Goal: Task Accomplishment & Management: Manage account settings

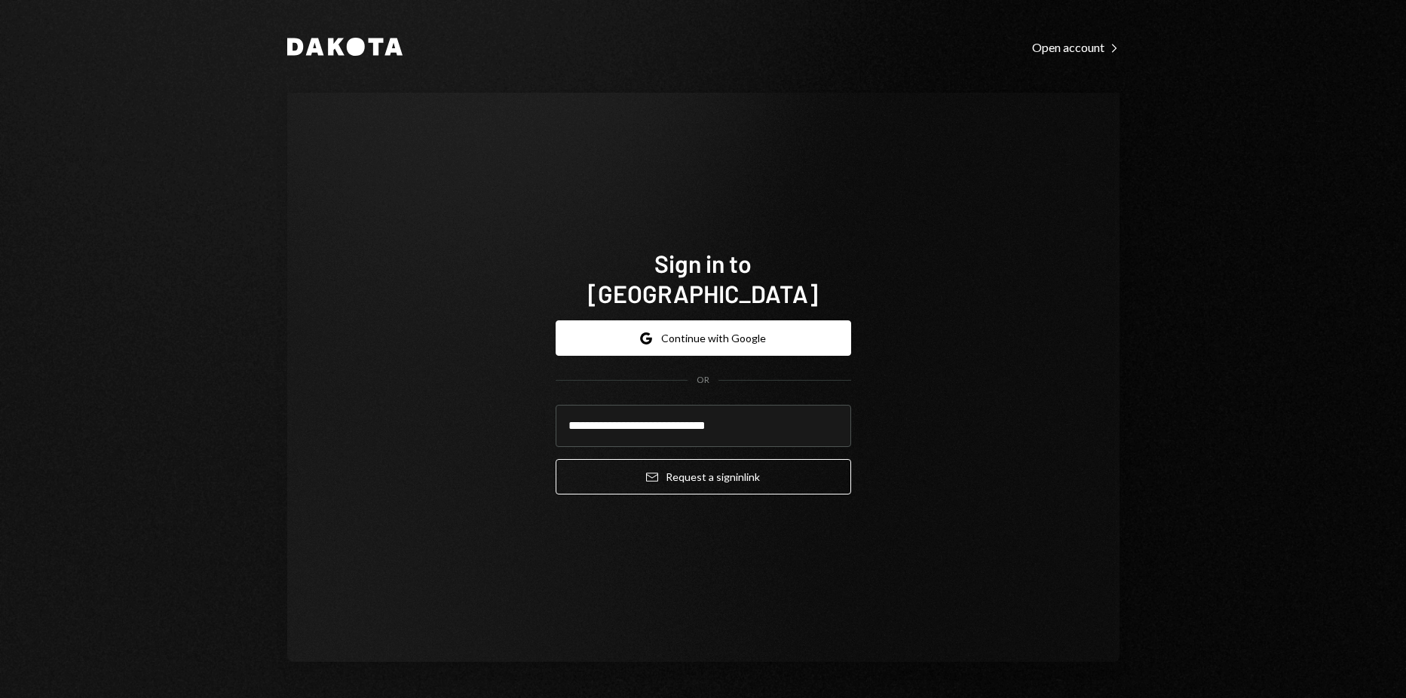
type input "**********"
click at [556, 459] on button "Email Request a sign in link" at bounding box center [703, 476] width 295 height 35
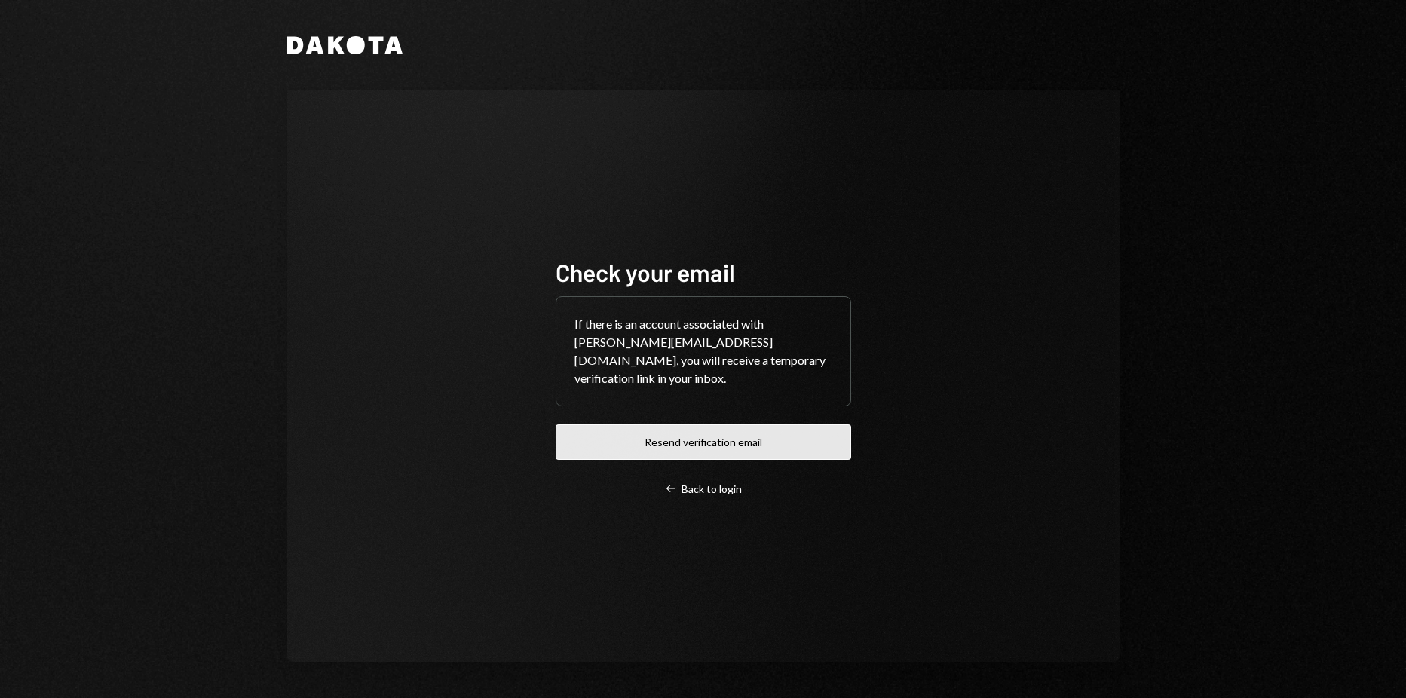
click at [801, 452] on button "Resend verification email" at bounding box center [703, 441] width 295 height 35
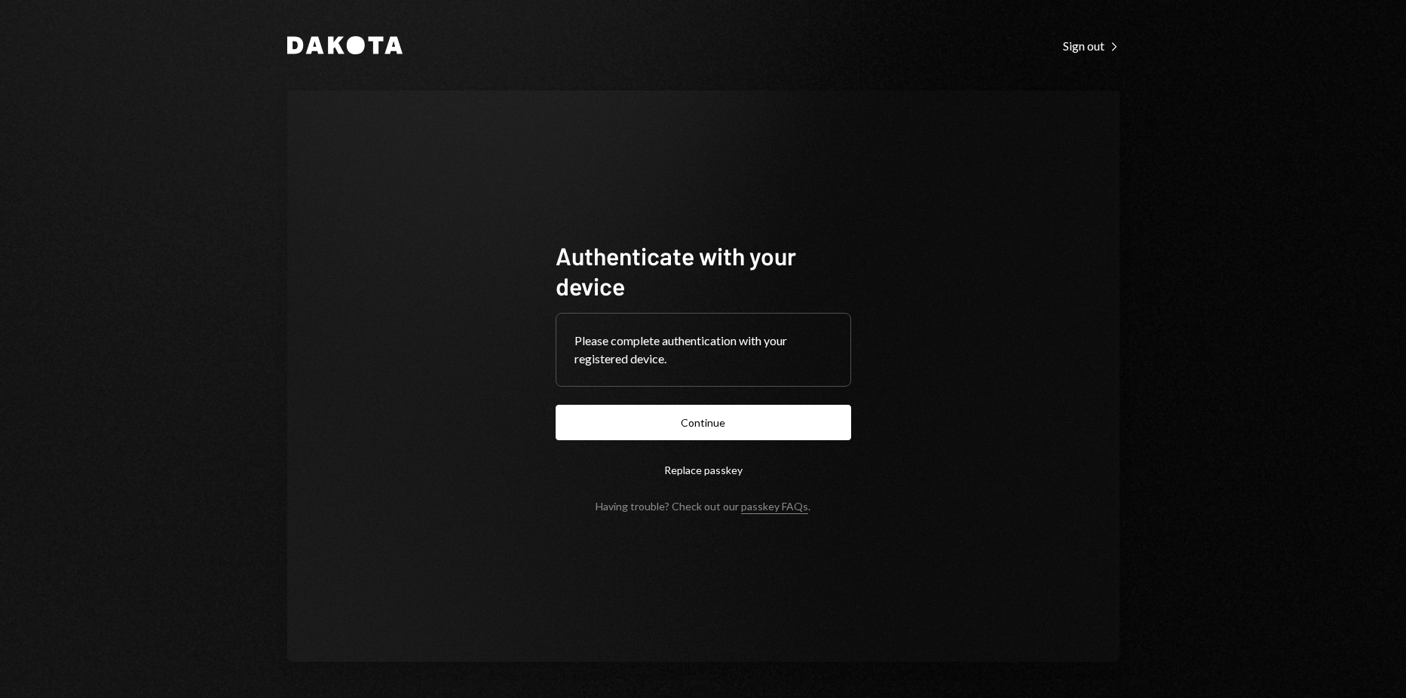
drag, startPoint x: 1257, startPoint y: 159, endPoint x: 950, endPoint y: 313, distance: 343.2
click at [1257, 159] on div "Dakota Sign out Right Caret Authenticate with your device Please complete authe…" at bounding box center [703, 349] width 1406 height 698
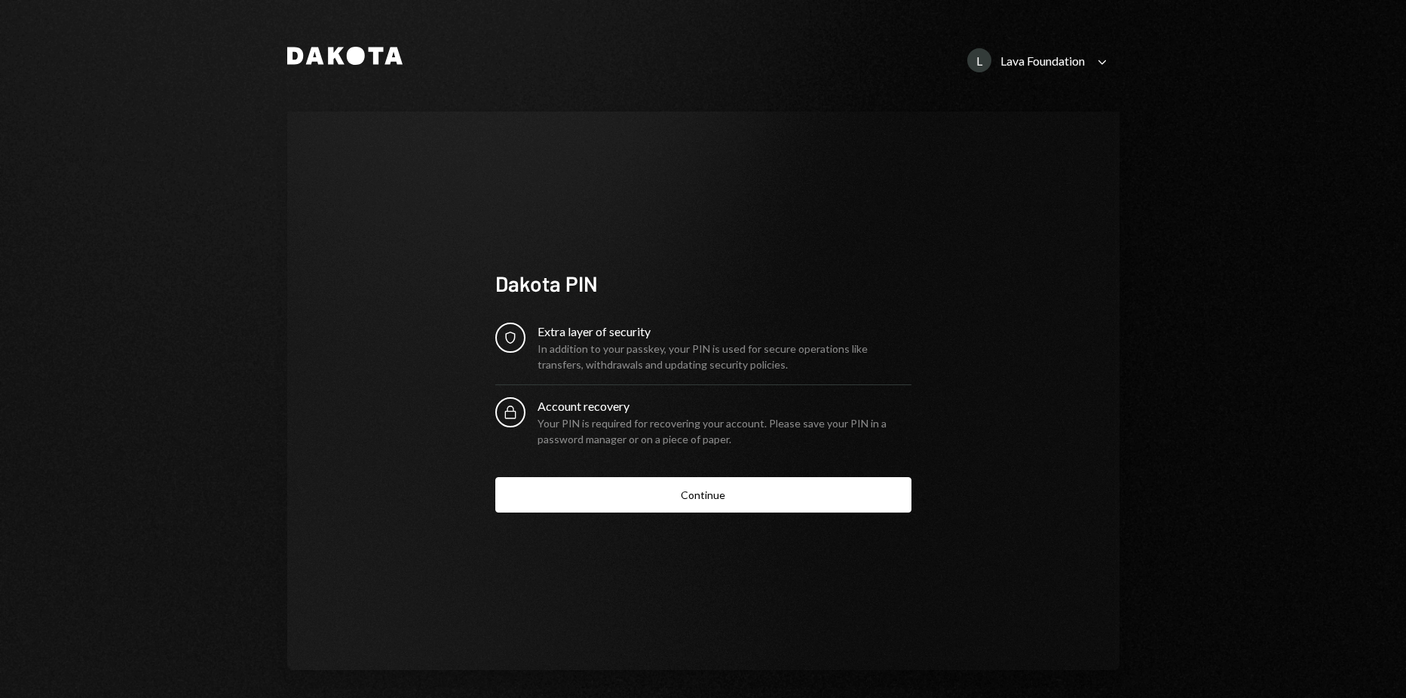
click at [1052, 68] on div "L Lava Foundation" at bounding box center [1026, 60] width 118 height 24
drag, startPoint x: 988, startPoint y: 528, endPoint x: 801, endPoint y: 490, distance: 191.4
click at [987, 528] on div "Dakota PIN Security Extra layer of security In addition to your passkey, your P…" at bounding box center [703, 391] width 832 height 559
click at [792, 489] on button "Continue" at bounding box center [703, 494] width 416 height 35
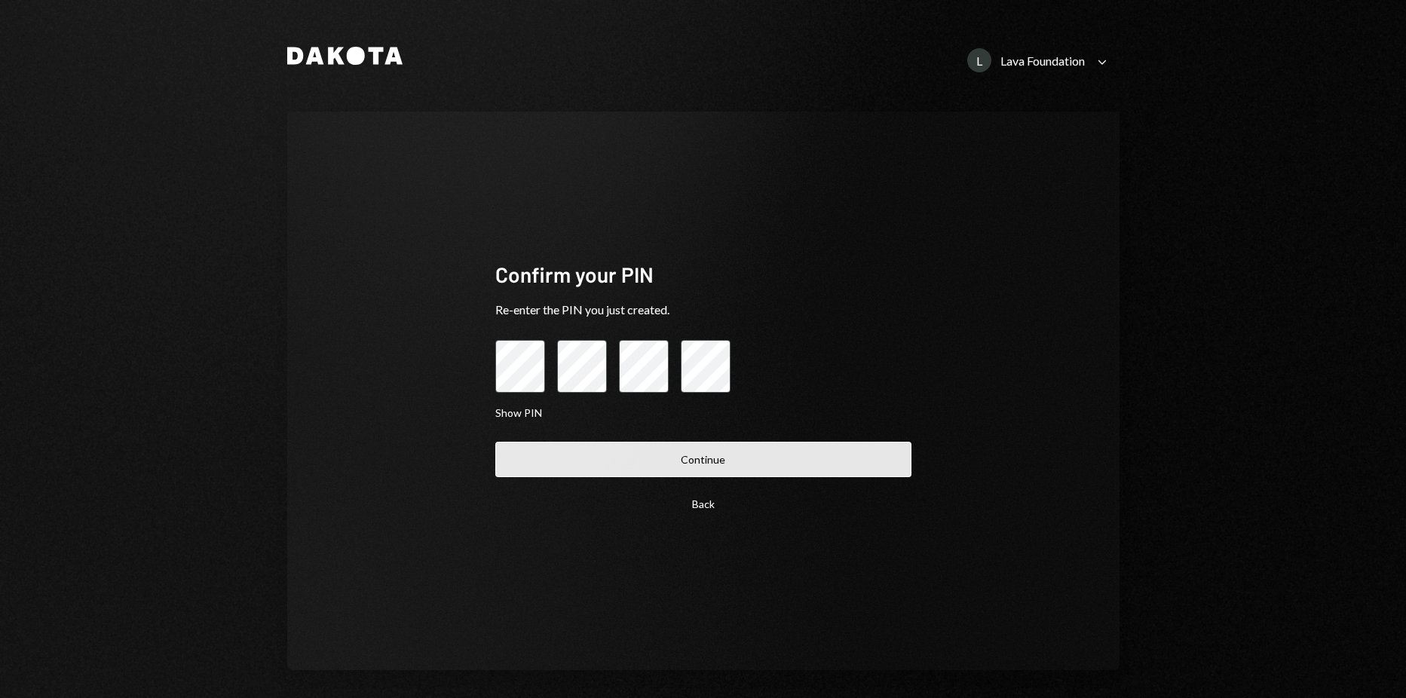
click at [707, 446] on button "Continue" at bounding box center [703, 459] width 416 height 35
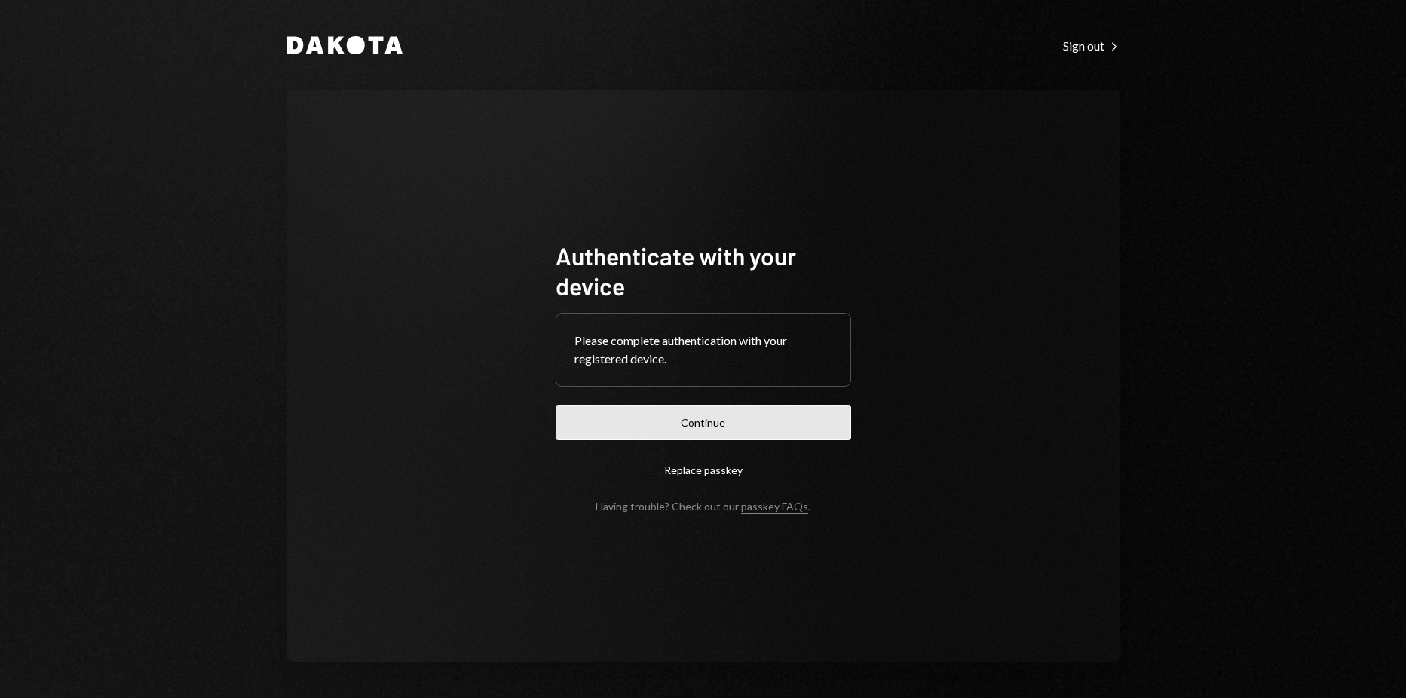
click at [715, 433] on button "Continue" at bounding box center [703, 422] width 295 height 35
click at [715, 408] on button "Continue" at bounding box center [703, 422] width 295 height 35
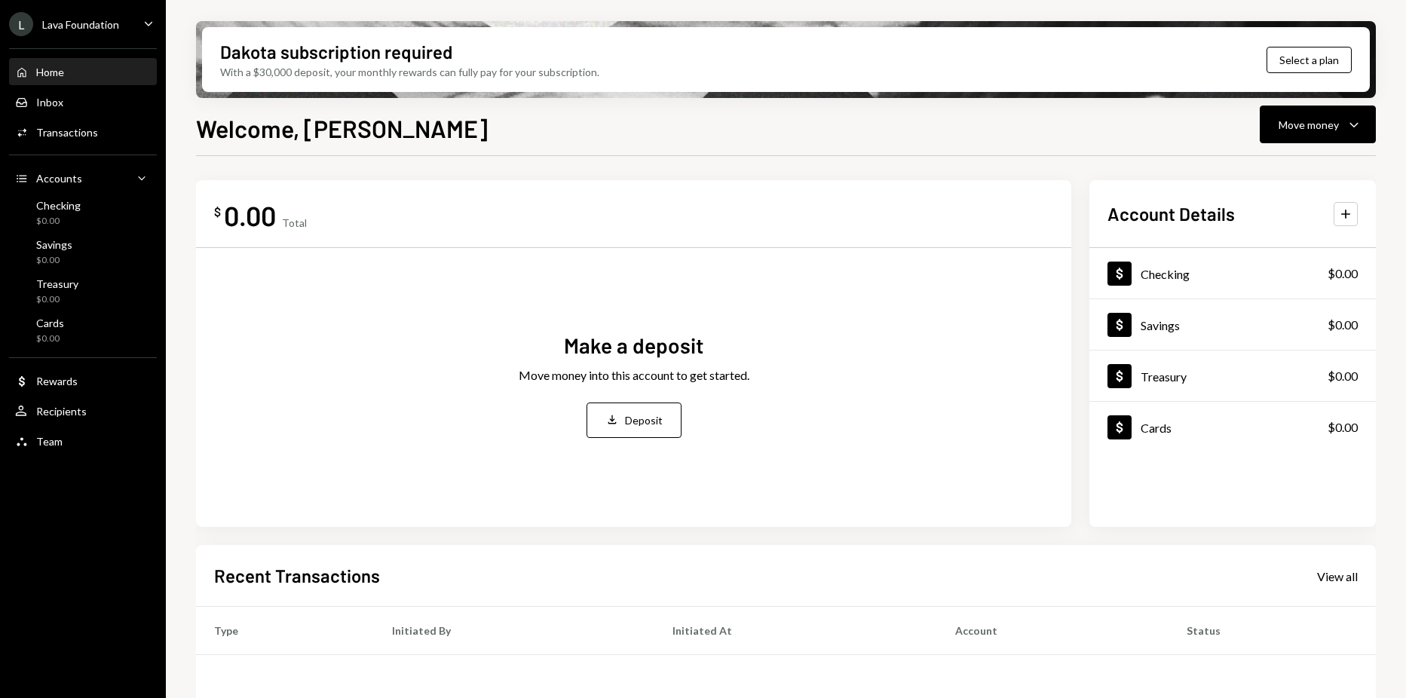
click at [121, 13] on div "L Lava Foundation Caret Down" at bounding box center [83, 24] width 166 height 24
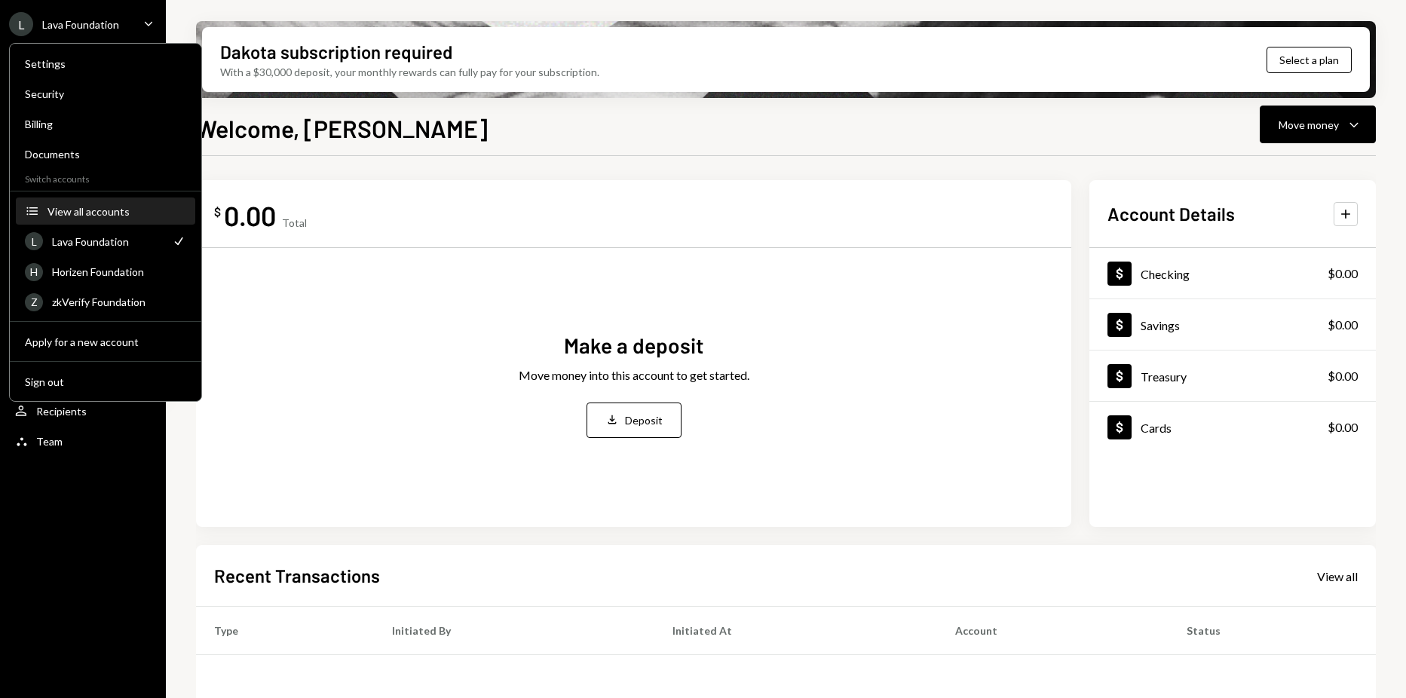
click at [97, 213] on div "View all accounts" at bounding box center [116, 211] width 139 height 13
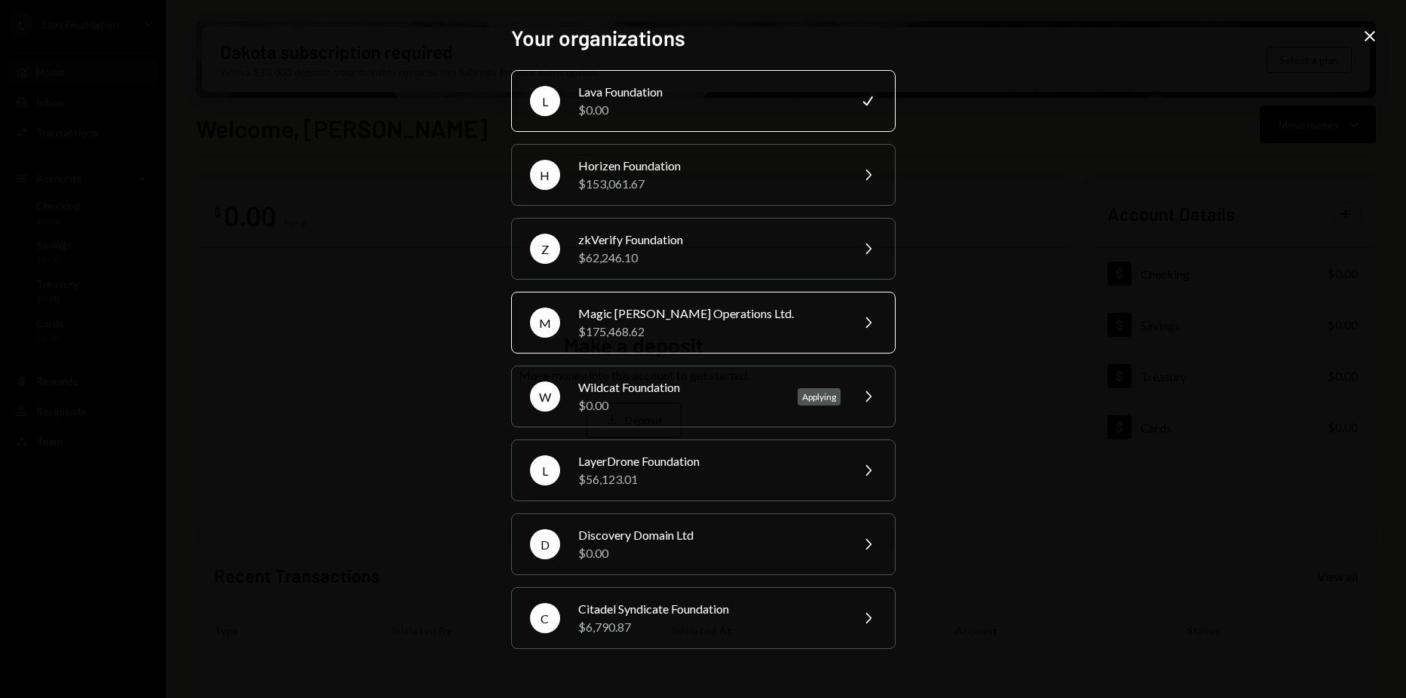
click at [679, 321] on div "Magic Newton Operations Ltd." at bounding box center [709, 314] width 262 height 18
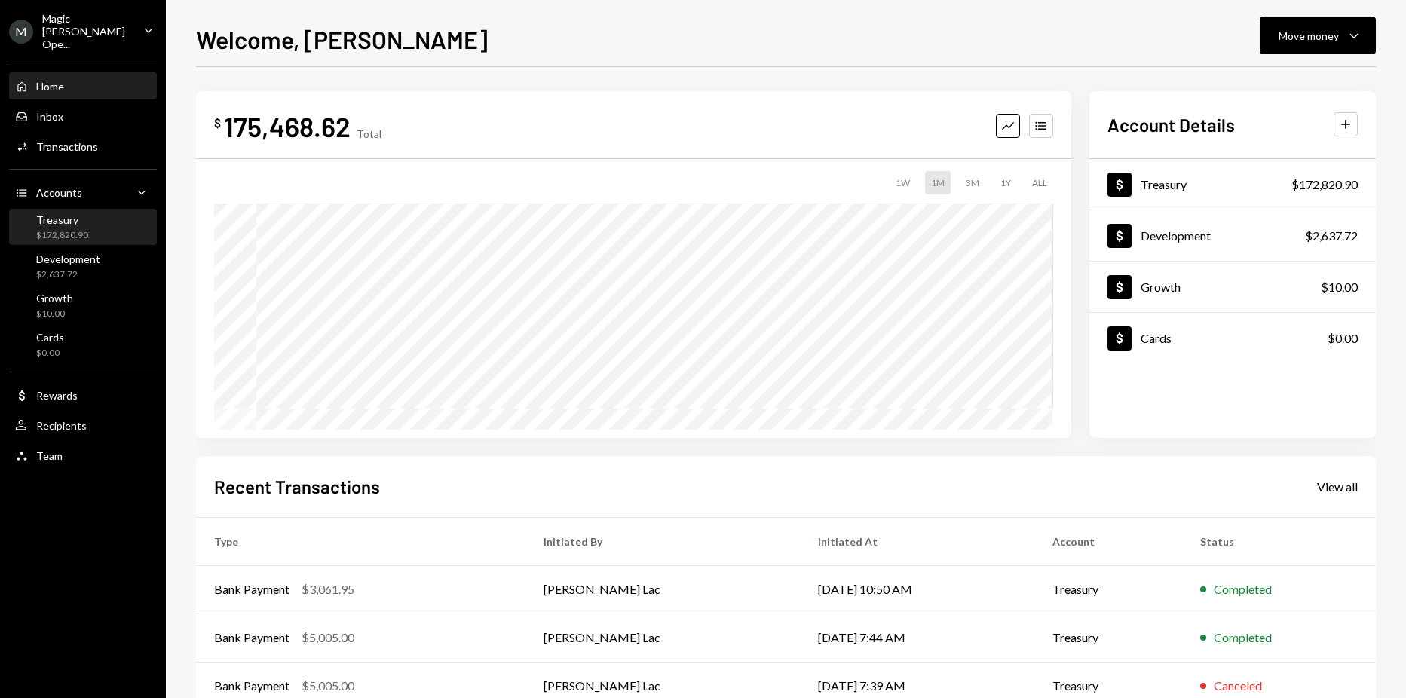
click at [81, 229] on div "$172,820.90" at bounding box center [62, 235] width 52 height 13
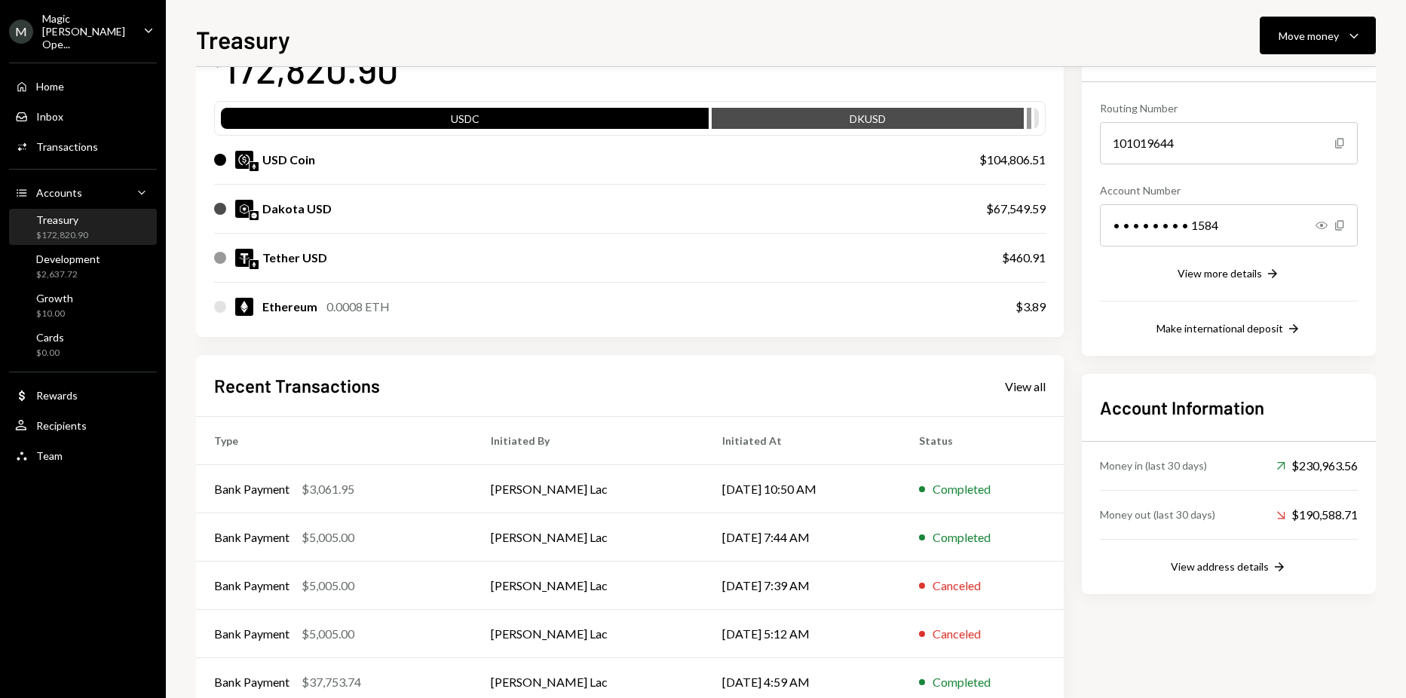
scroll to position [87, 0]
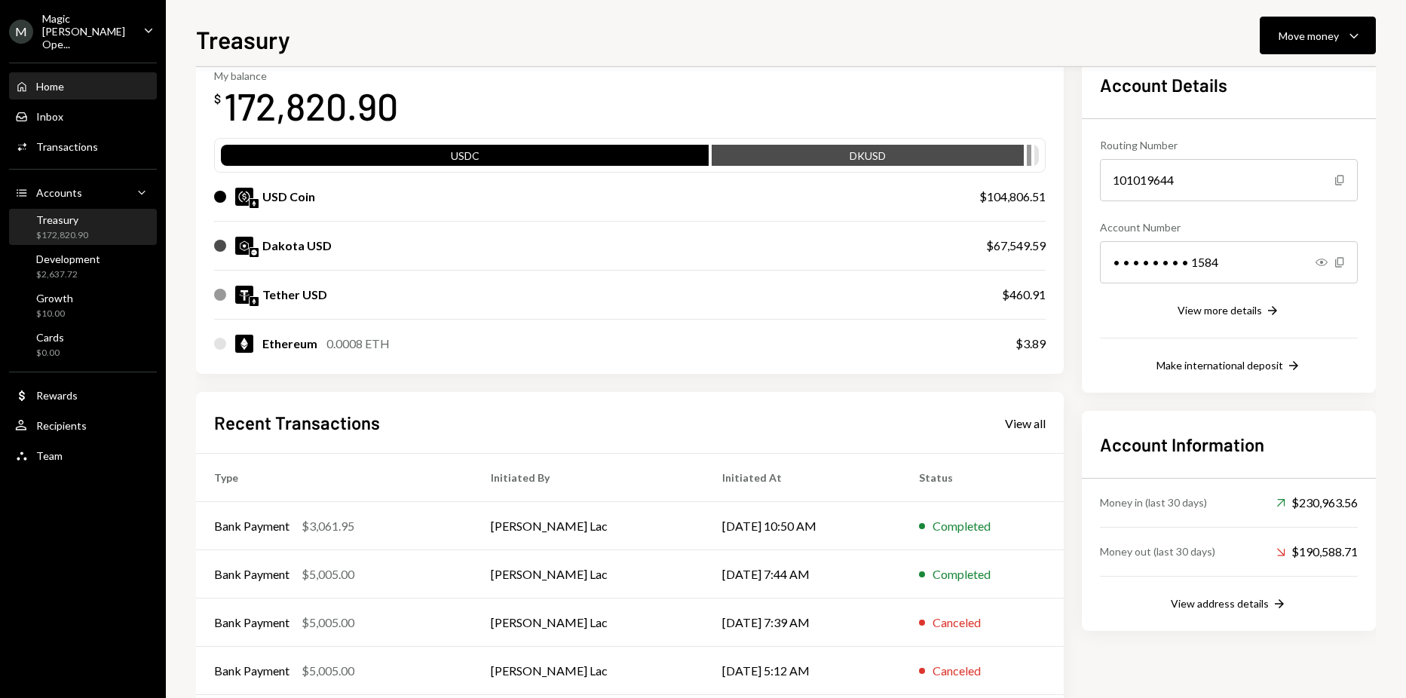
click at [62, 80] on div "Home" at bounding box center [50, 86] width 28 height 13
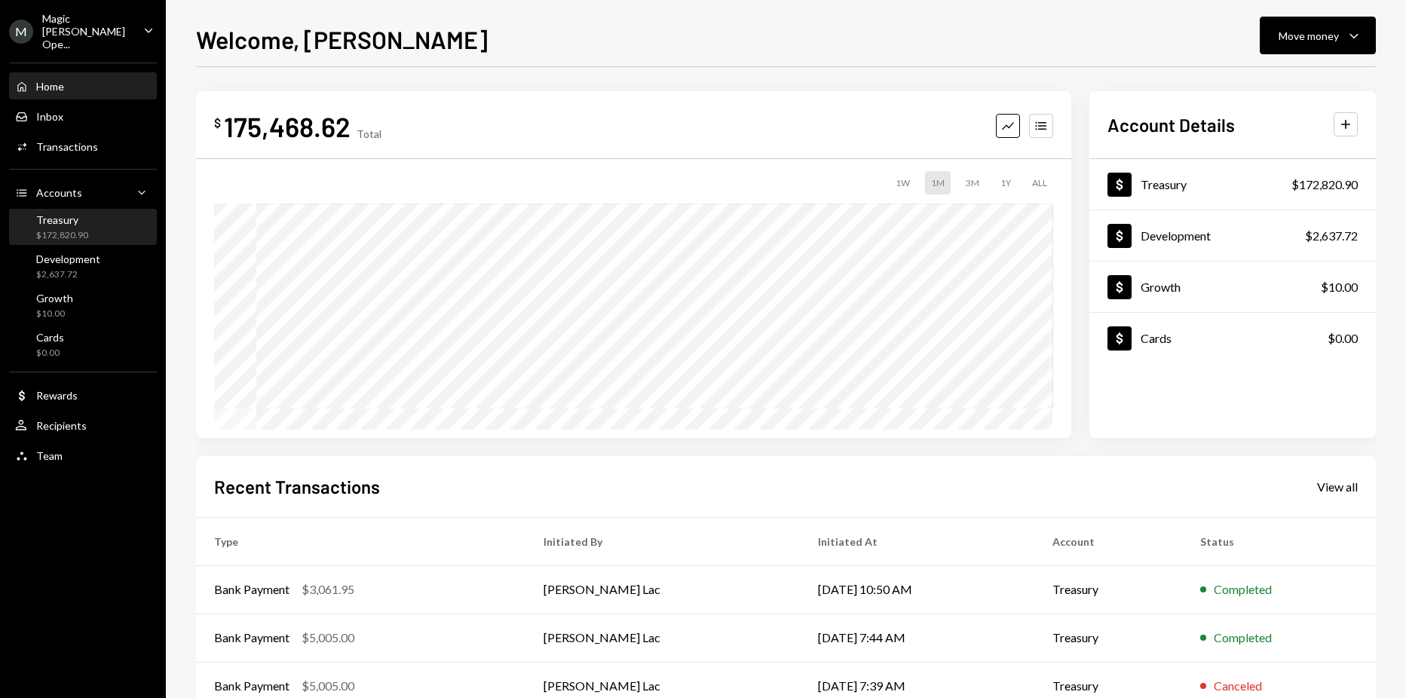
click at [81, 213] on div "Treasury" at bounding box center [62, 219] width 52 height 13
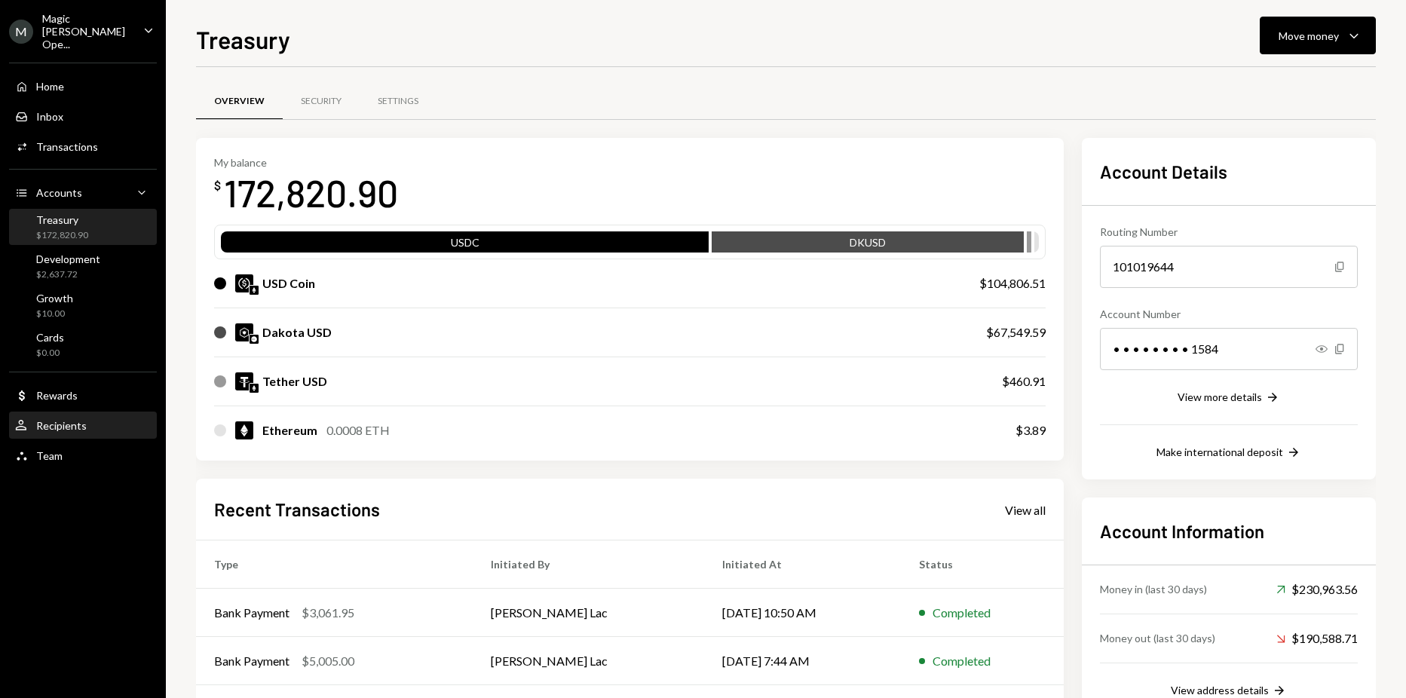
click at [67, 424] on div "User Recipients" at bounding box center [83, 426] width 136 height 26
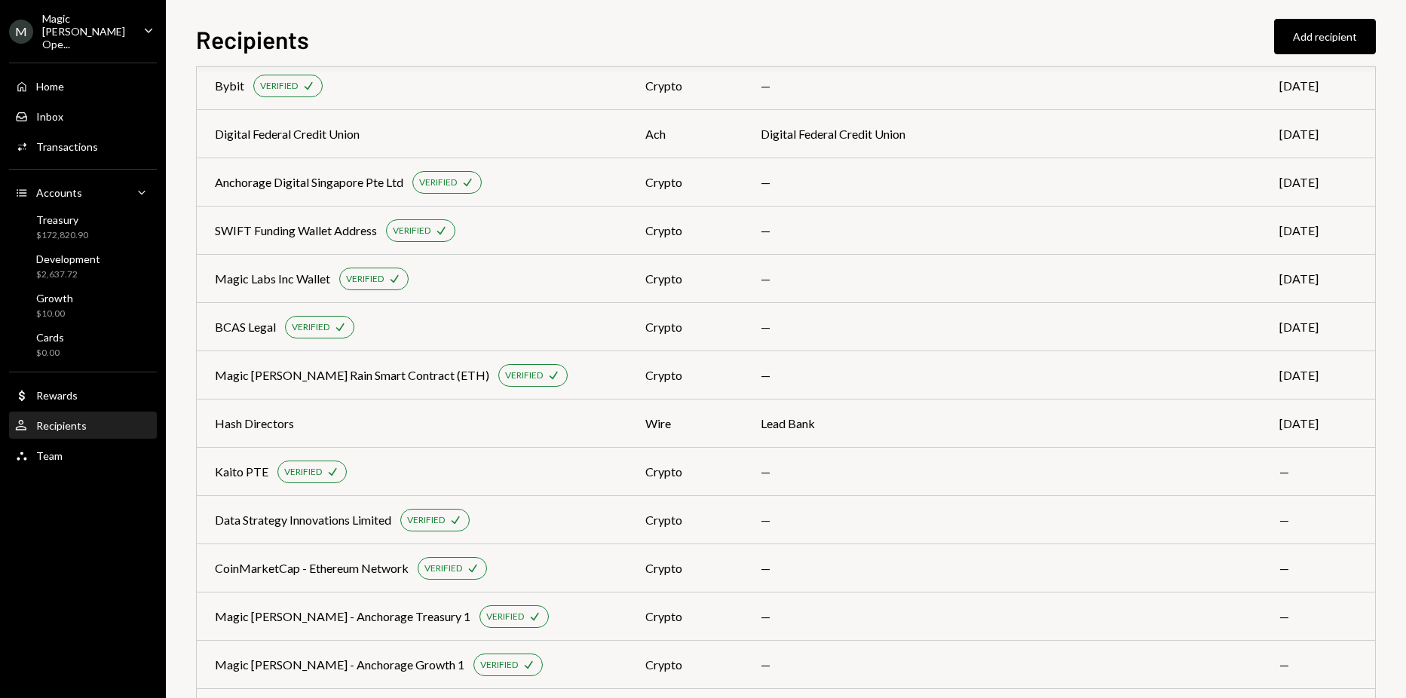
scroll to position [824, 0]
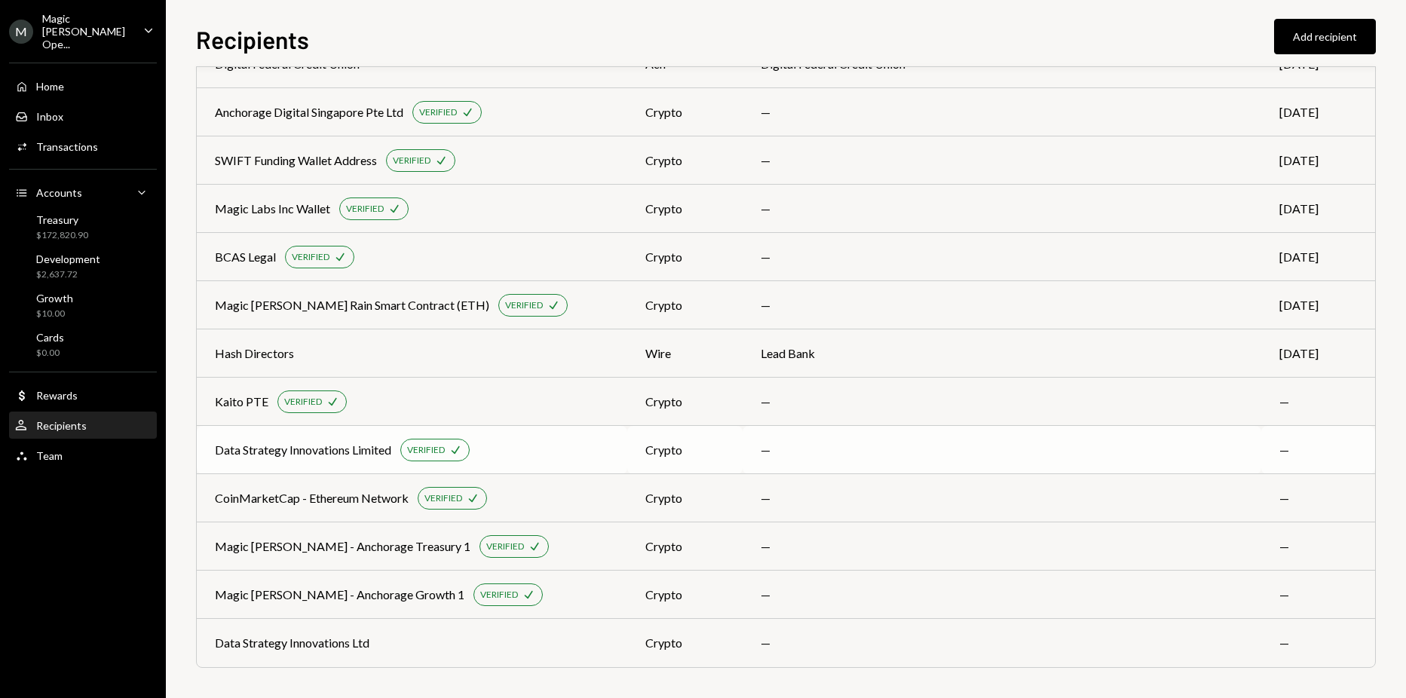
click at [627, 464] on td "Data Strategy Innovations Limited VERIFIED Check" at bounding box center [412, 450] width 430 height 48
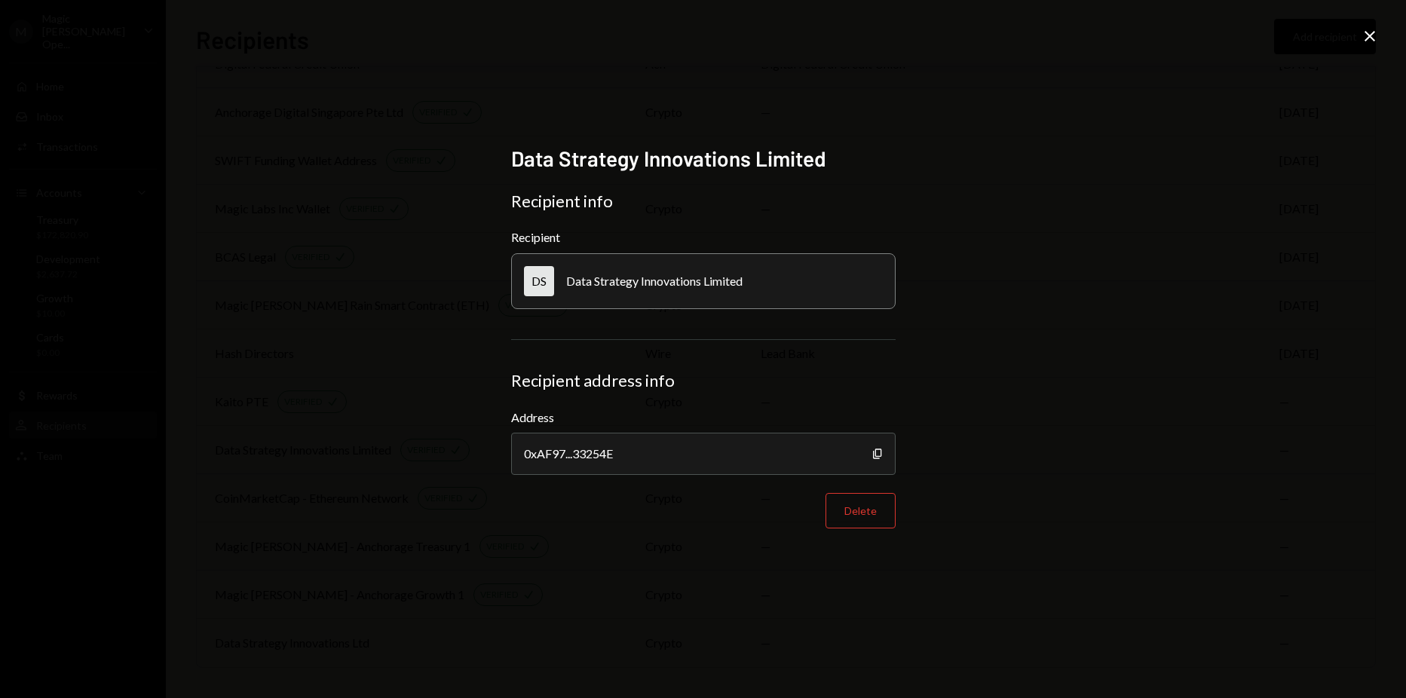
click at [661, 531] on div "Data Strategy Innovations Limited Recipient info Recipient DS Data Strategy Inn…" at bounding box center [703, 349] width 384 height 408
click at [1372, 39] on icon at bounding box center [1369, 36] width 11 height 11
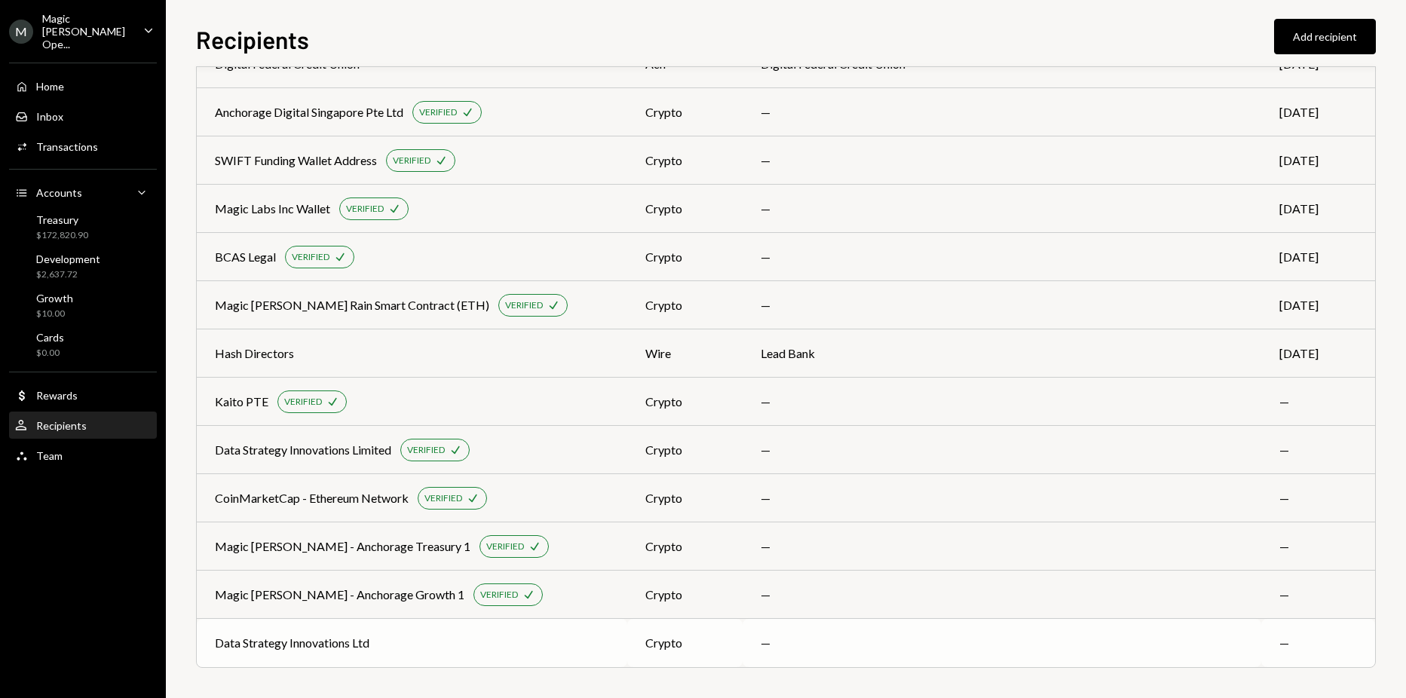
click at [505, 640] on div "Data Strategy Innovations Ltd" at bounding box center [412, 643] width 394 height 18
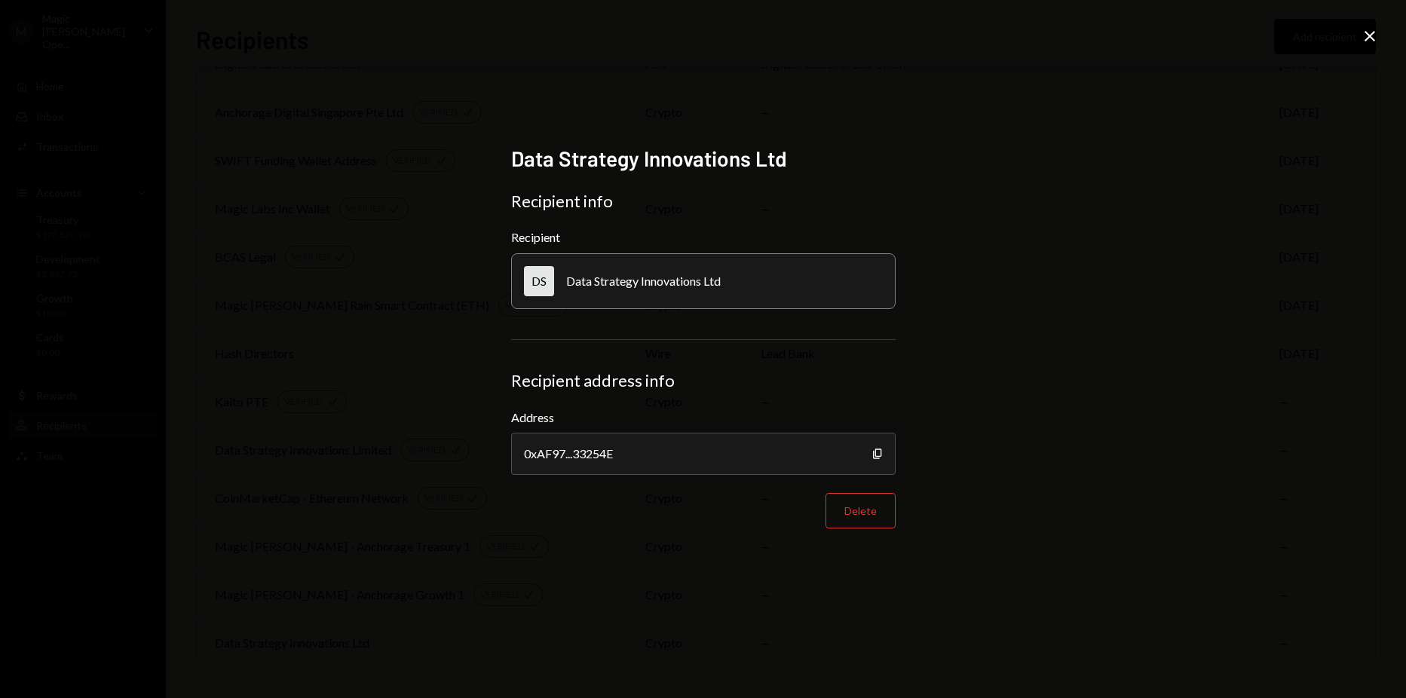
click at [1376, 29] on icon "Close" at bounding box center [1370, 36] width 18 height 18
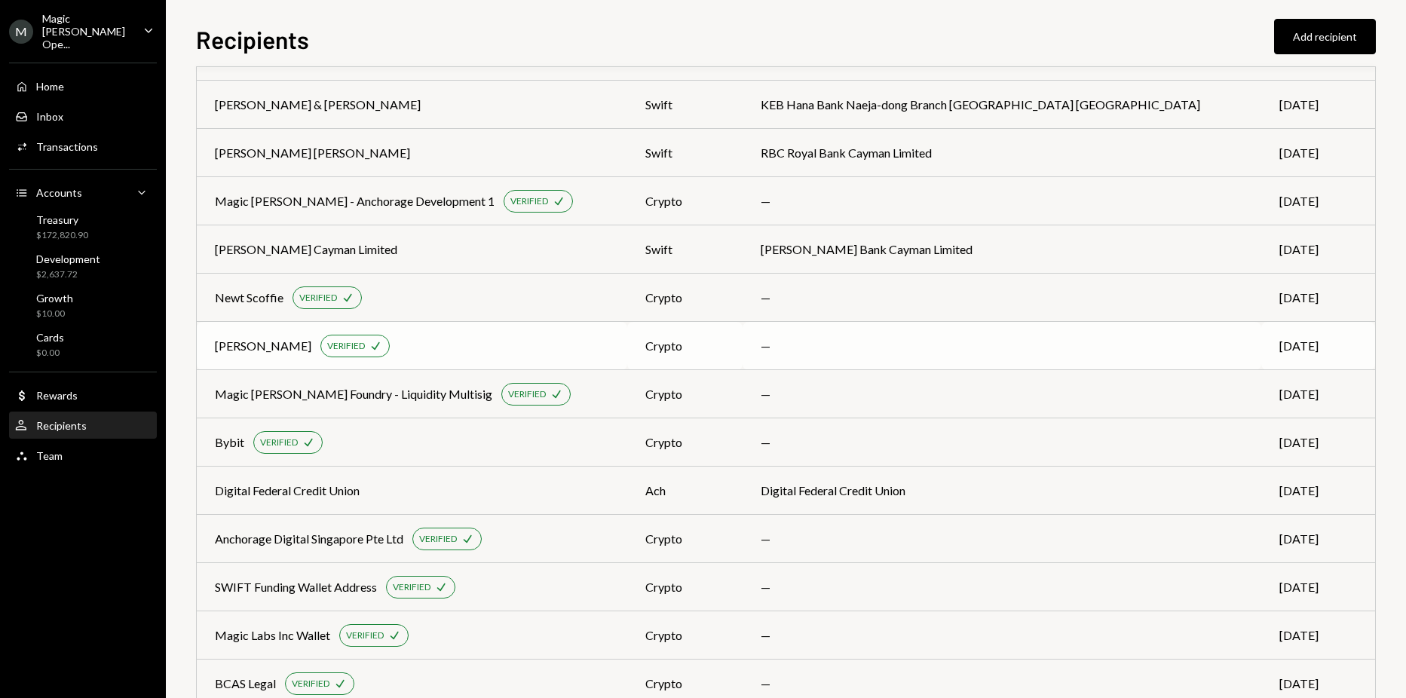
scroll to position [372, 0]
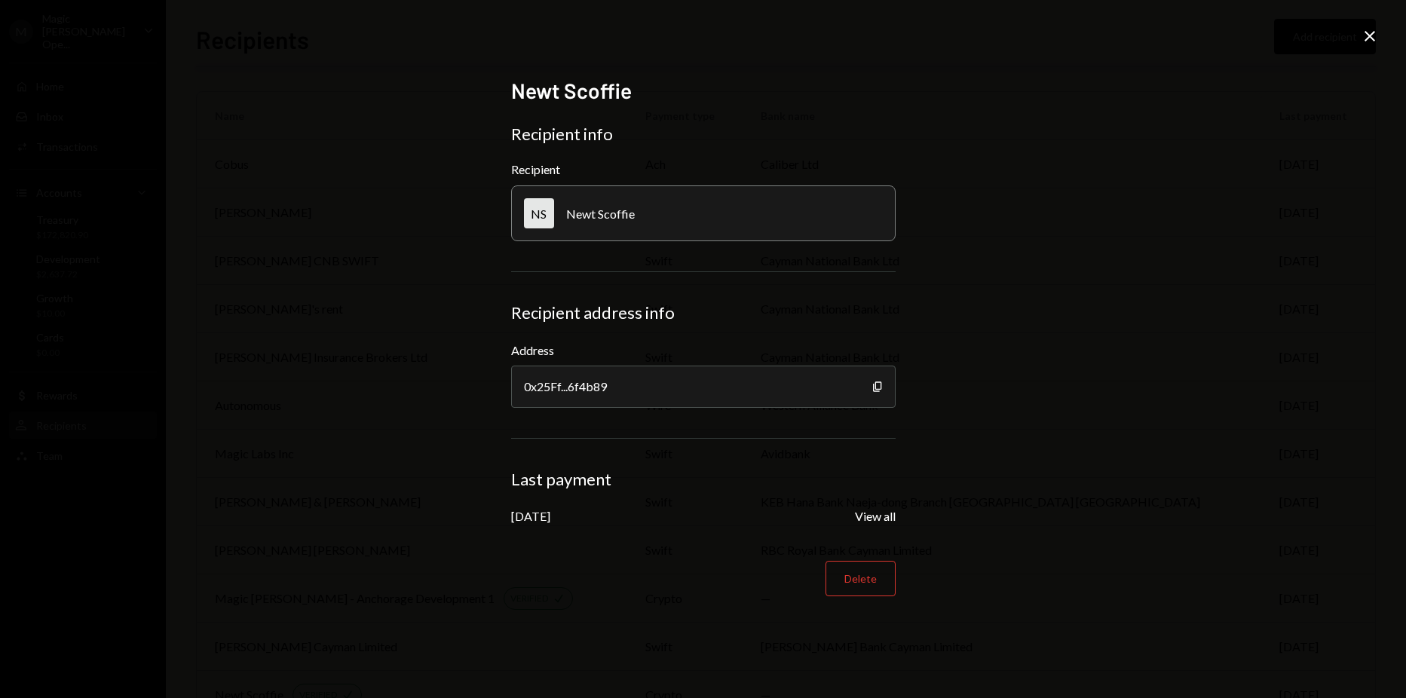
scroll to position [372, 0]
click at [1368, 29] on icon "Close" at bounding box center [1370, 36] width 18 height 18
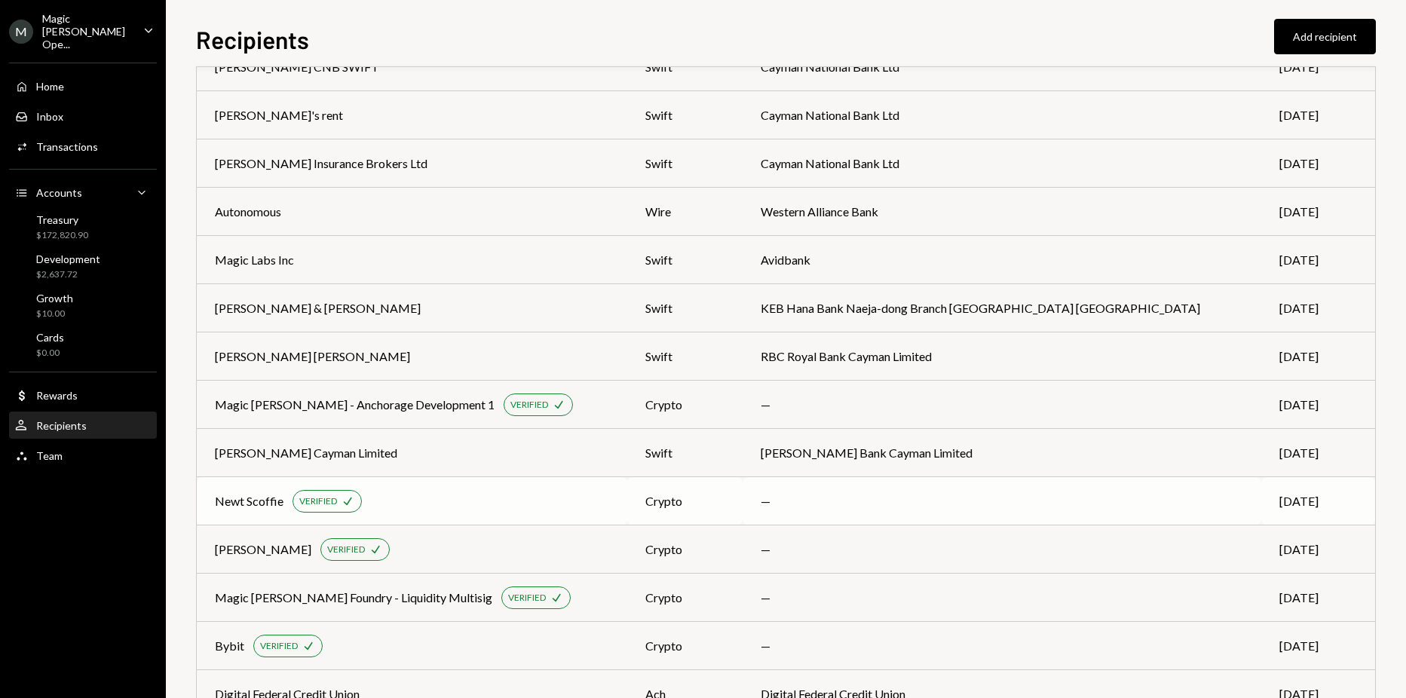
scroll to position [226, 0]
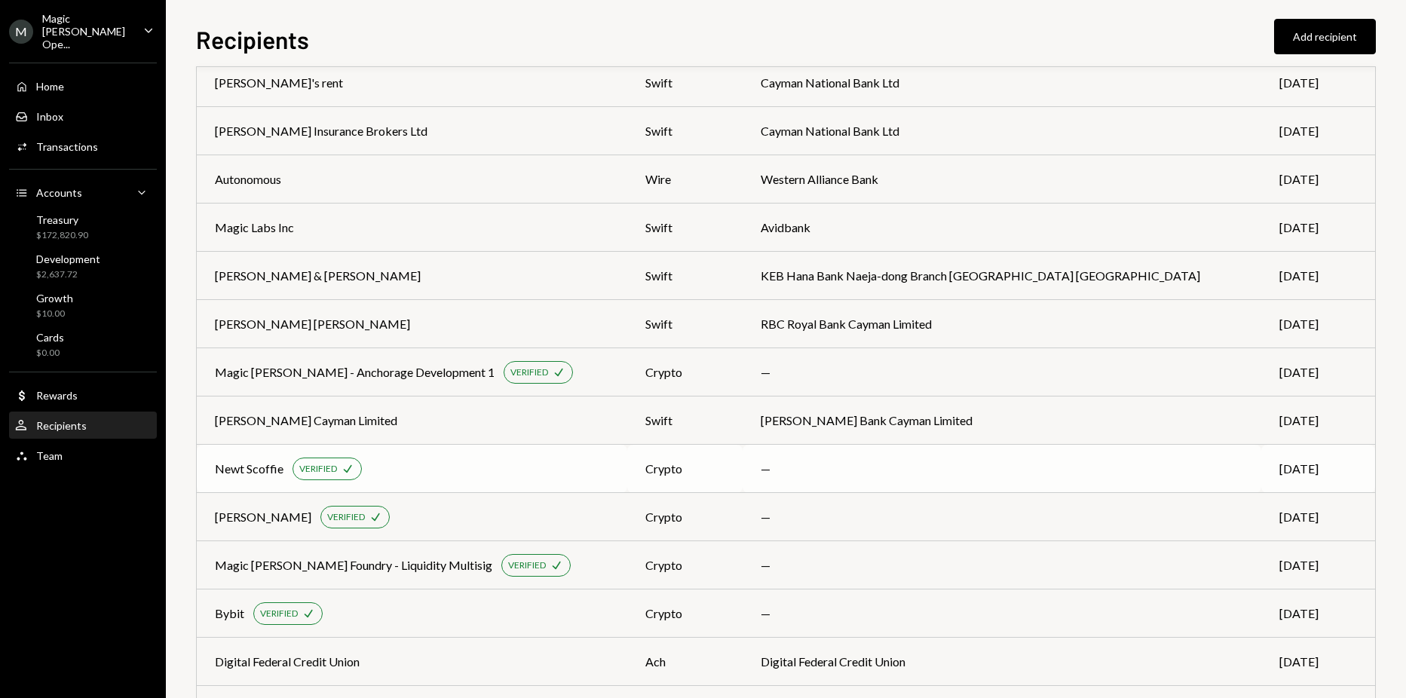
click at [482, 477] on div "Newt Scoffie VERIFIED Check" at bounding box center [412, 469] width 394 height 23
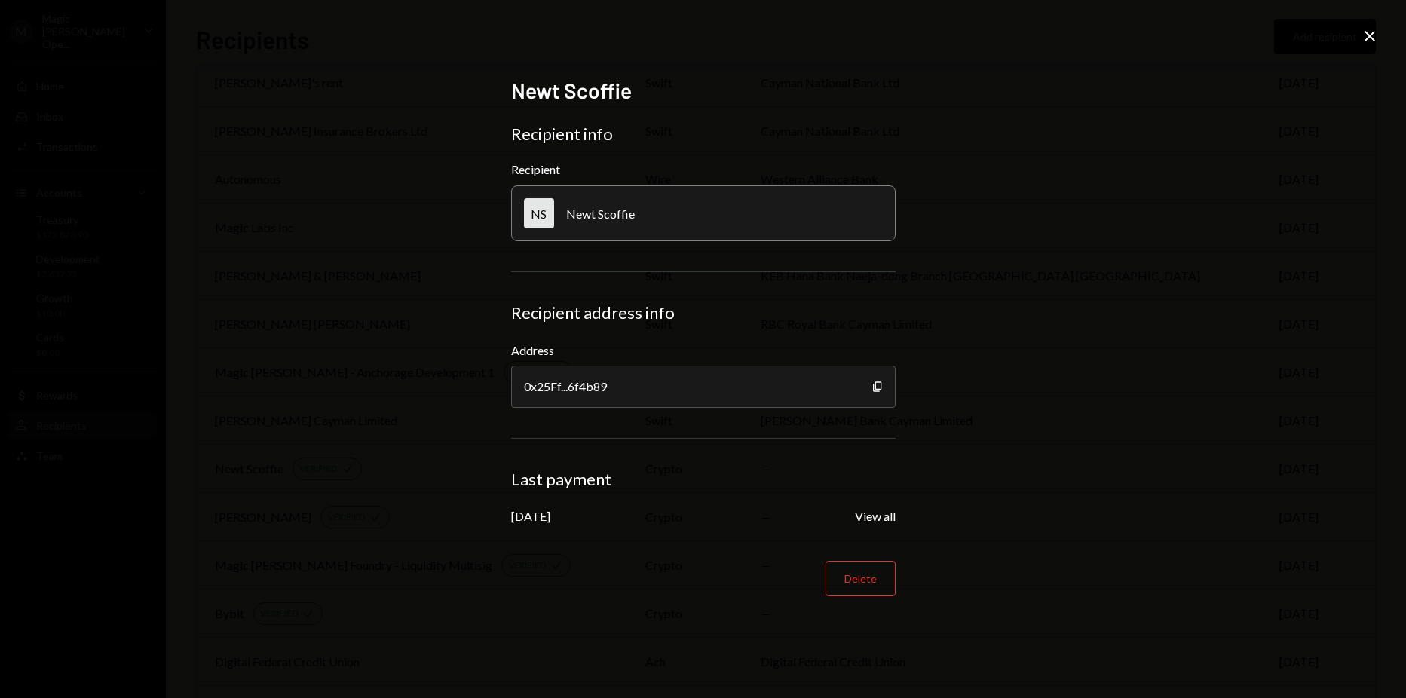
click at [320, 327] on div "Newt Scoffie Recipient info Recipient NS Newt Scoffie Recipient address info Ad…" at bounding box center [703, 349] width 1406 height 698
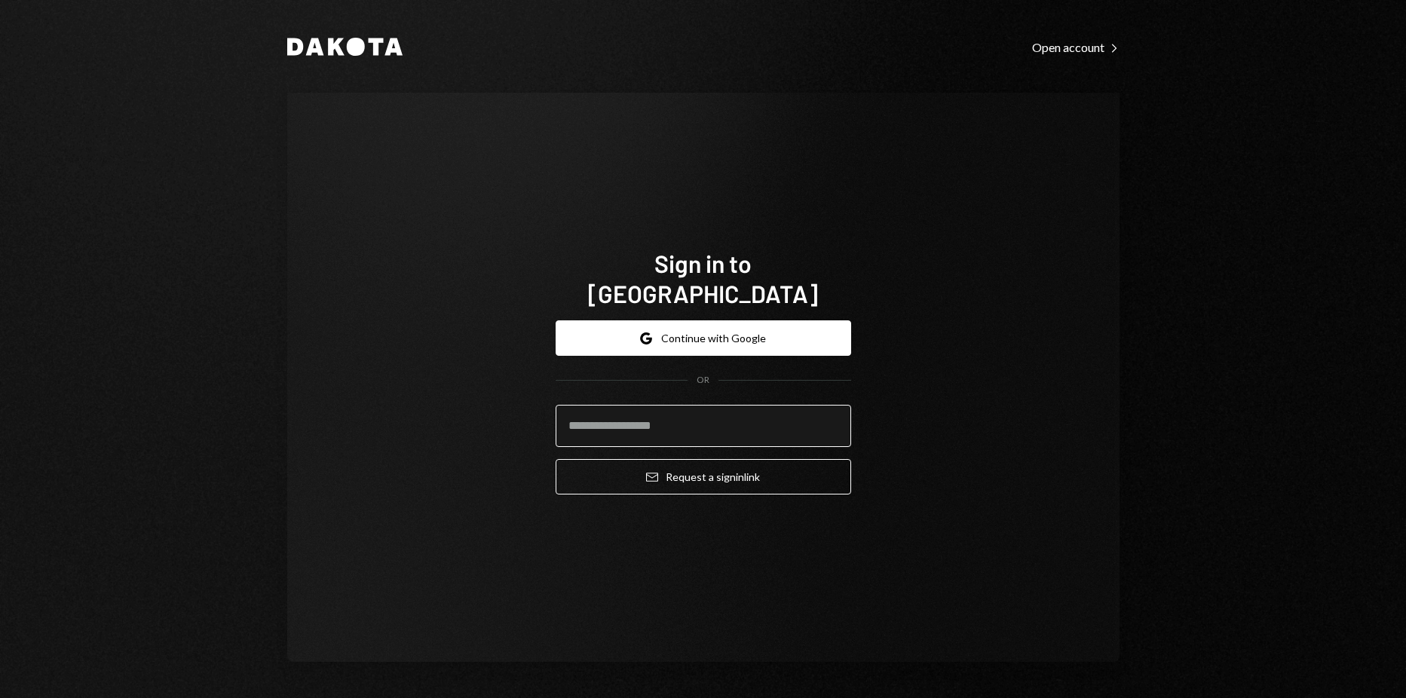
drag, startPoint x: 711, startPoint y: 382, endPoint x: 704, endPoint y: 413, distance: 31.6
click at [709, 387] on form "Google Continue with Google OR Email Request a sign in link" at bounding box center [703, 407] width 295 height 174
click at [704, 414] on input "email" at bounding box center [703, 426] width 295 height 42
type input "**********"
click at [556, 459] on button "Email Request a sign in link" at bounding box center [703, 476] width 295 height 35
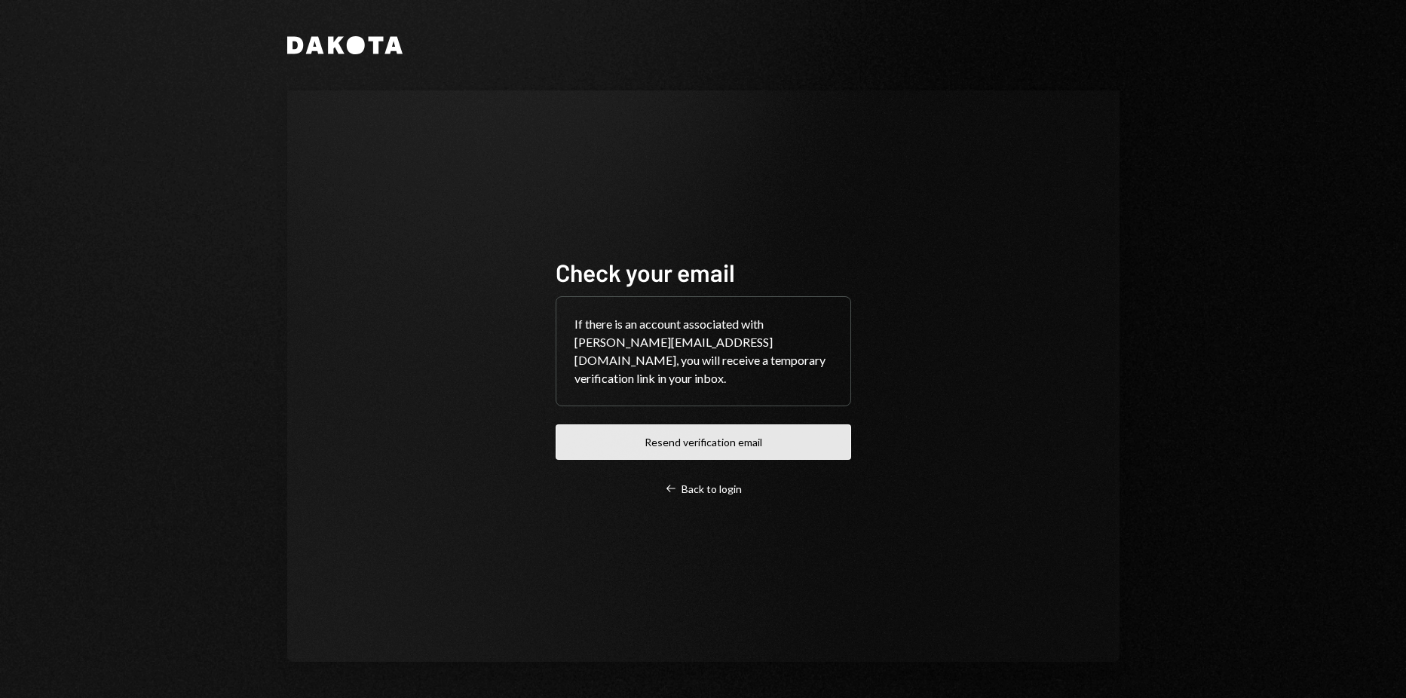
click at [712, 449] on button "Resend verification email" at bounding box center [703, 441] width 295 height 35
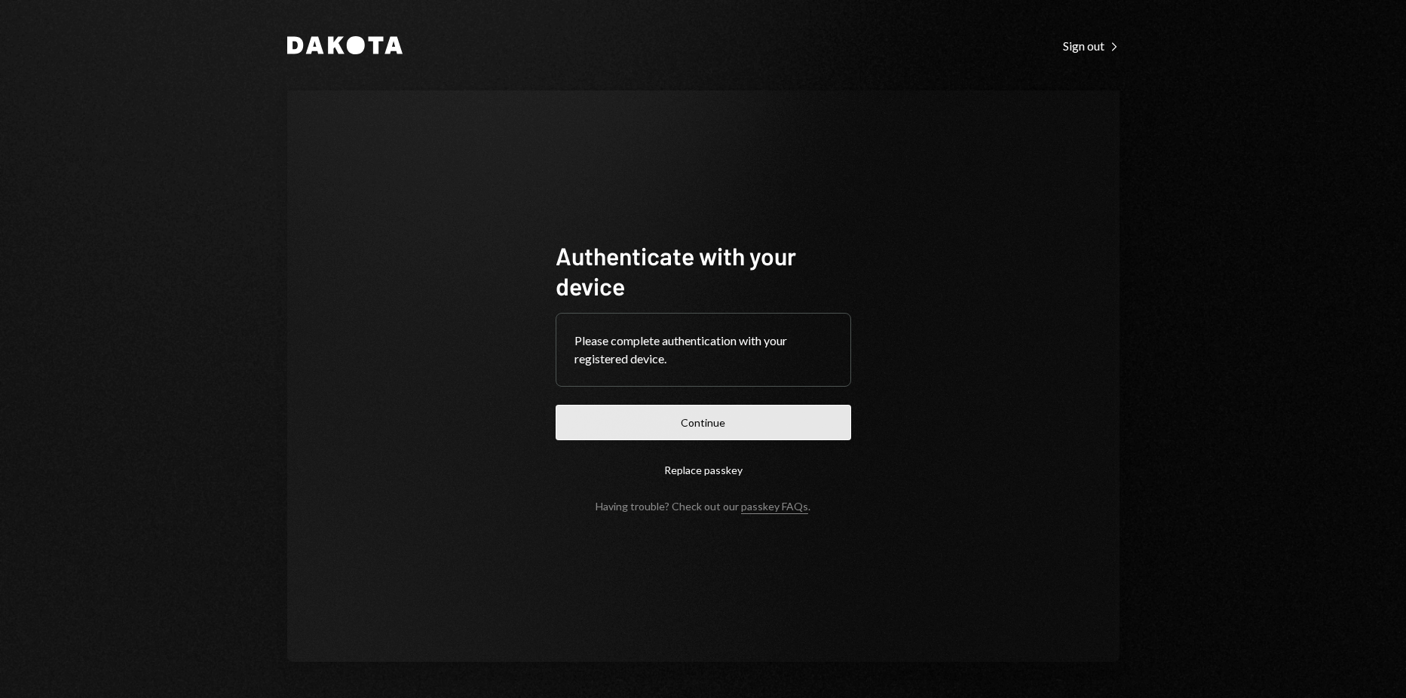
click at [622, 412] on button "Continue" at bounding box center [703, 422] width 295 height 35
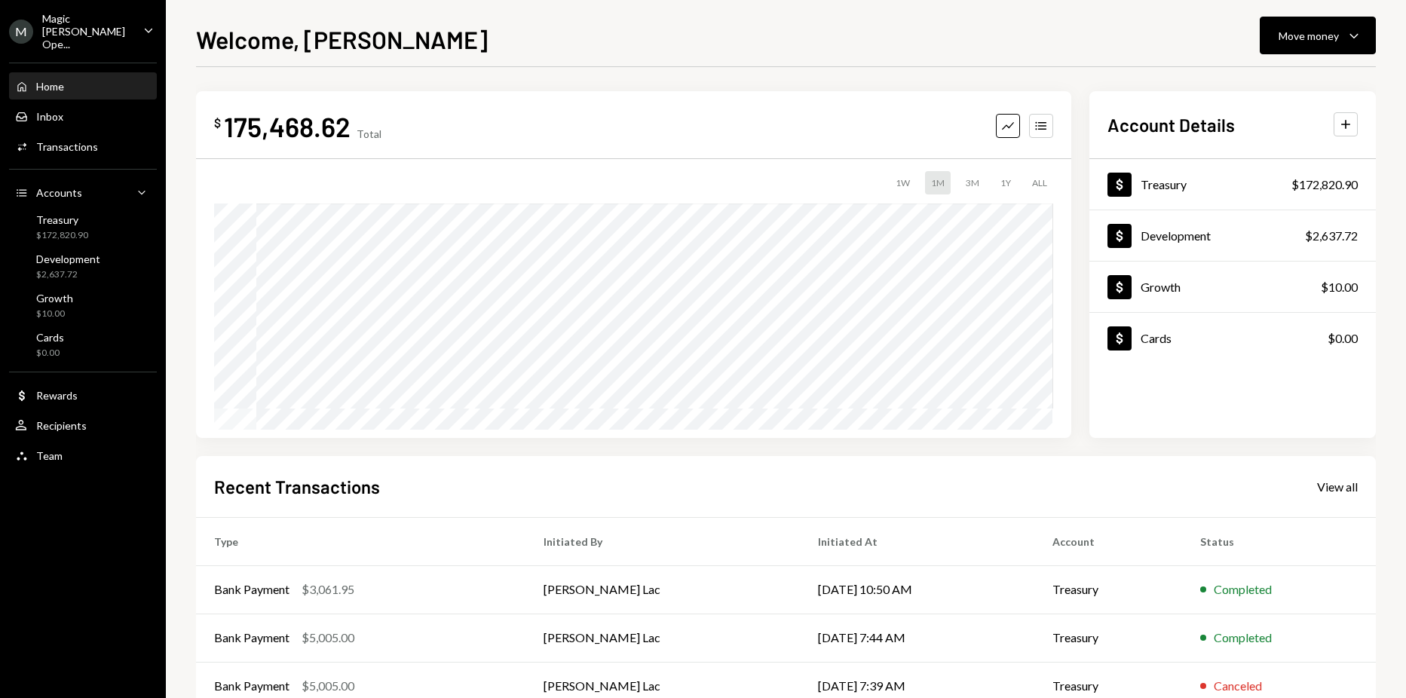
click at [85, 26] on div "Magic Newton Ope..." at bounding box center [86, 31] width 89 height 38
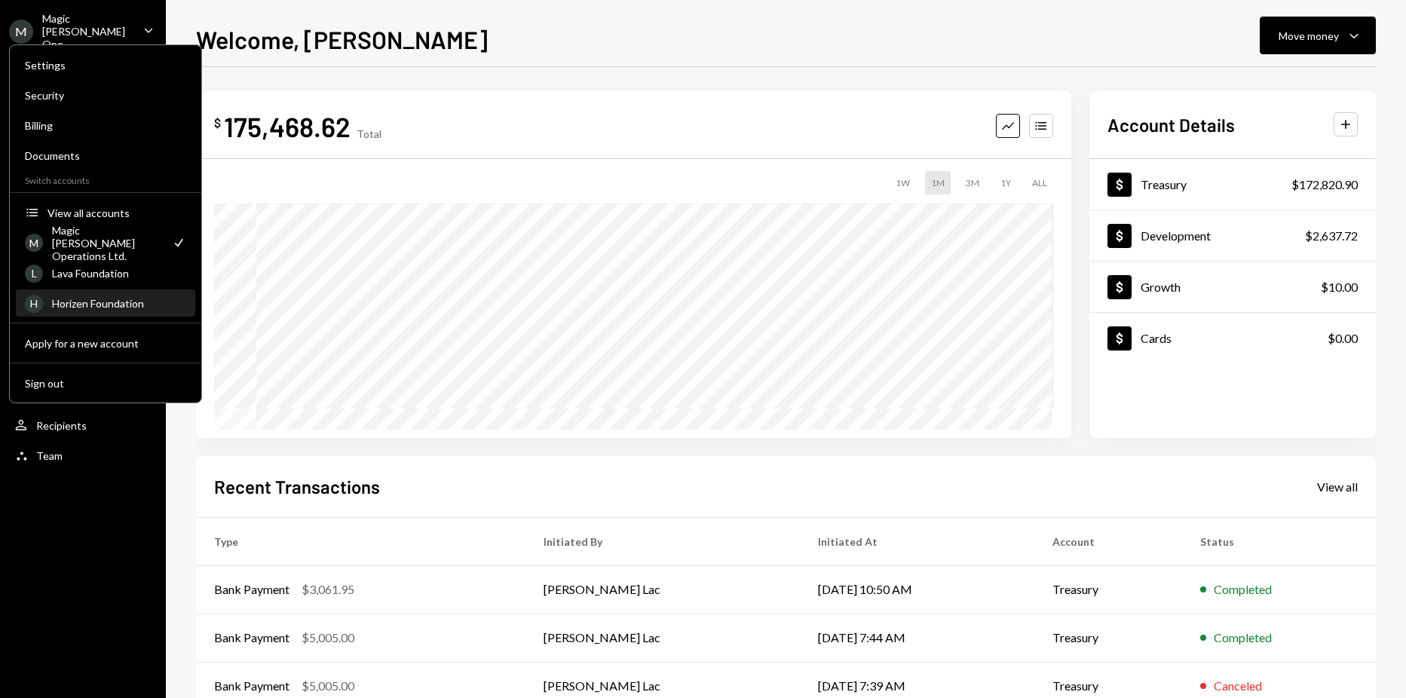
click at [112, 311] on div "H Horizen Foundation" at bounding box center [105, 304] width 161 height 26
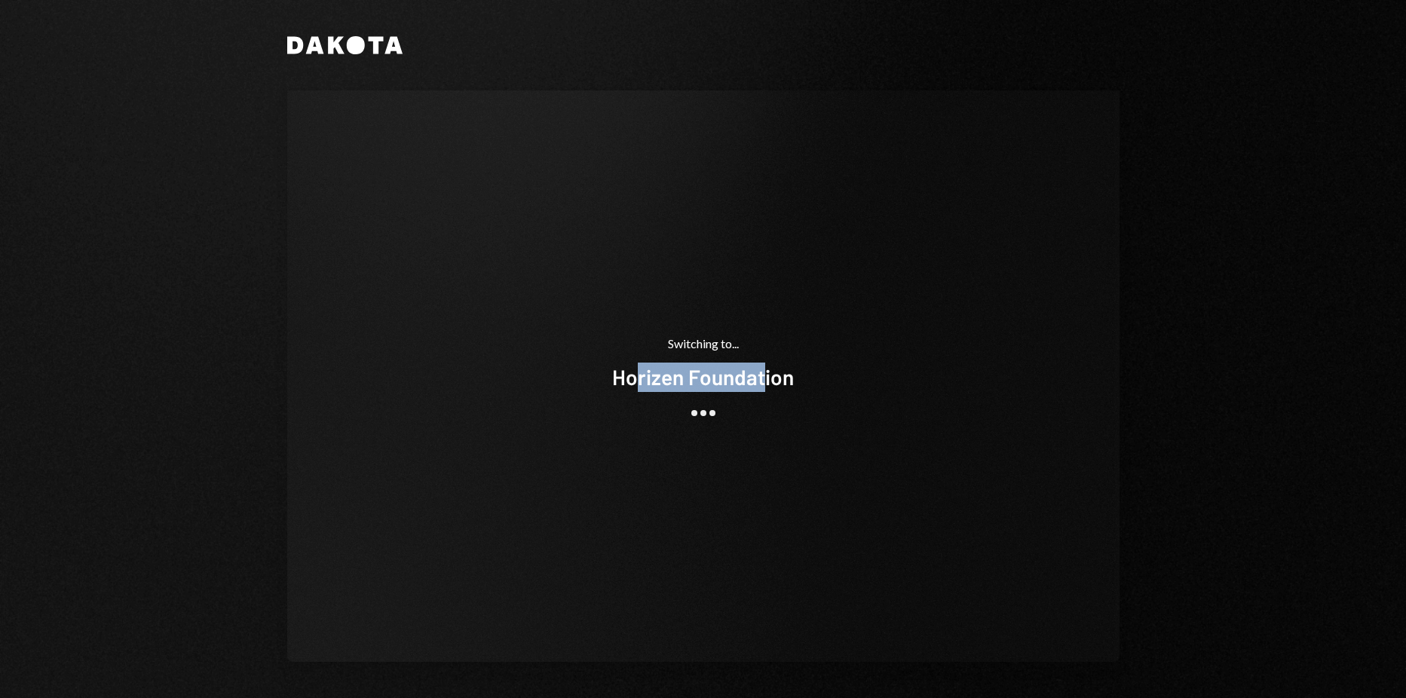
click at [765, 375] on div "Horizen Foundation" at bounding box center [703, 377] width 182 height 29
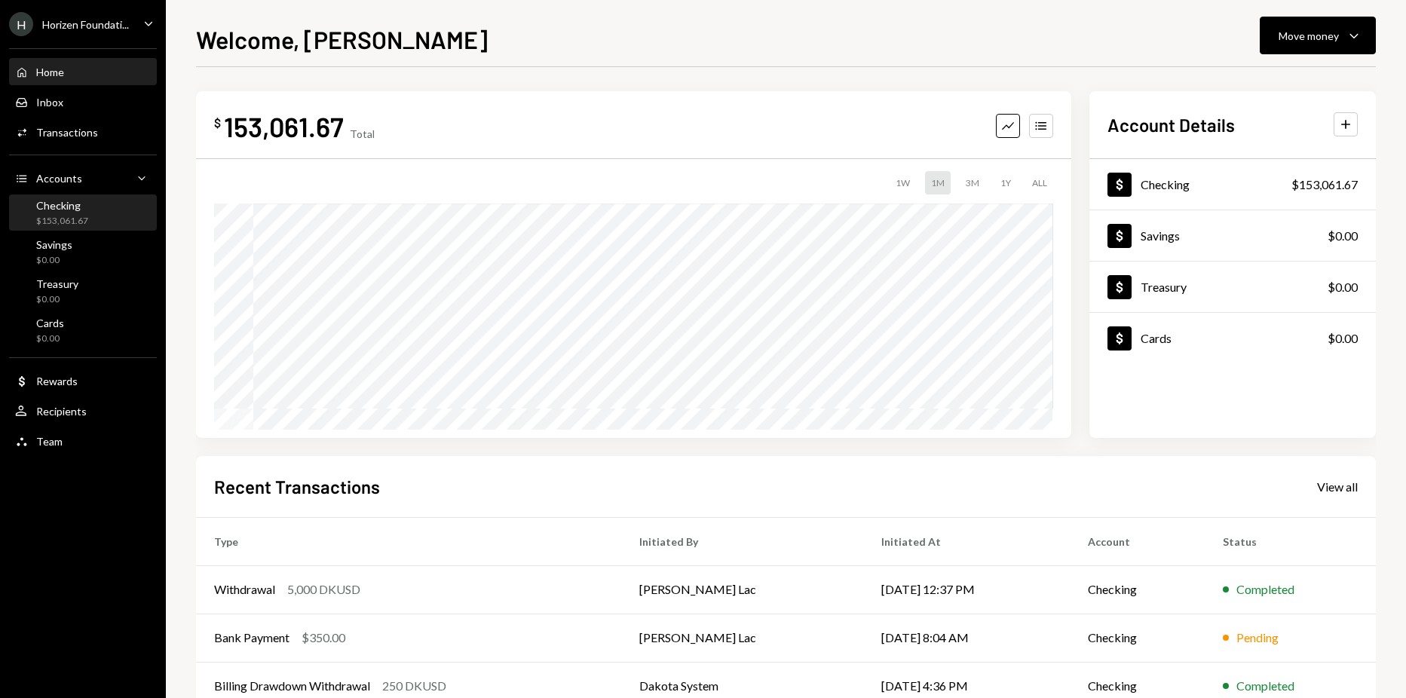
click at [77, 211] on div "Checking" at bounding box center [62, 205] width 52 height 13
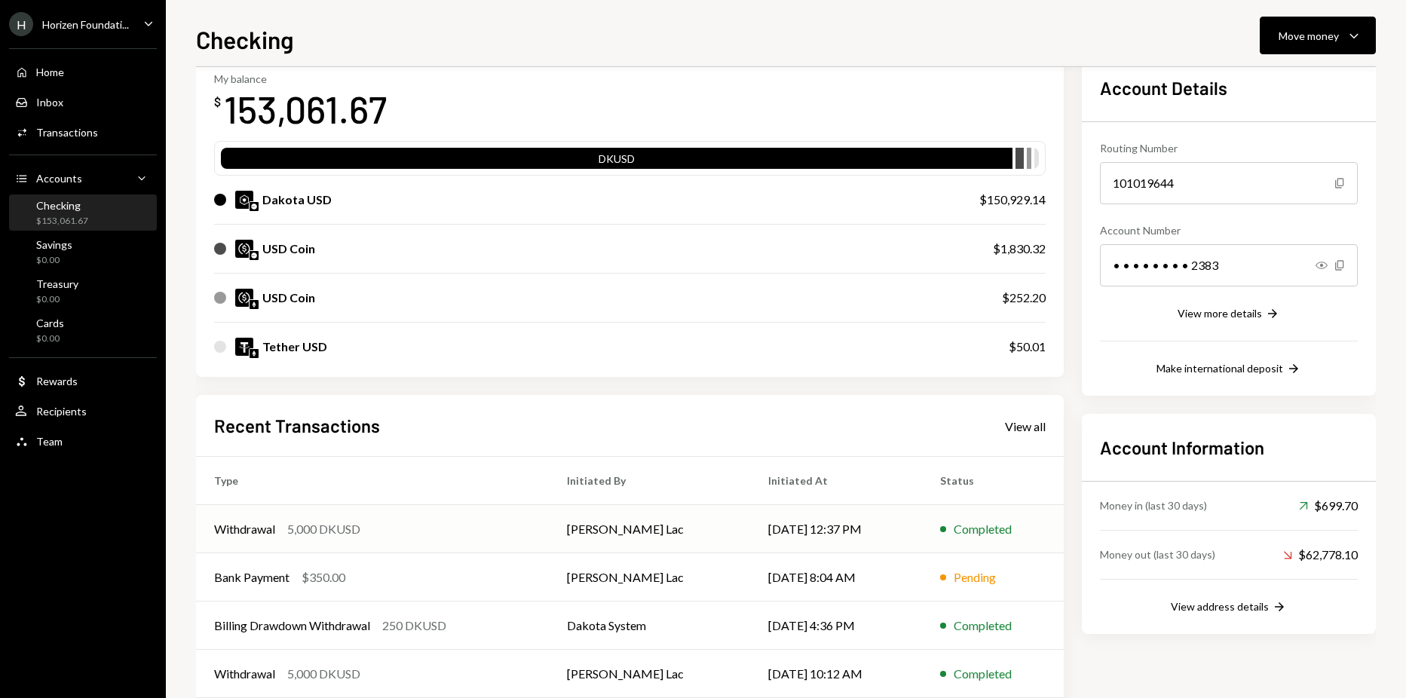
scroll to position [162, 0]
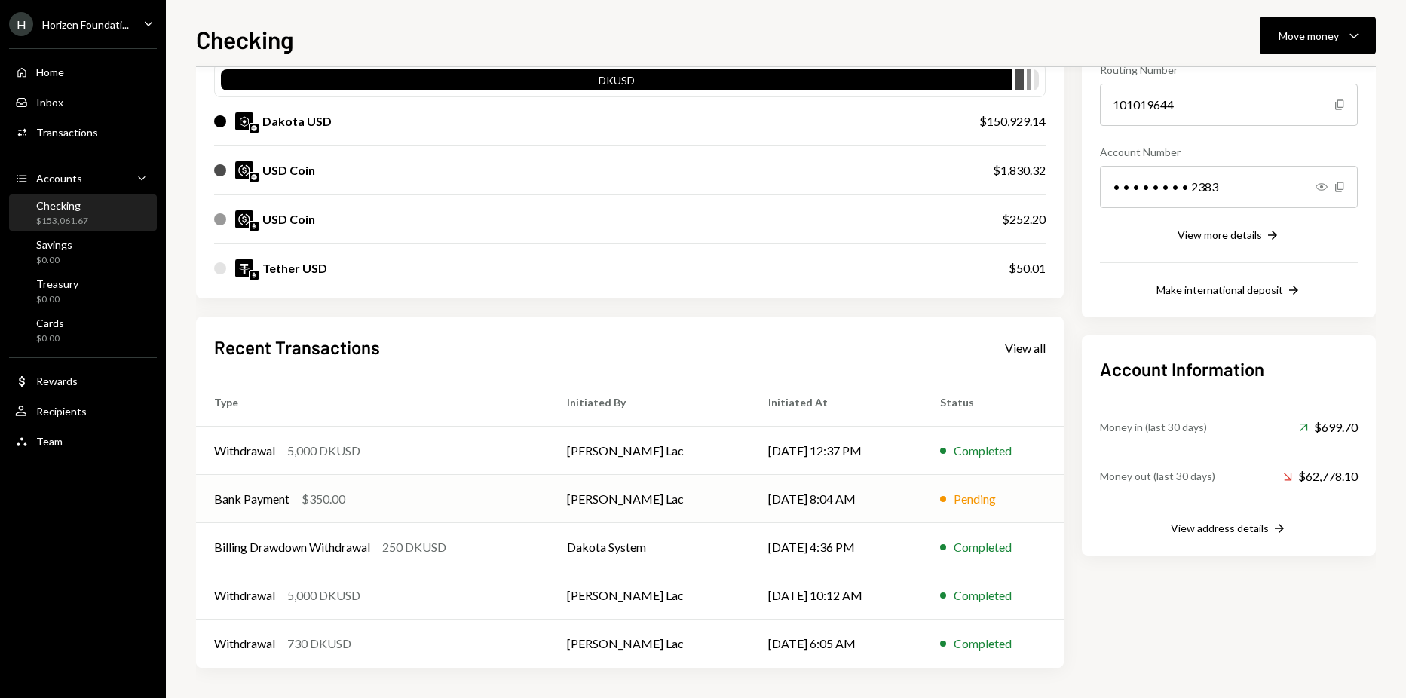
click at [390, 491] on div "Bank Payment $350.00" at bounding box center [372, 499] width 317 height 18
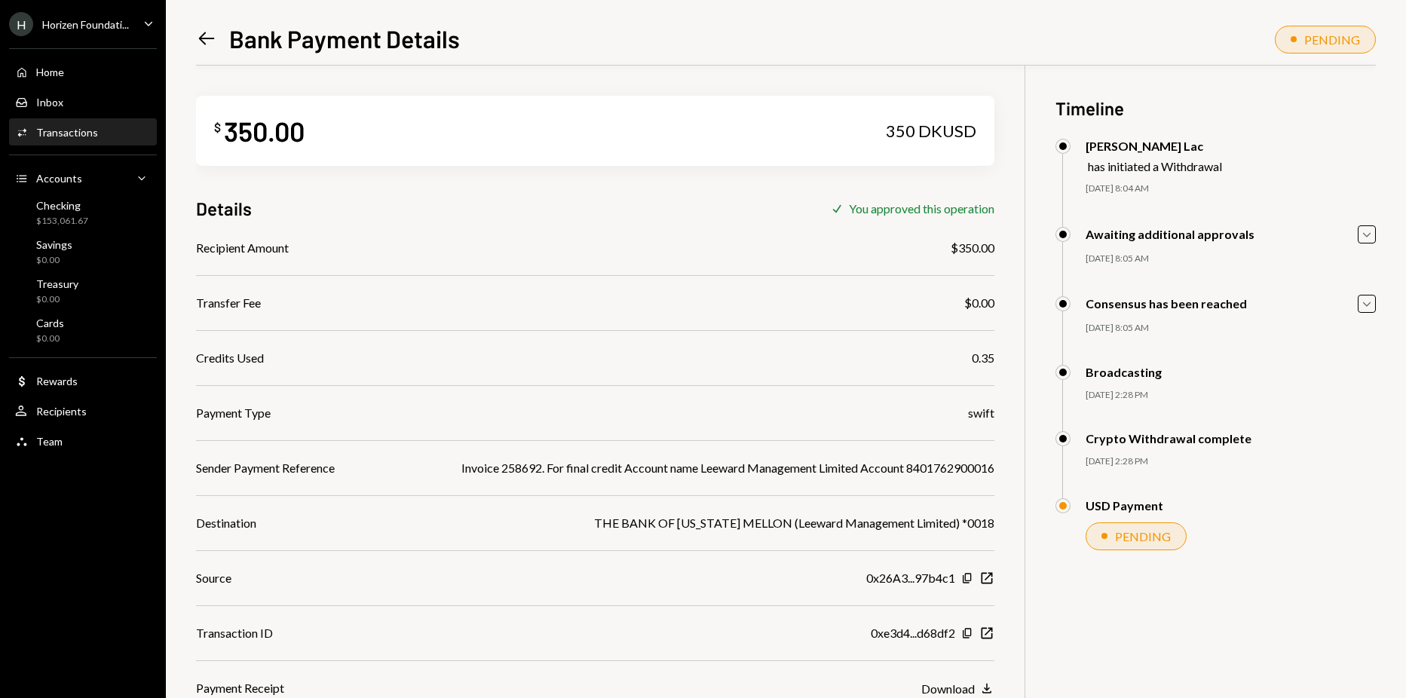
scroll to position [66, 0]
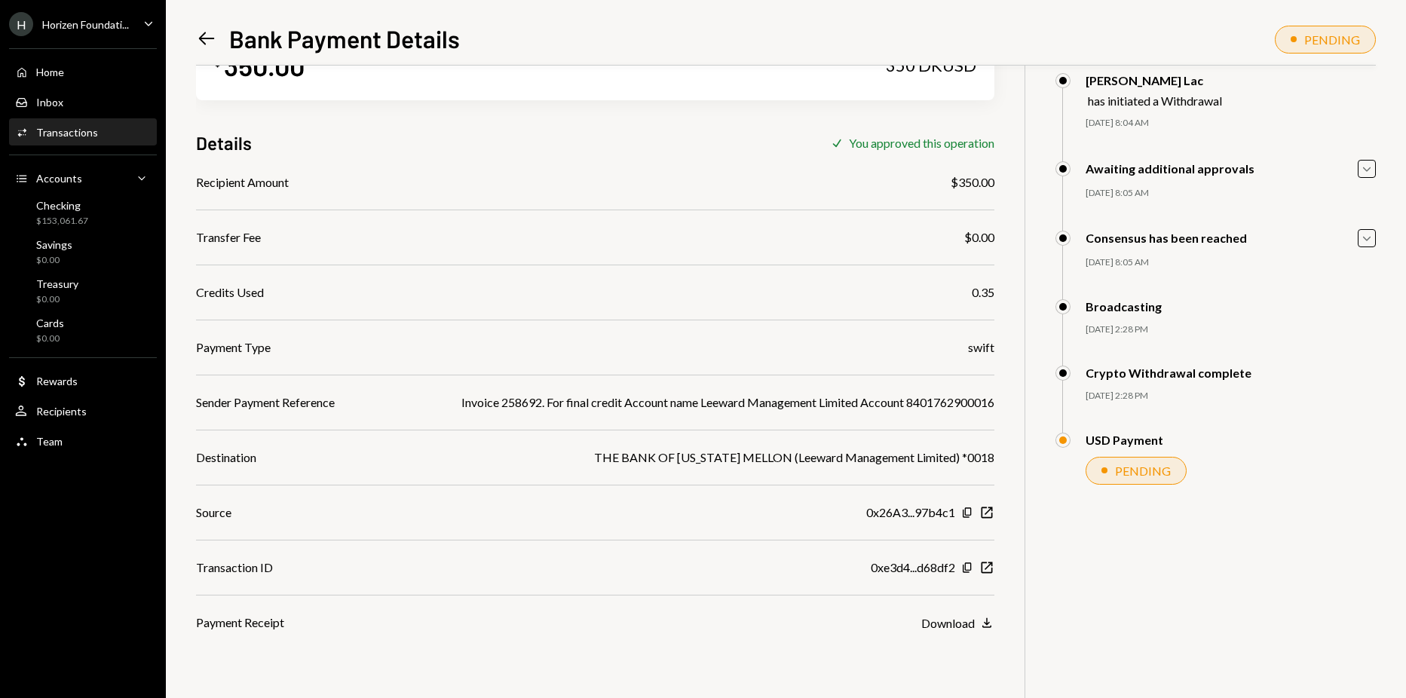
click at [100, 34] on div "H Horizen Foundati..." at bounding box center [69, 24] width 120 height 24
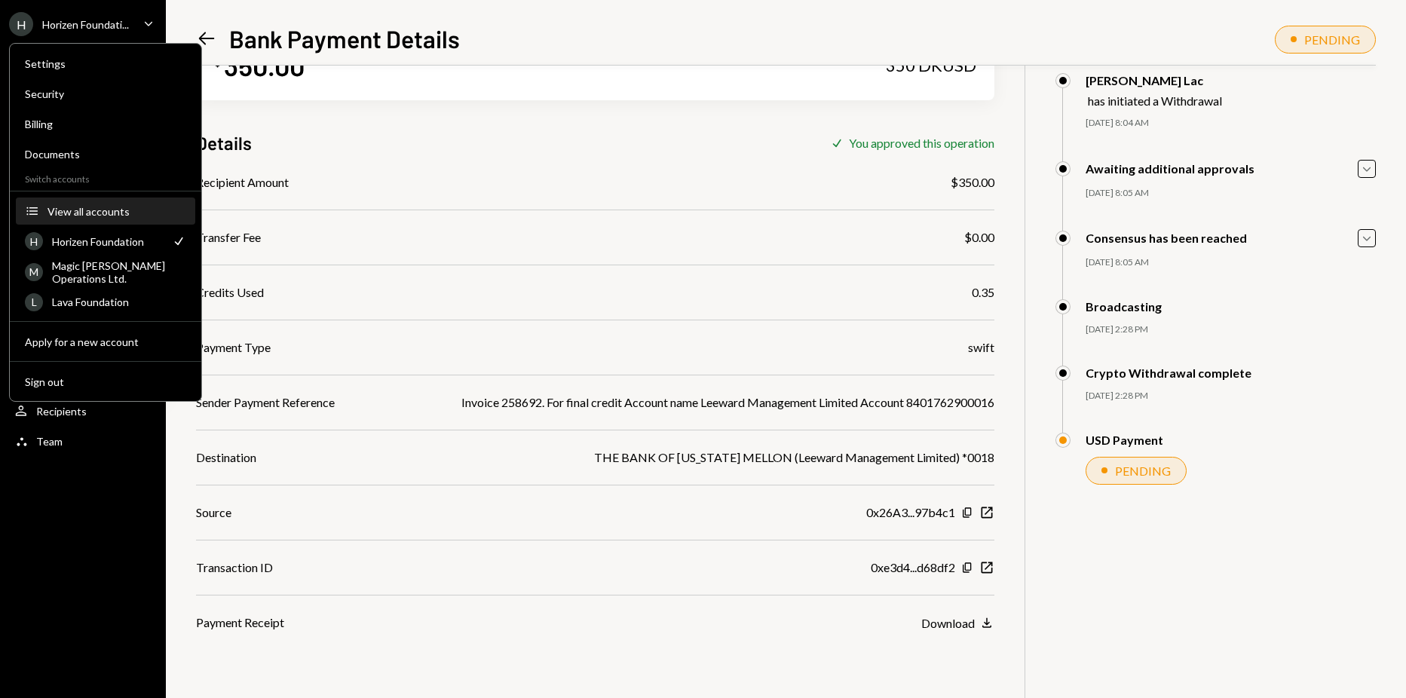
click at [98, 224] on button "Accounts View all accounts" at bounding box center [105, 211] width 179 height 27
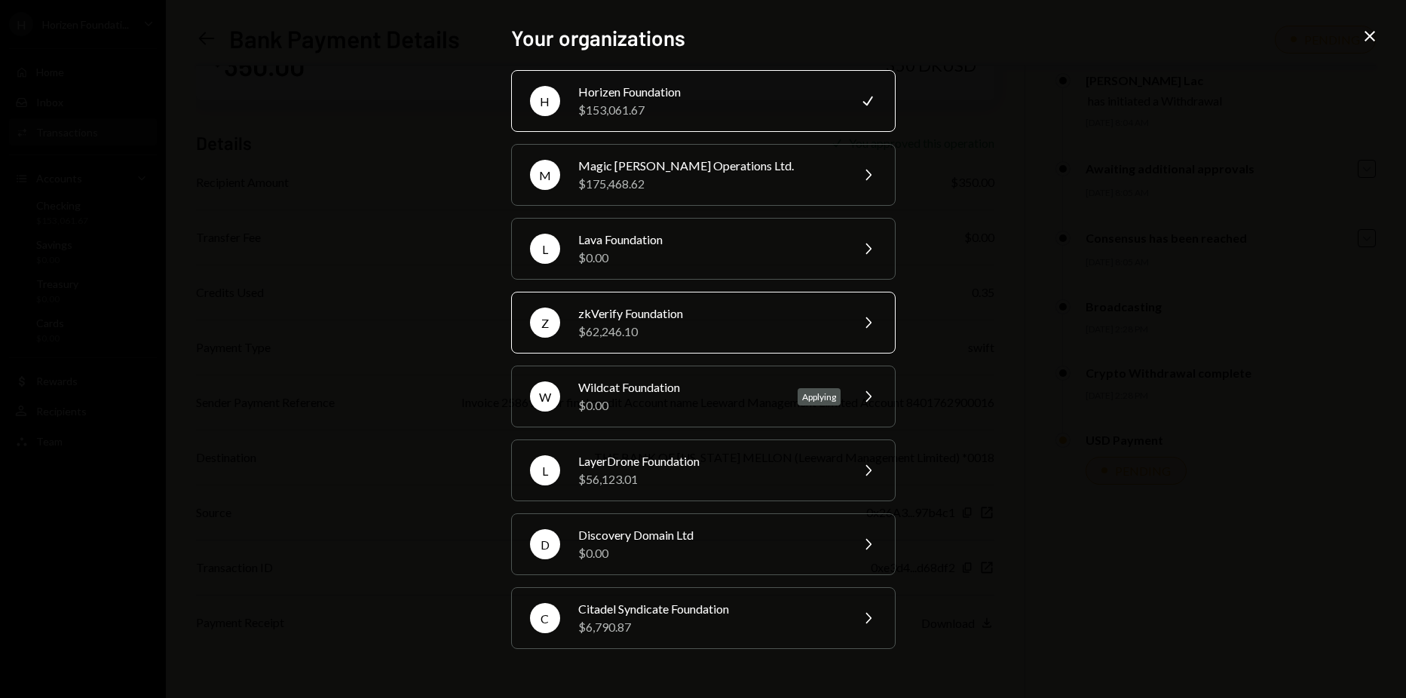
click at [647, 315] on div "zkVerify Foundation" at bounding box center [709, 314] width 262 height 18
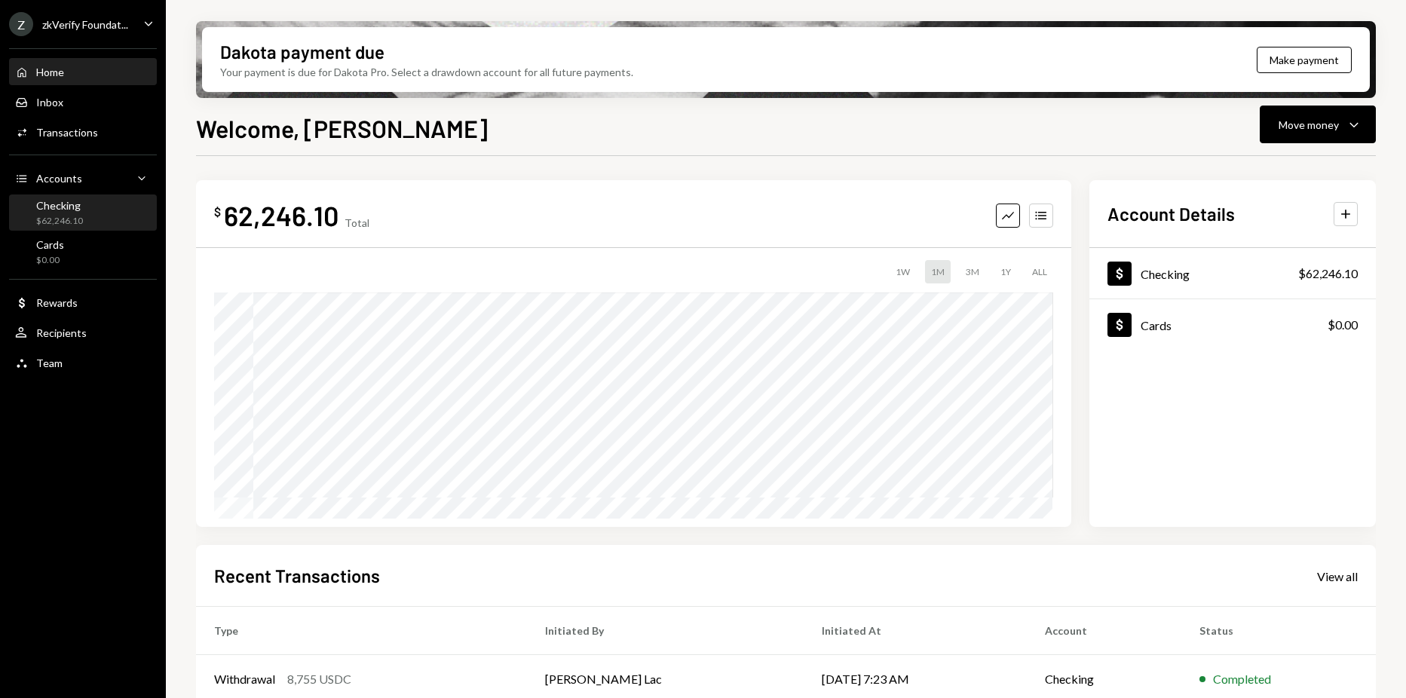
click at [83, 213] on div "Checking $62,246.10" at bounding box center [83, 213] width 136 height 29
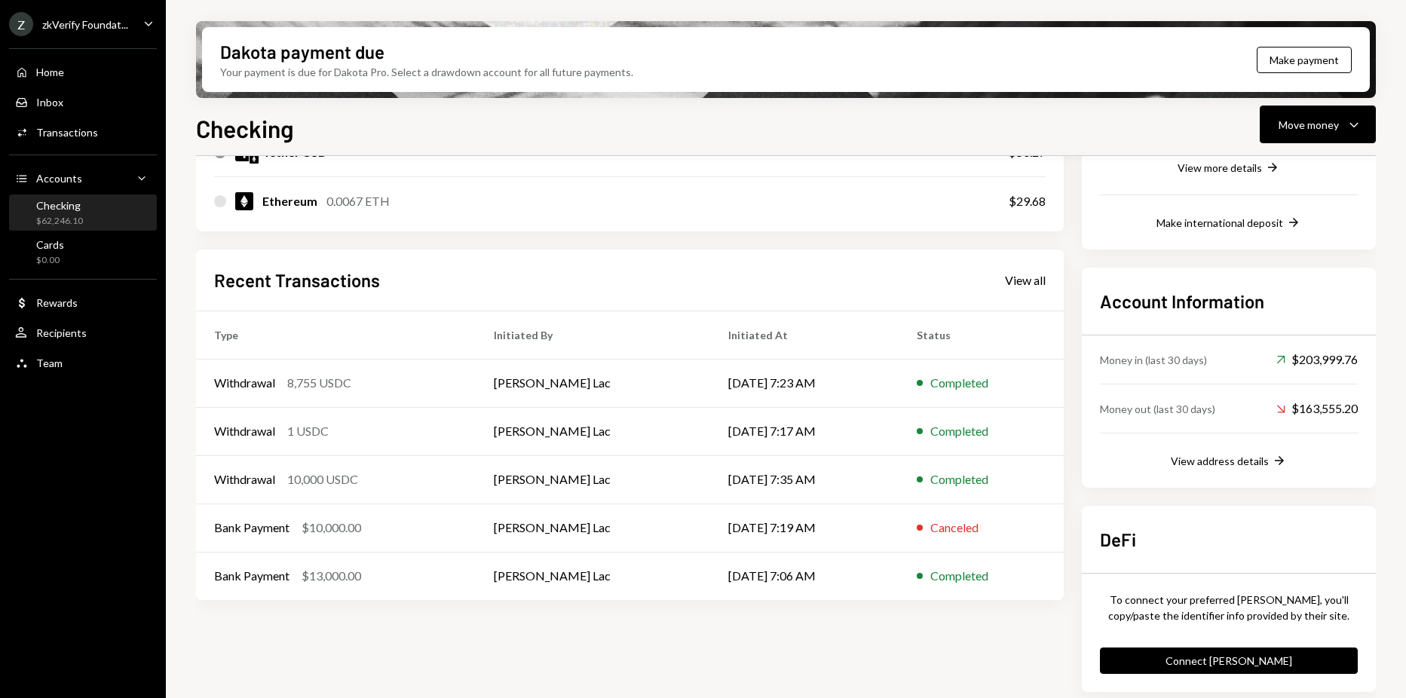
scroll to position [326, 0]
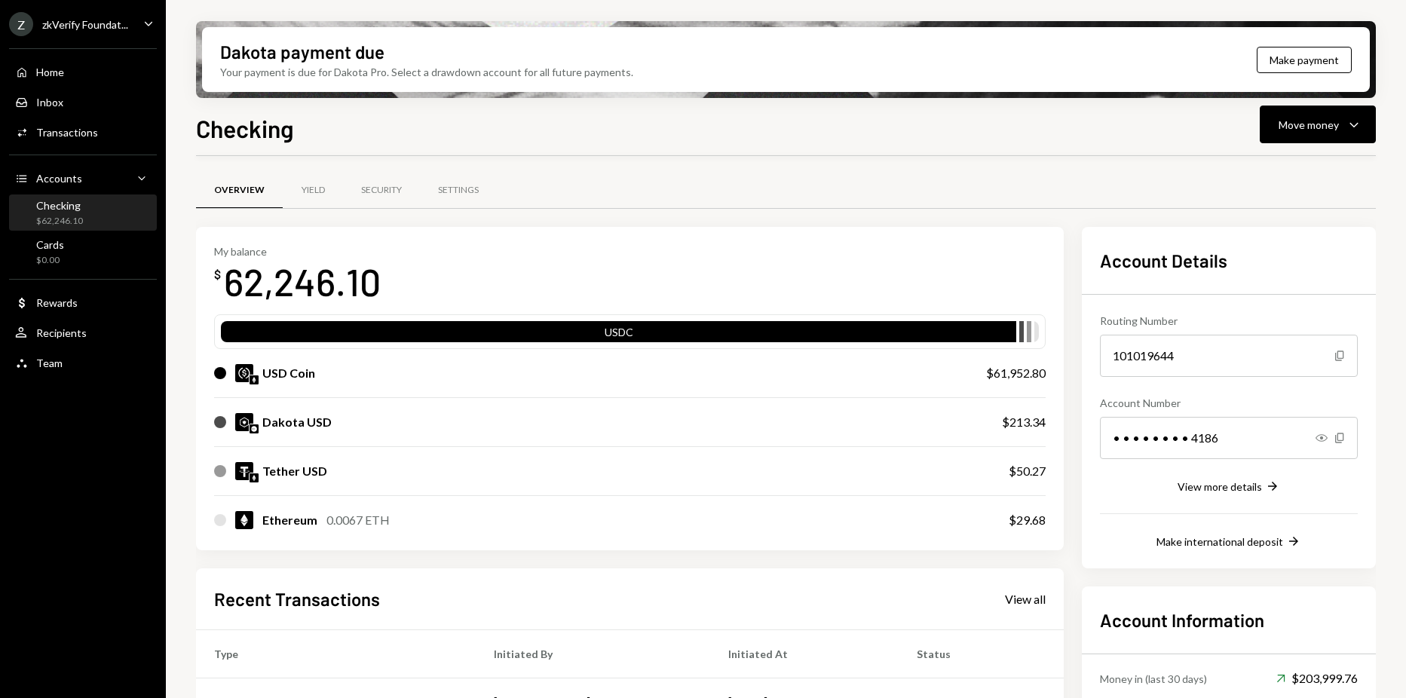
scroll to position [326, 0]
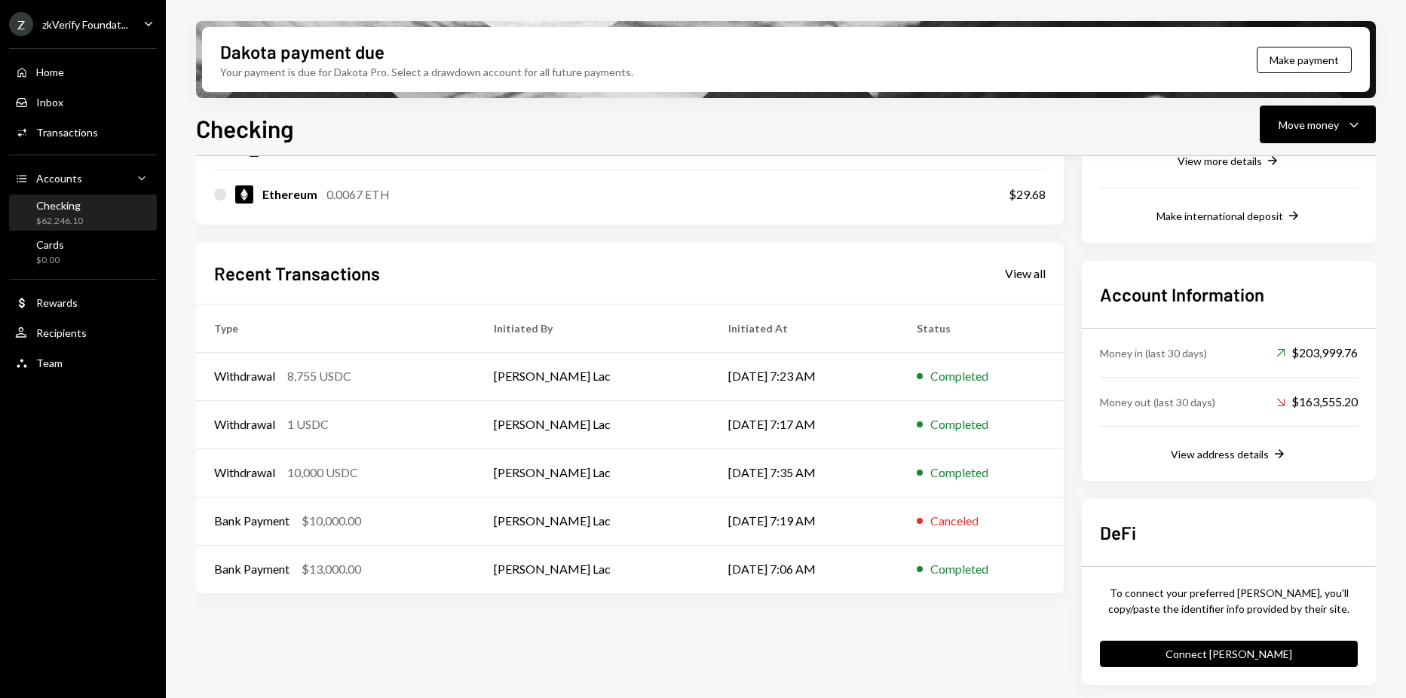
drag, startPoint x: 202, startPoint y: 162, endPoint x: 236, endPoint y: 167, distance: 34.3
click at [202, 162] on div "My balance $ 62,246.10 USDC USD Coin $61,952.80 Dakota USD $213.34 Tether USD $…" at bounding box center [630, 62] width 868 height 323
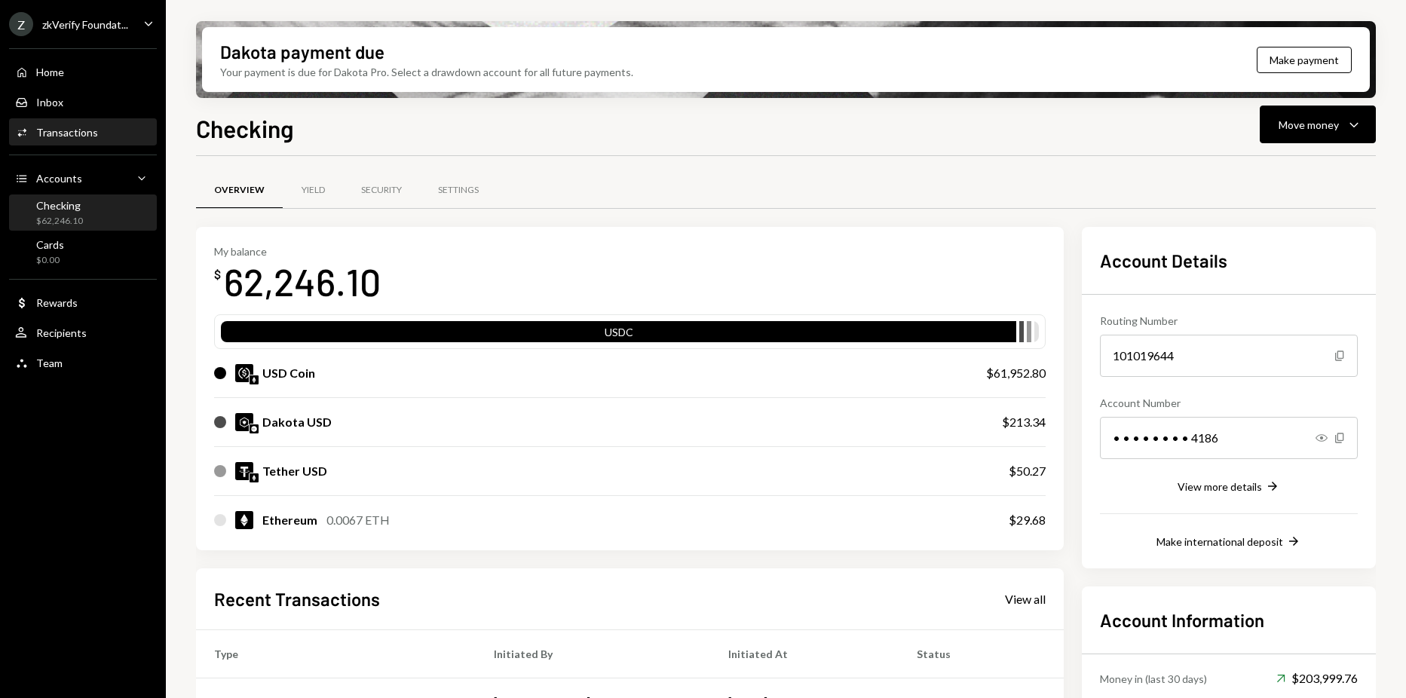
click at [66, 122] on div "Activities Transactions" at bounding box center [83, 133] width 136 height 26
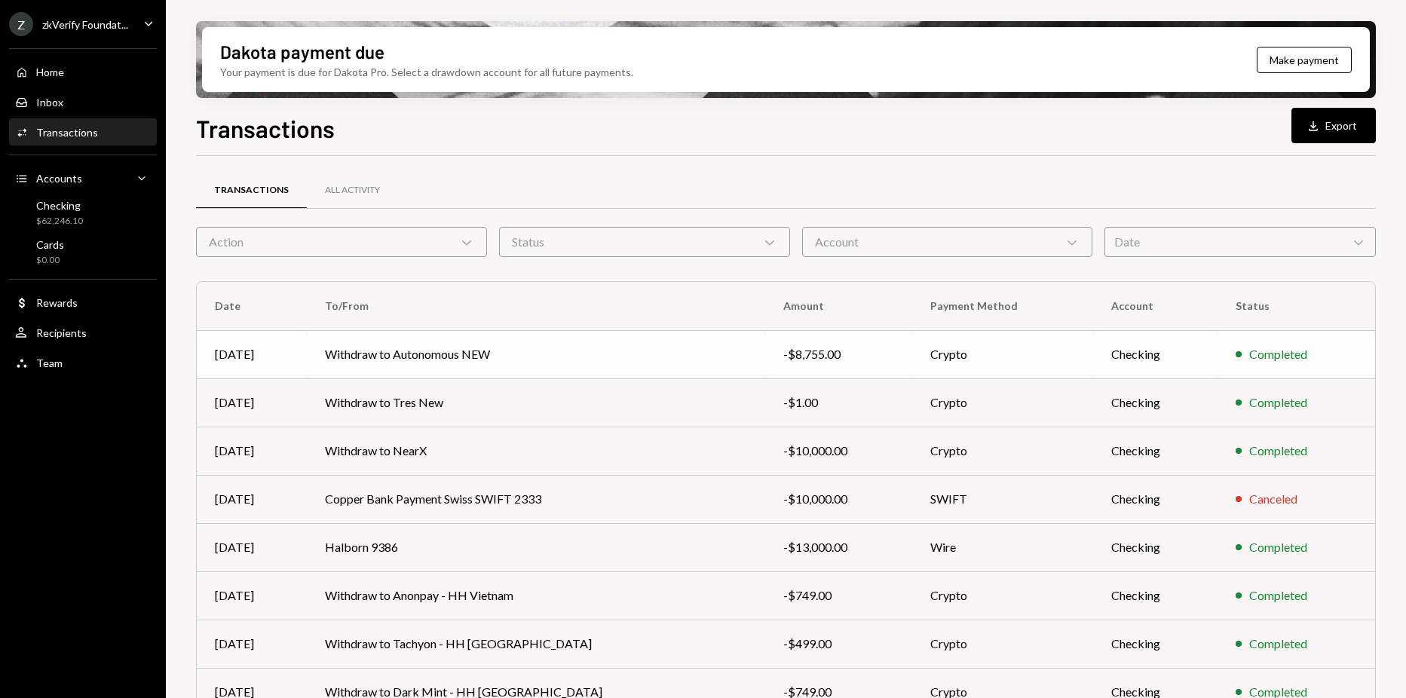
click at [543, 362] on td "Withdraw to Autonomous NEW" at bounding box center [536, 354] width 458 height 48
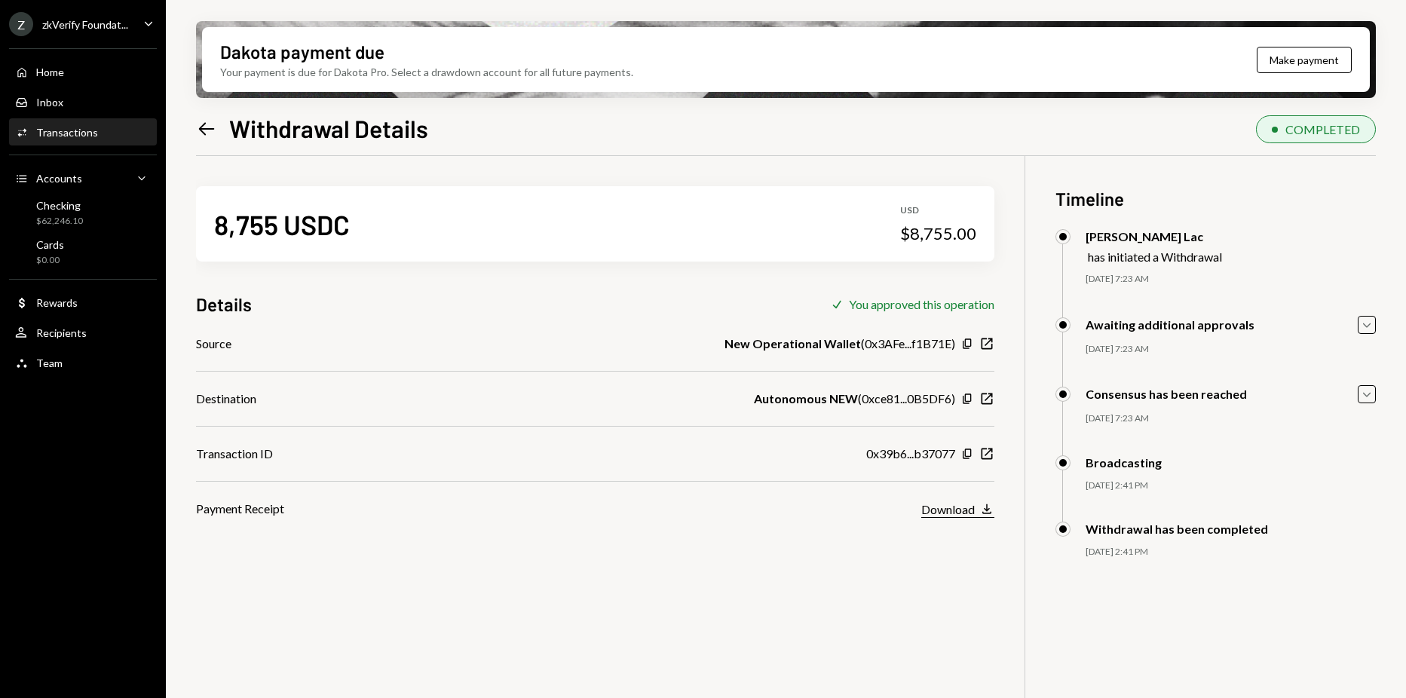
click at [989, 501] on icon "Download" at bounding box center [986, 508] width 15 height 15
click at [108, 72] on div "Home Home" at bounding box center [83, 73] width 136 height 14
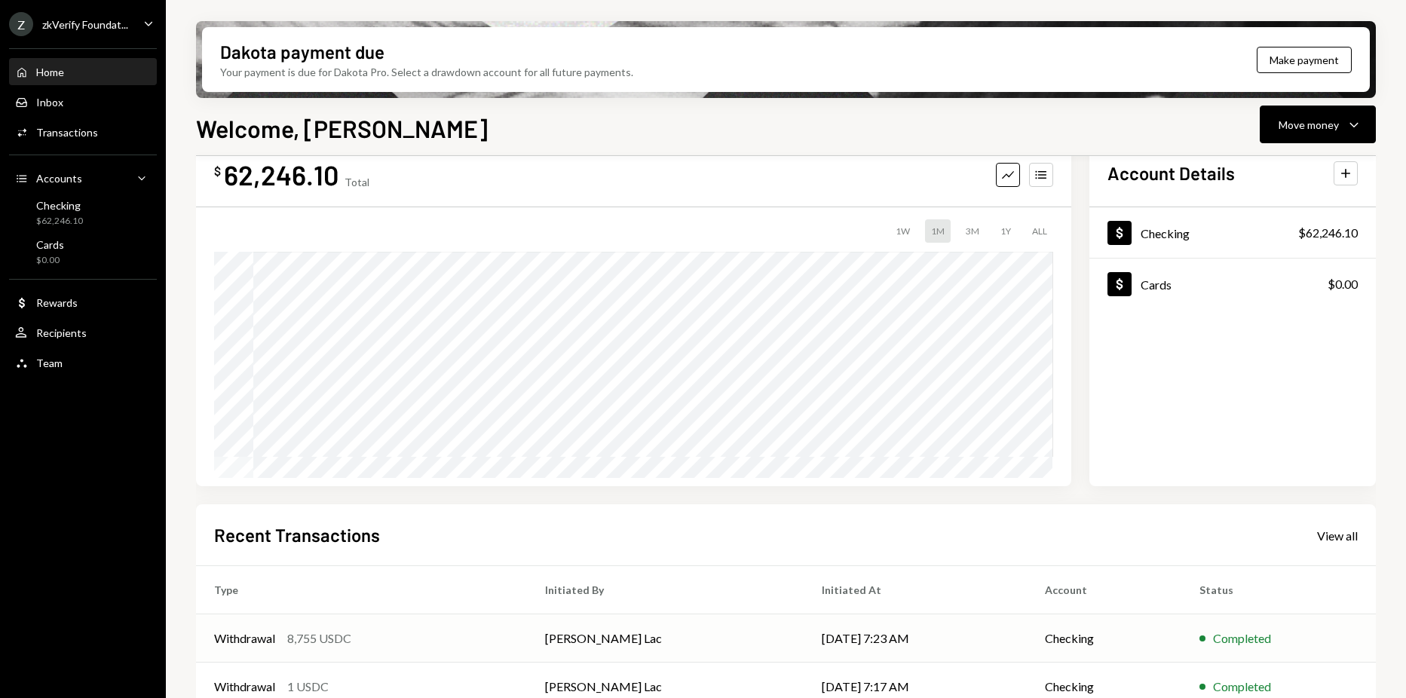
scroll to position [75, 0]
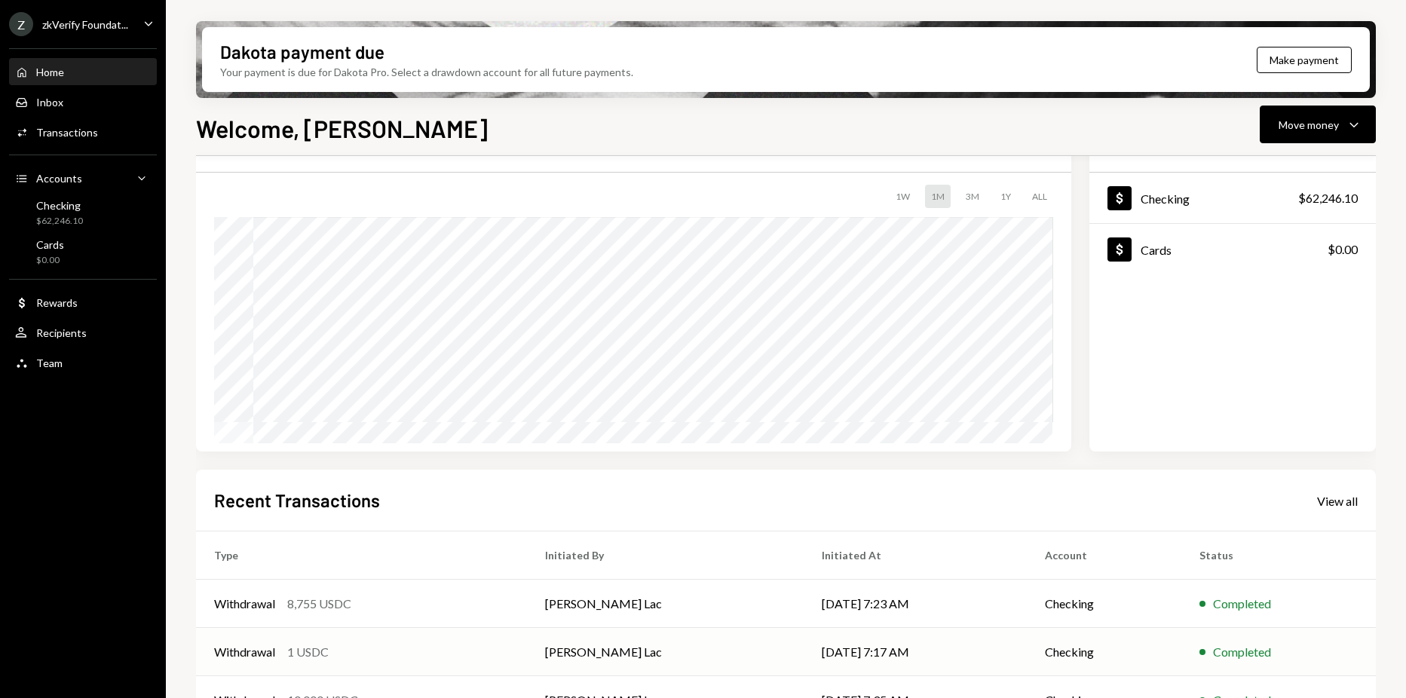
click at [646, 647] on td "Harrison Lac" at bounding box center [665, 652] width 277 height 48
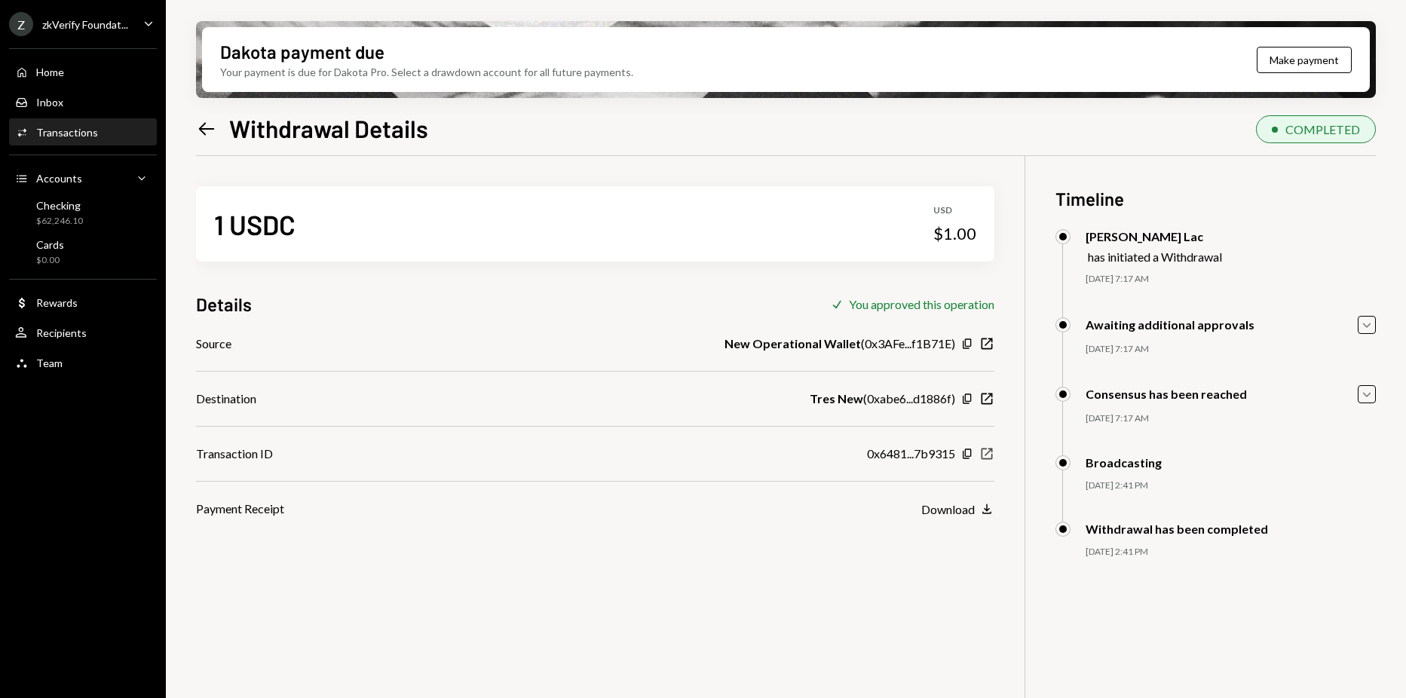
click at [987, 457] on icon "New Window" at bounding box center [986, 453] width 15 height 15
click at [55, 62] on div "Home Home" at bounding box center [83, 73] width 136 height 26
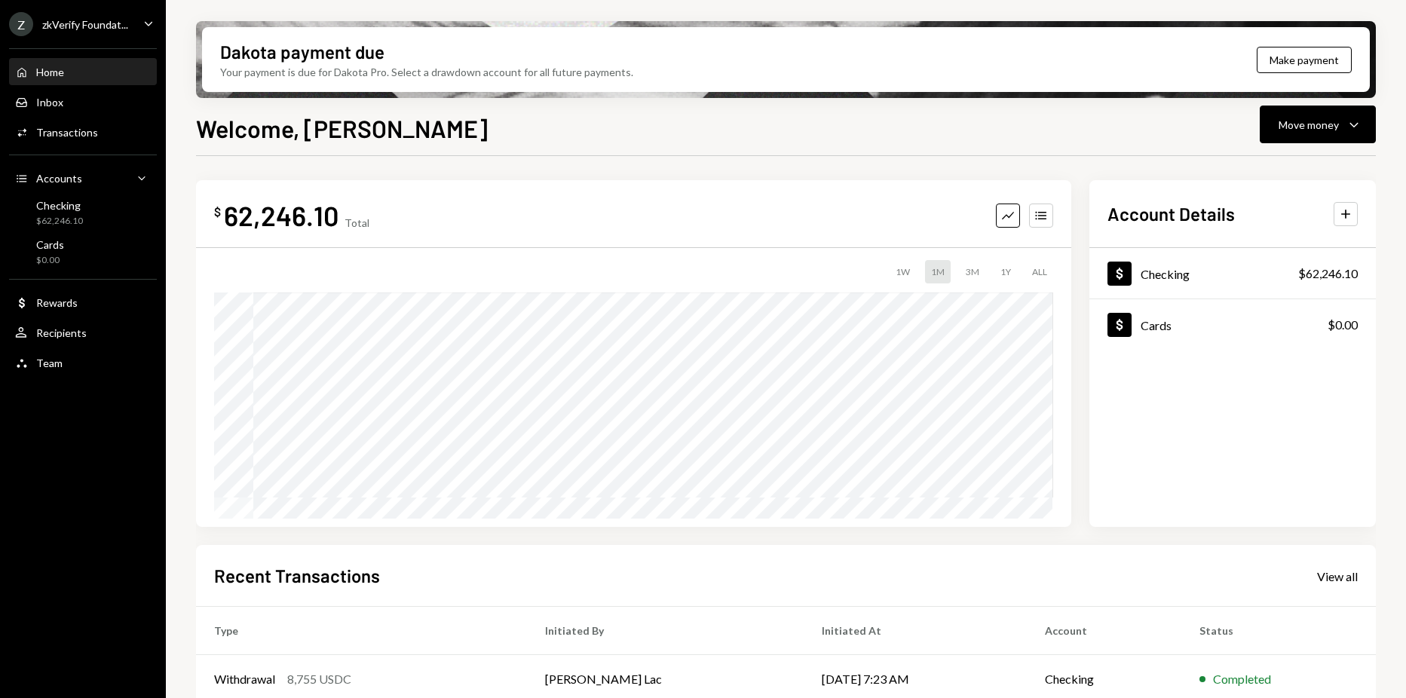
click at [268, 208] on div "62,246.10" at bounding box center [281, 215] width 115 height 34
copy div "62,246.10"
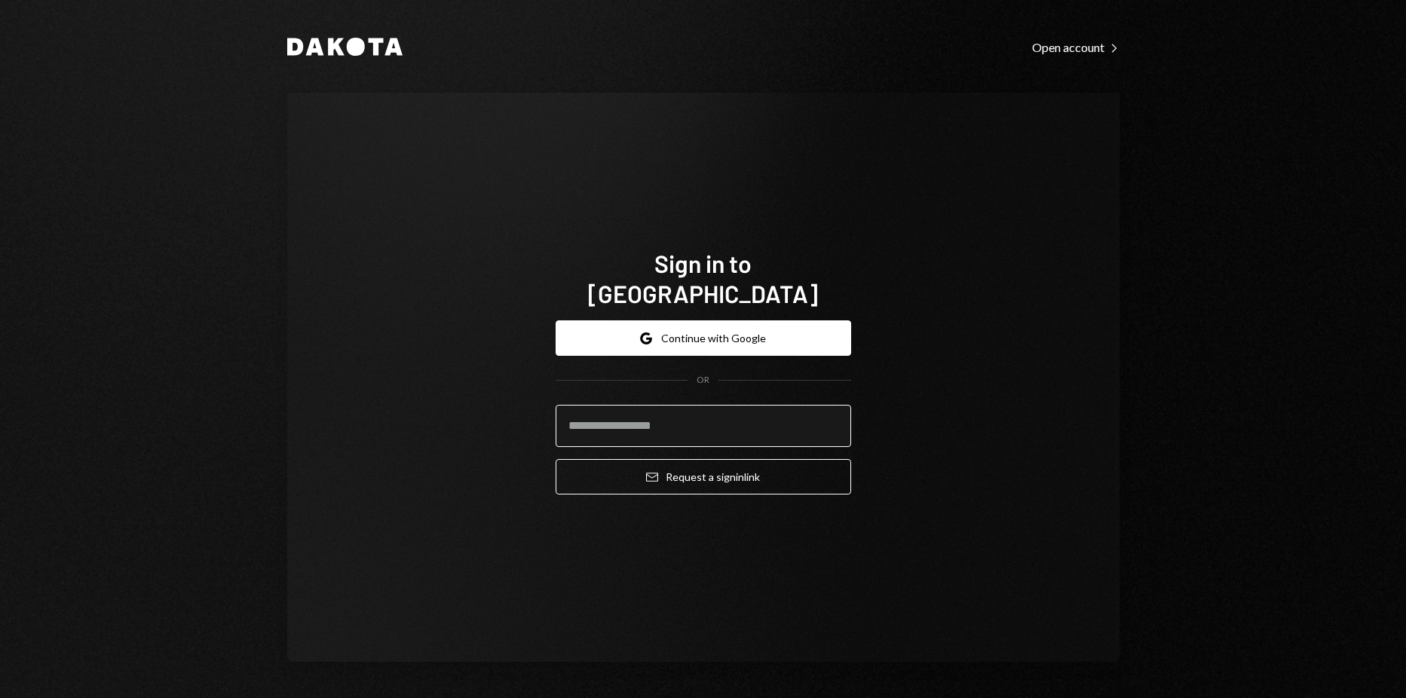
click at [718, 405] on input "email" at bounding box center [703, 426] width 295 height 42
click at [669, 429] on input "email" at bounding box center [703, 426] width 295 height 42
type input "**********"
click at [556, 459] on button "Email Request a sign in link" at bounding box center [703, 476] width 295 height 35
click at [669, 412] on input "email" at bounding box center [703, 426] width 295 height 42
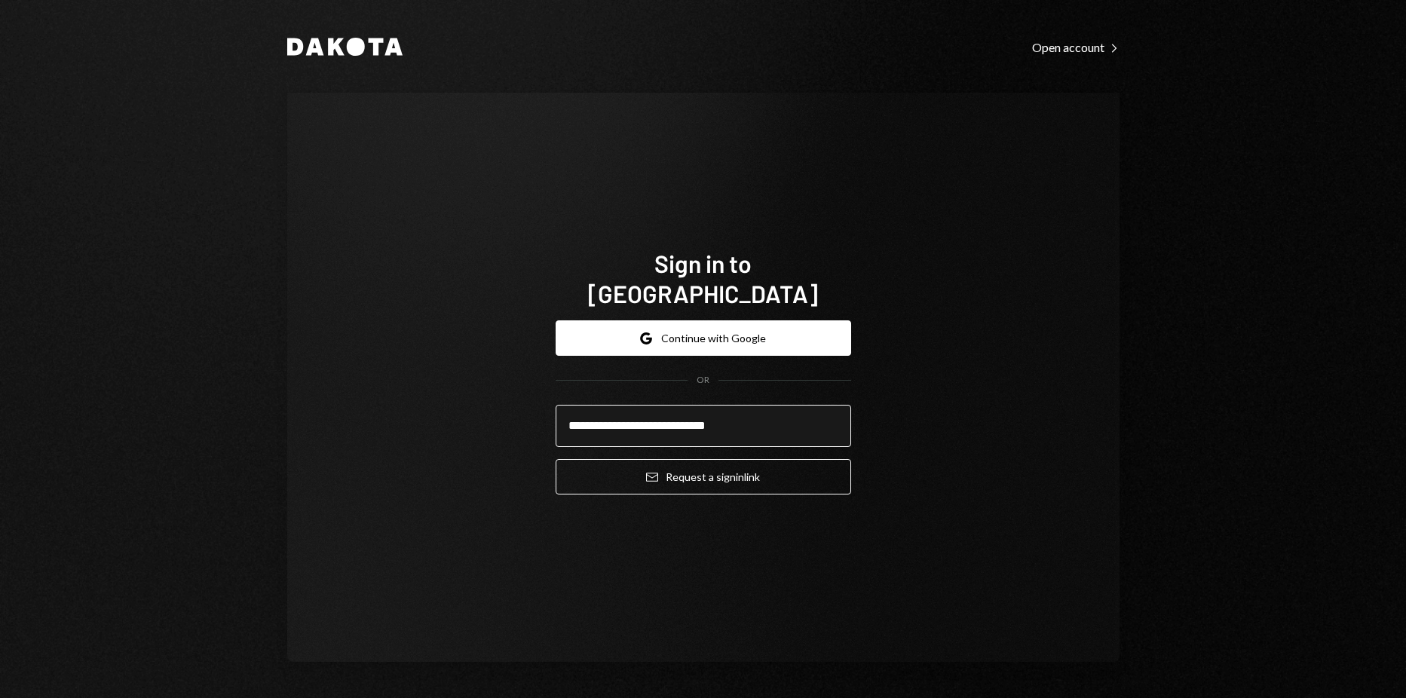
type input "**********"
click at [556, 459] on button "Email Request a sign in link" at bounding box center [703, 476] width 295 height 35
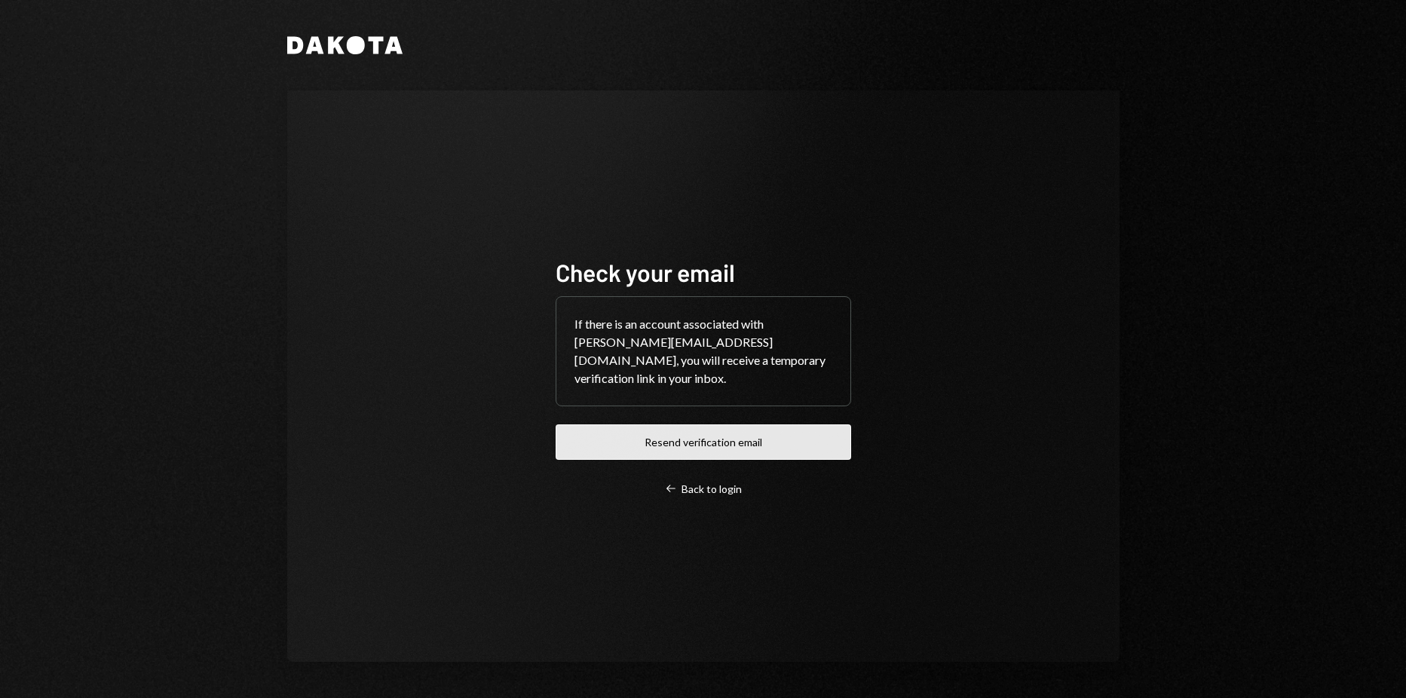
click at [823, 447] on button "Resend verification email" at bounding box center [703, 441] width 295 height 35
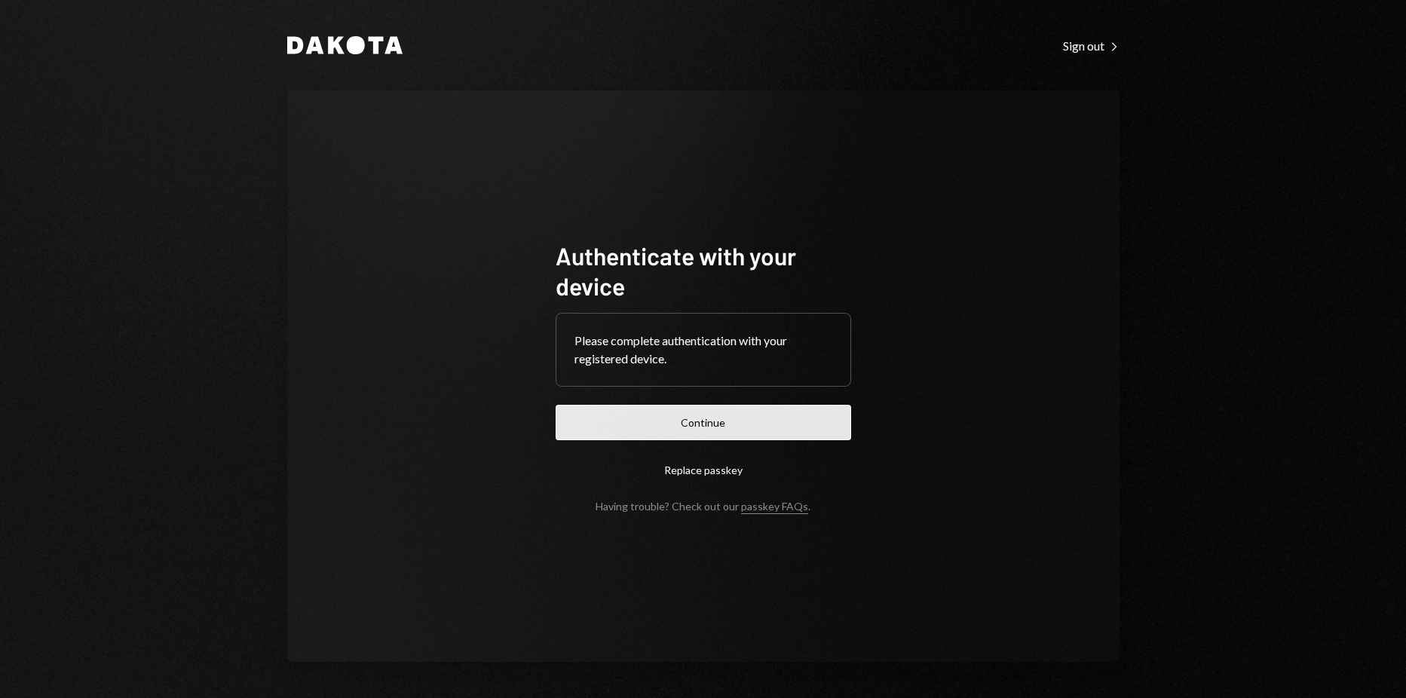
click at [676, 429] on button "Continue" at bounding box center [703, 422] width 295 height 35
click at [804, 418] on button "Continue" at bounding box center [703, 422] width 295 height 35
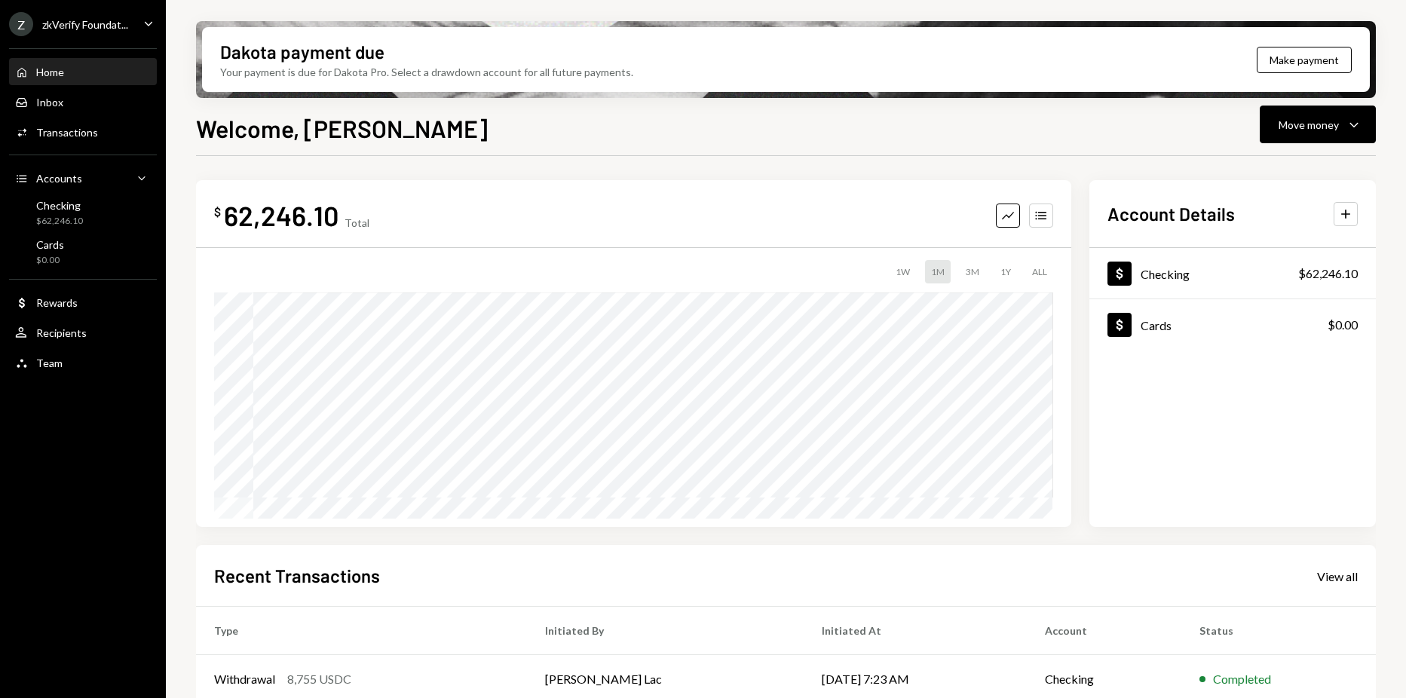
click at [123, 29] on div "zkVerify Foundat..." at bounding box center [85, 24] width 86 height 13
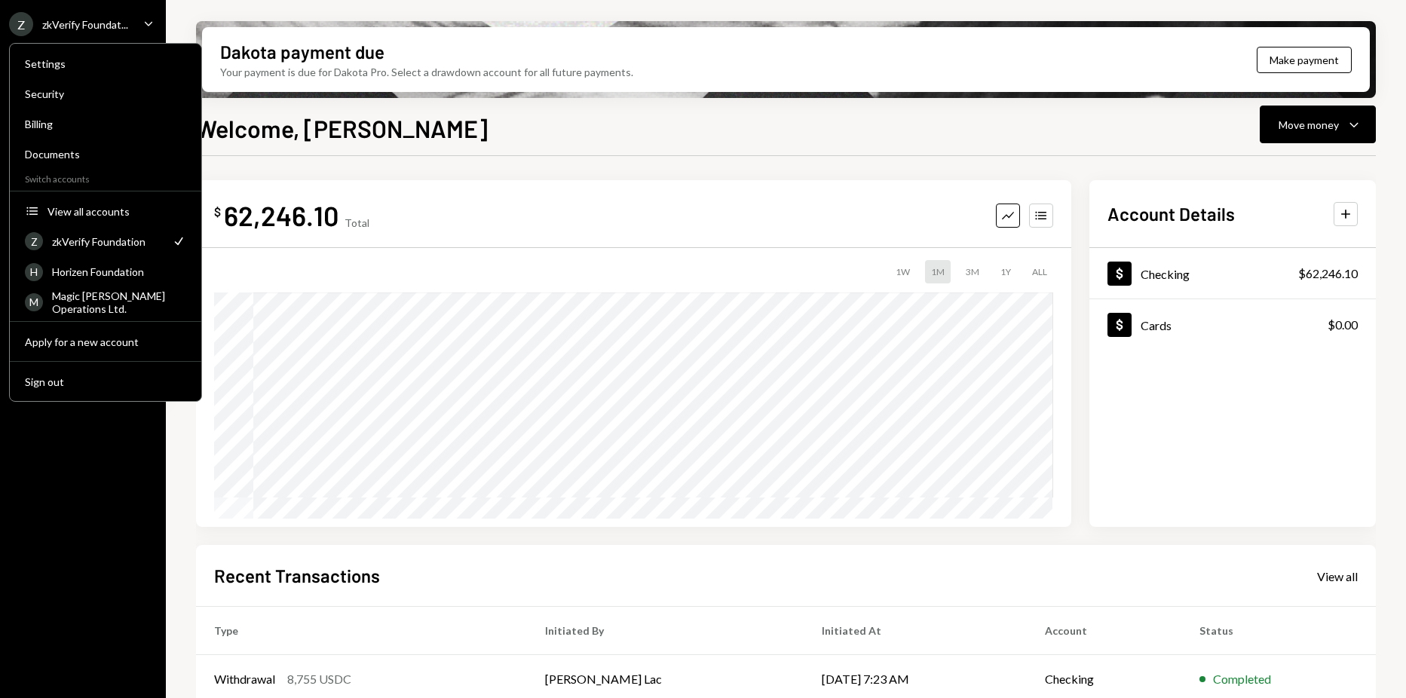
click at [501, 185] on div "$ 62,246.10 Total Graph Accounts 1W 1M 3M 1Y ALL" at bounding box center [633, 353] width 875 height 347
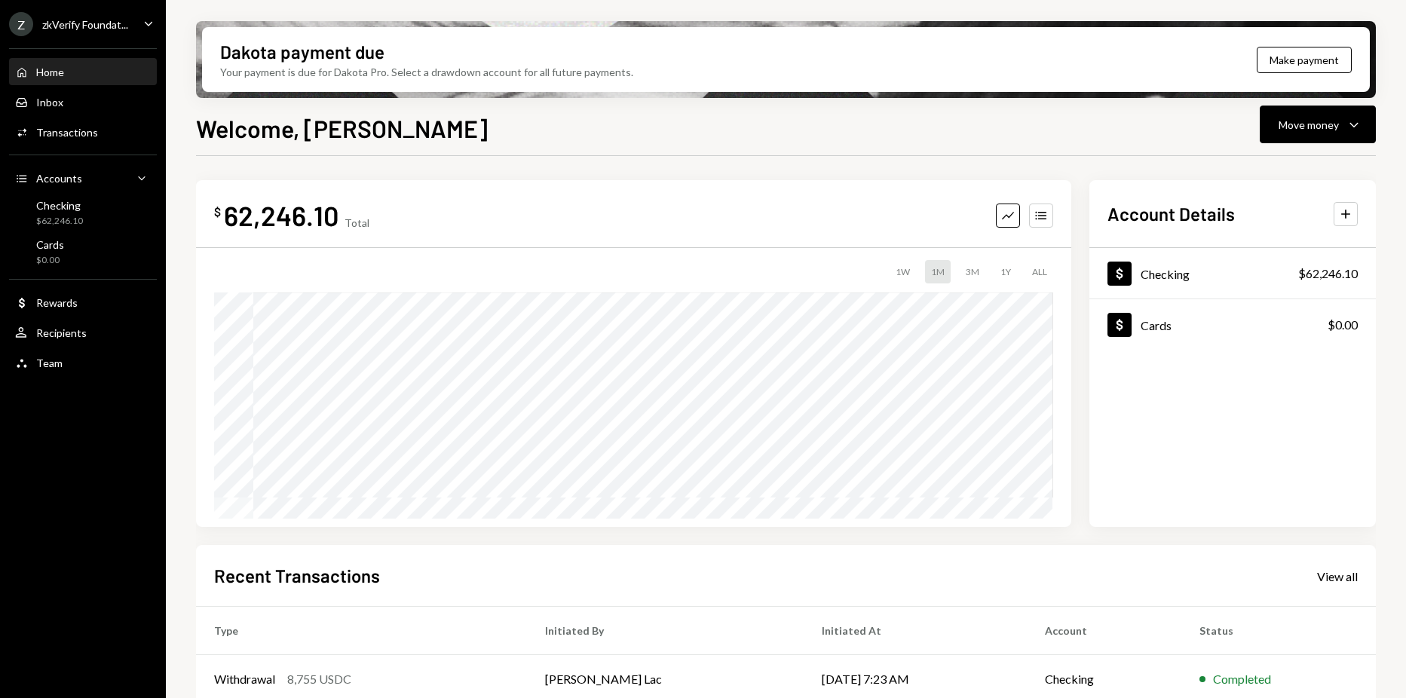
click at [131, 32] on div "Z zkVerify Foundat... Caret Down" at bounding box center [83, 24] width 166 height 24
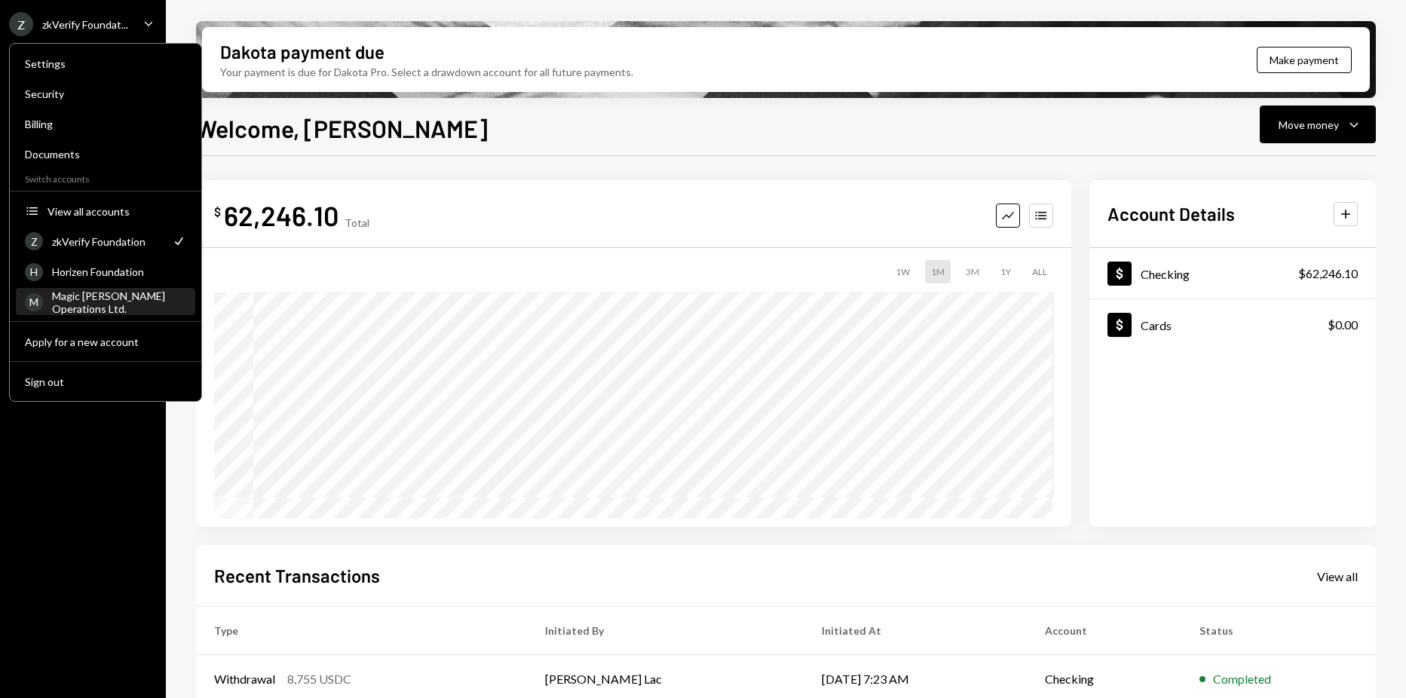
click at [127, 299] on div "Magic [PERSON_NAME] Operations Ltd." at bounding box center [119, 302] width 134 height 26
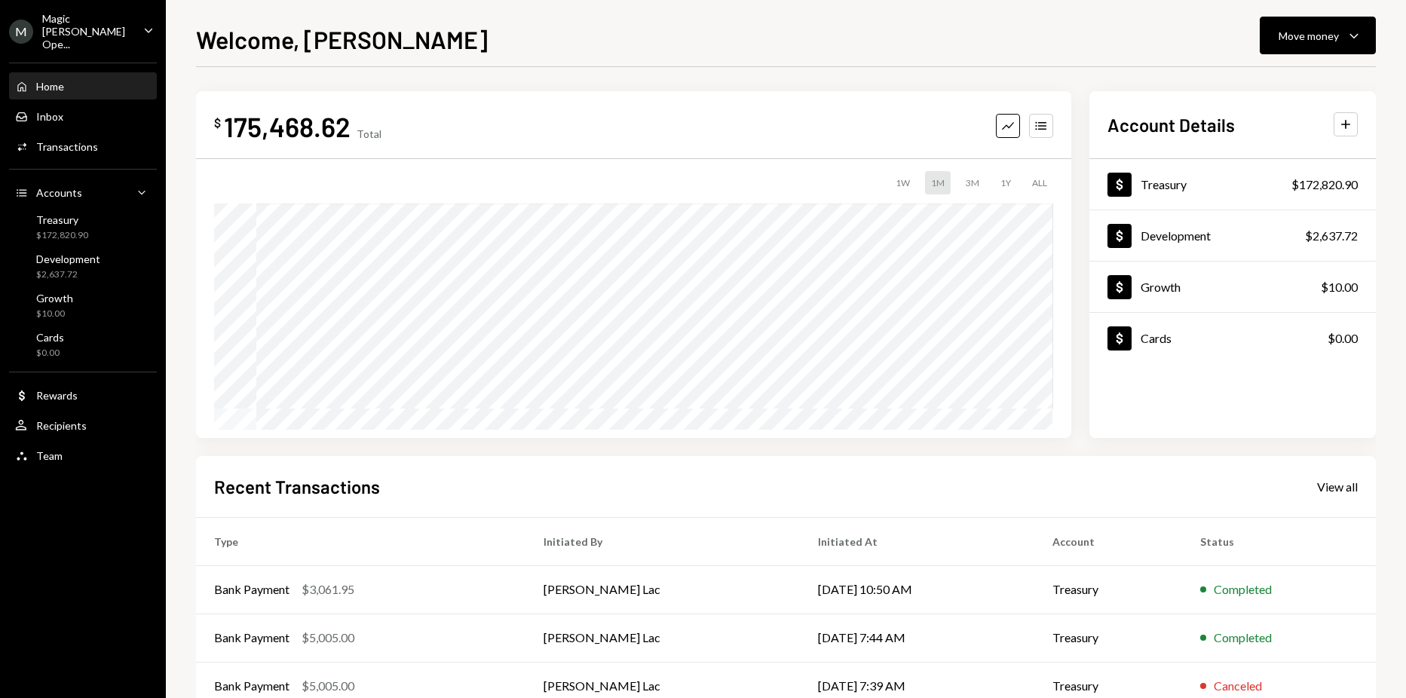
click at [81, 397] on div "Home Home Inbox Inbox Activities Transactions Accounts Accounts Caret Down Trea…" at bounding box center [83, 263] width 166 height 418
click at [82, 419] on div "Recipients" at bounding box center [61, 425] width 51 height 13
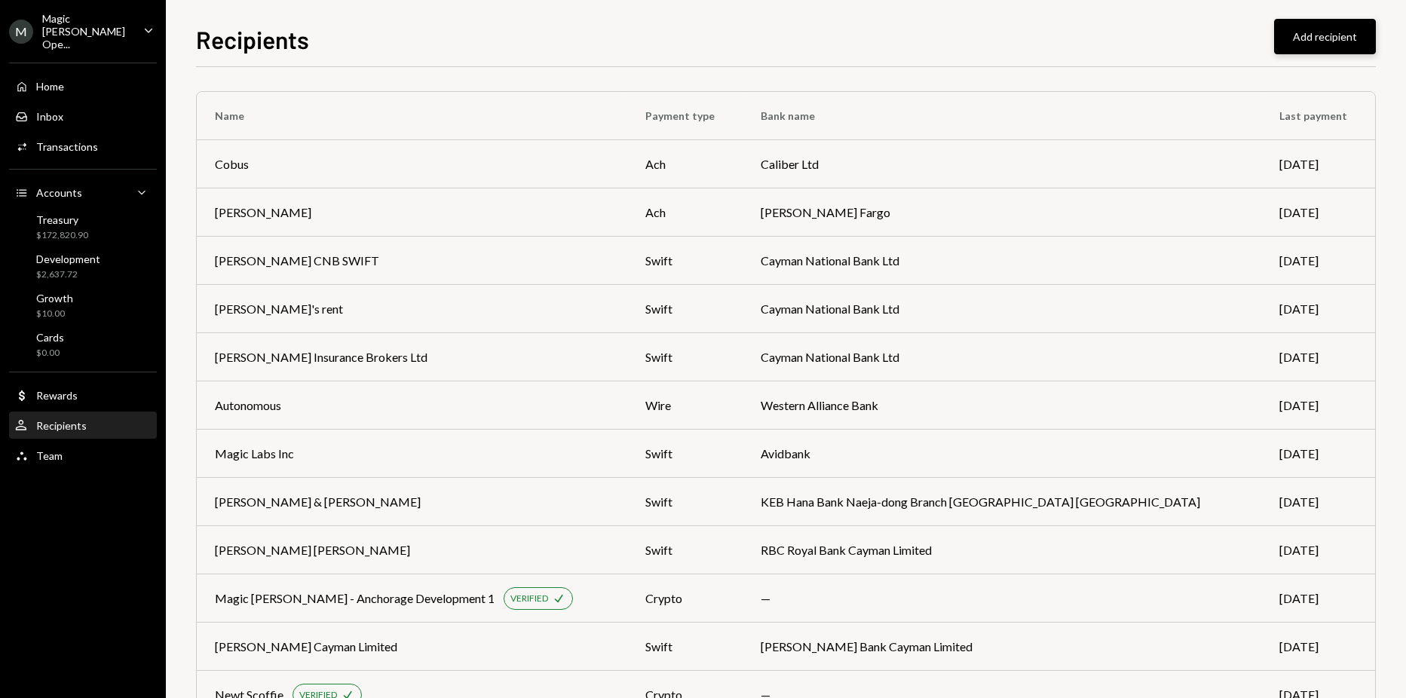
click at [1313, 43] on button "Add recipient" at bounding box center [1325, 36] width 102 height 35
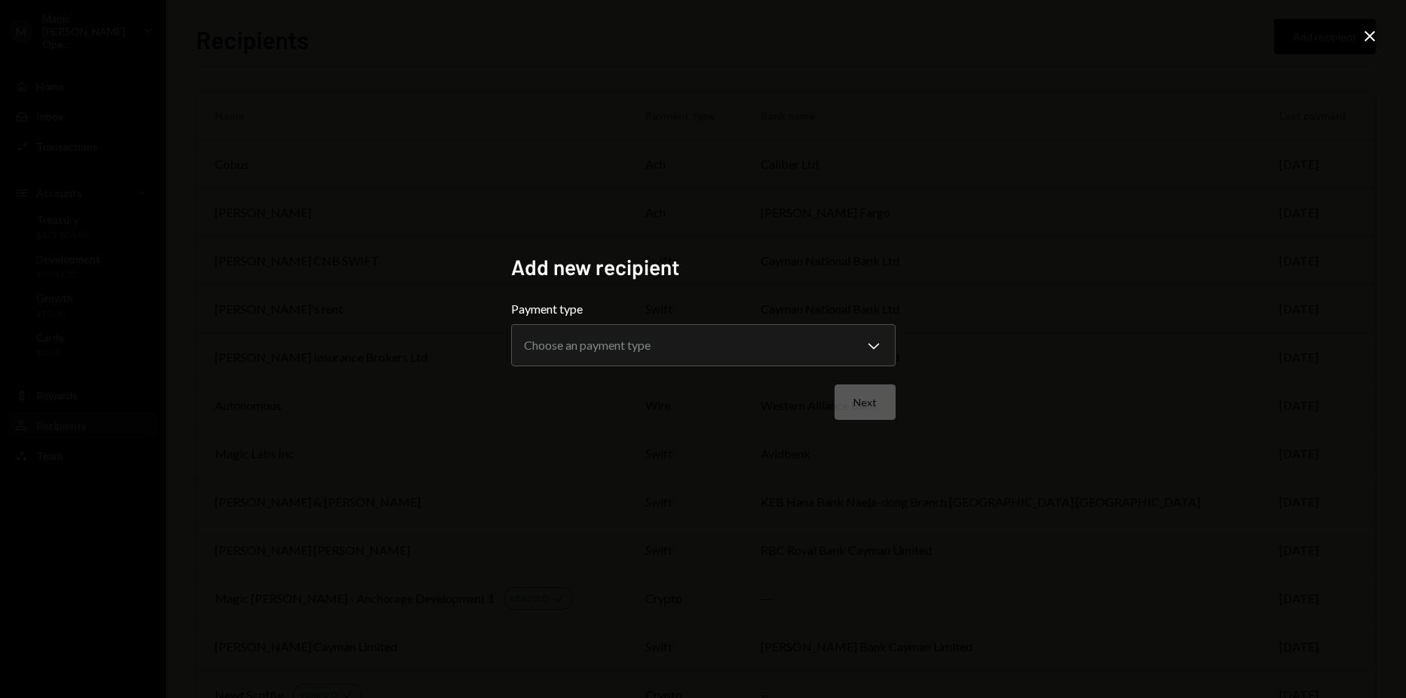
click at [618, 317] on label "Payment type" at bounding box center [703, 309] width 384 height 18
click at [622, 322] on div "**********" at bounding box center [703, 333] width 384 height 66
click at [631, 336] on body "M Magic [PERSON_NAME] Ope... Caret Down Home Home Inbox Inbox Activities Transa…" at bounding box center [703, 349] width 1406 height 698
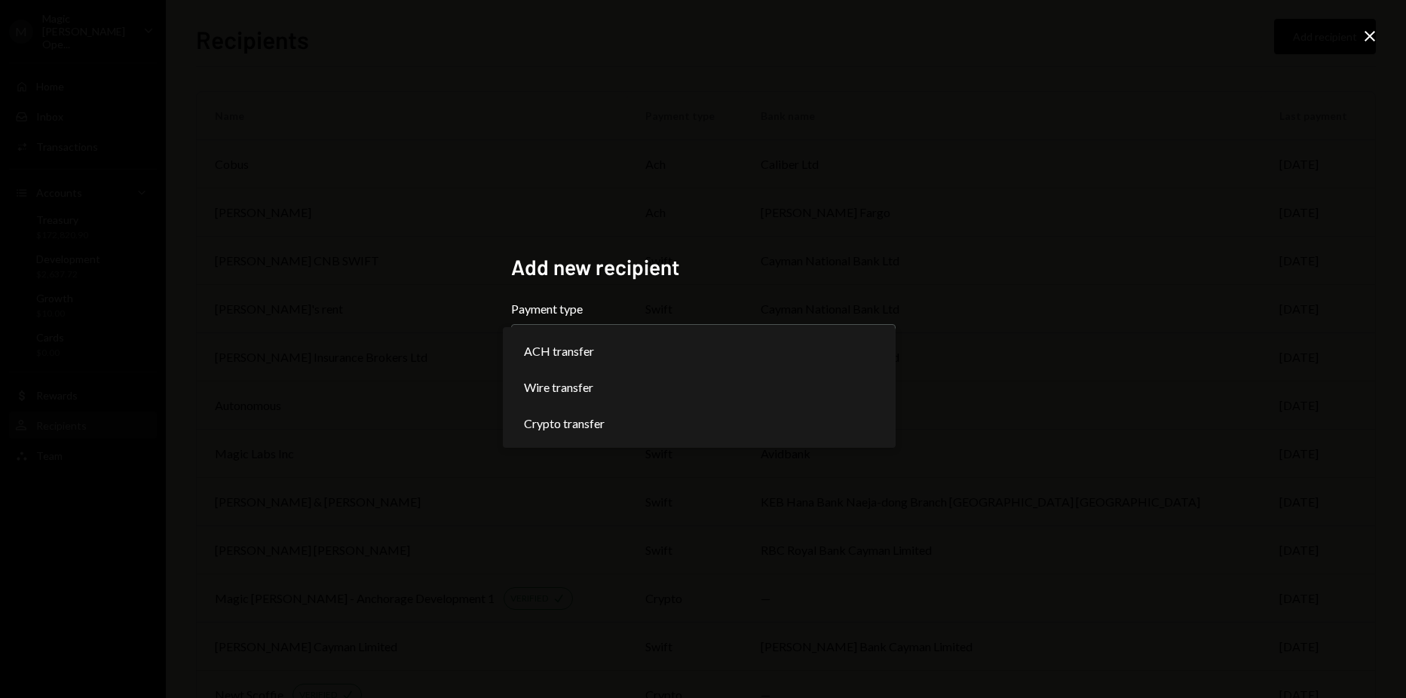
select select "******"
drag, startPoint x: 631, startPoint y: 424, endPoint x: 843, endPoint y: 427, distance: 211.9
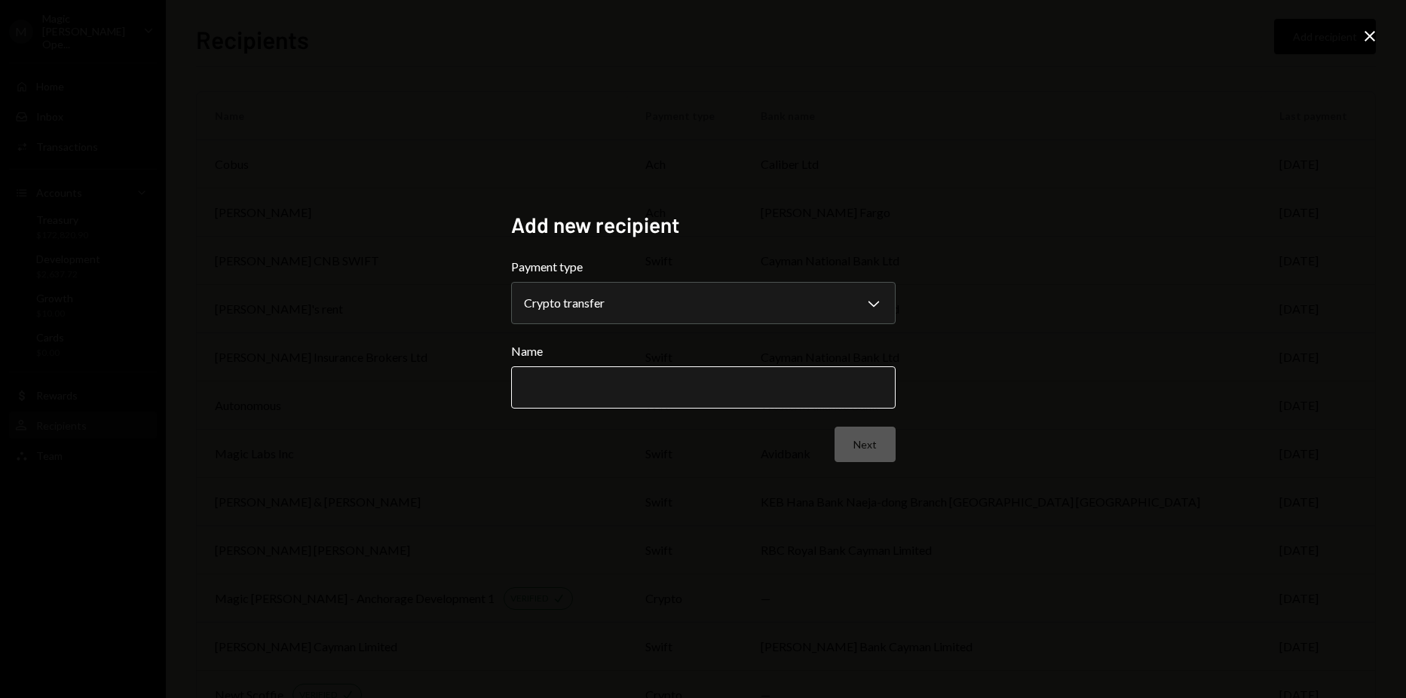
click at [763, 404] on input "Name" at bounding box center [703, 387] width 384 height 42
type input "**********"
click at [610, 522] on div "**********" at bounding box center [703, 349] width 1406 height 698
click at [855, 434] on button "Next" at bounding box center [864, 444] width 61 height 35
click at [711, 295] on body "M Magic [PERSON_NAME] Ope... Caret Down Home Home Inbox Inbox Activities Transa…" at bounding box center [703, 349] width 1406 height 698
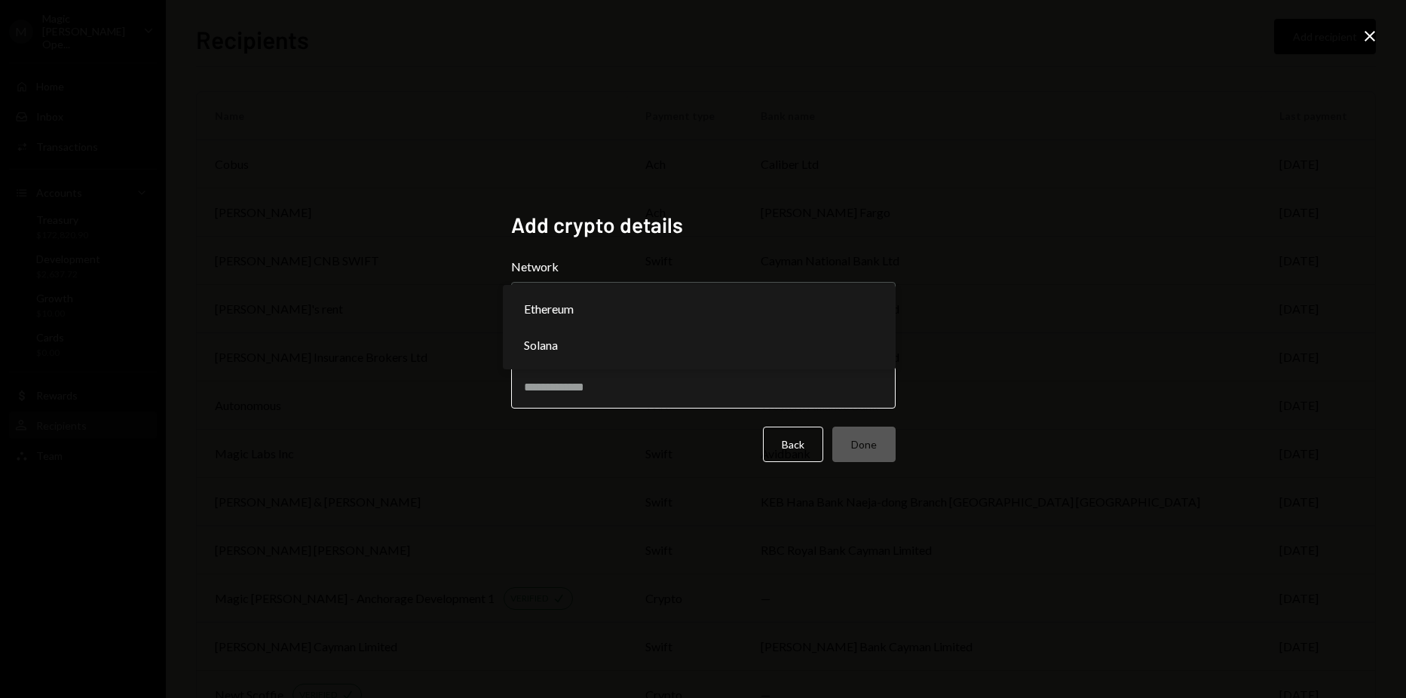
select select "**********"
drag, startPoint x: 667, startPoint y: 309, endPoint x: 638, endPoint y: 398, distance: 93.4
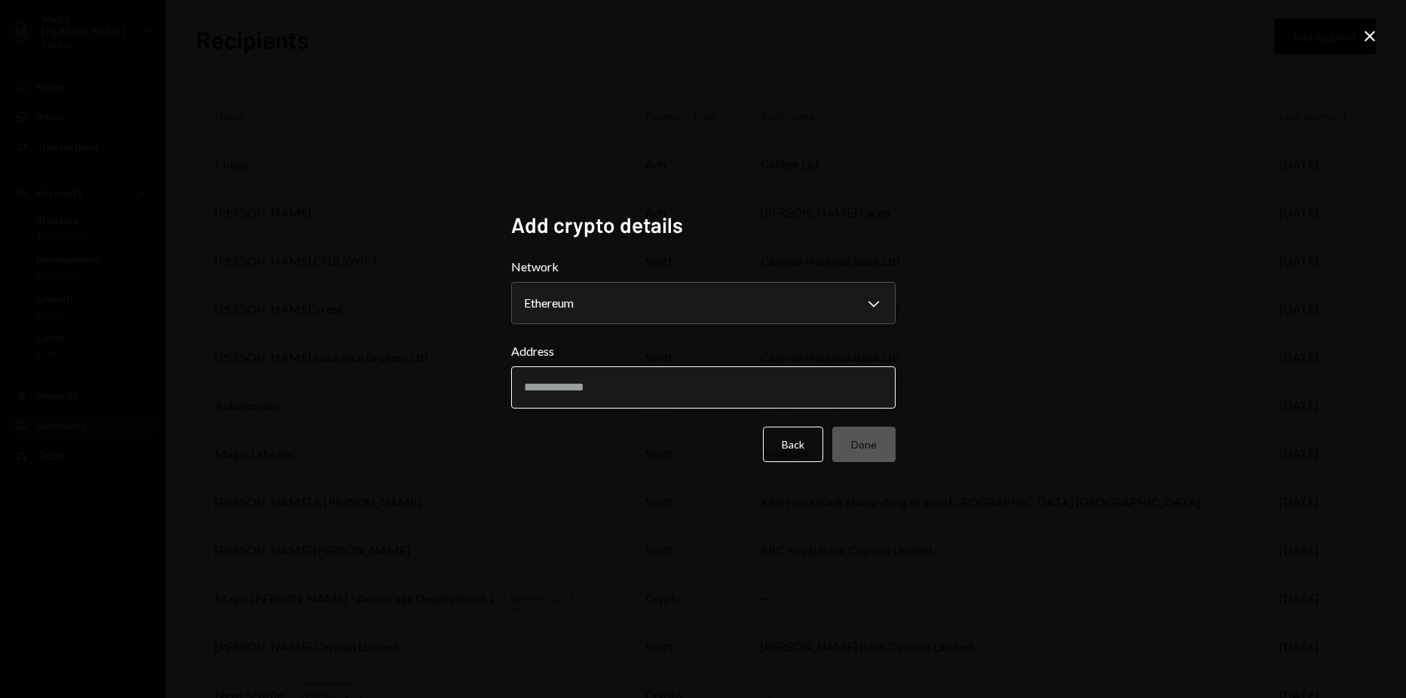
click at [638, 403] on input "Address" at bounding box center [703, 387] width 384 height 42
click at [620, 319] on body "M Magic [PERSON_NAME] Ope... Caret Down Home Home Inbox Inbox Activities Transa…" at bounding box center [703, 349] width 1406 height 698
click at [1370, 35] on icon "Close" at bounding box center [1370, 36] width 18 height 18
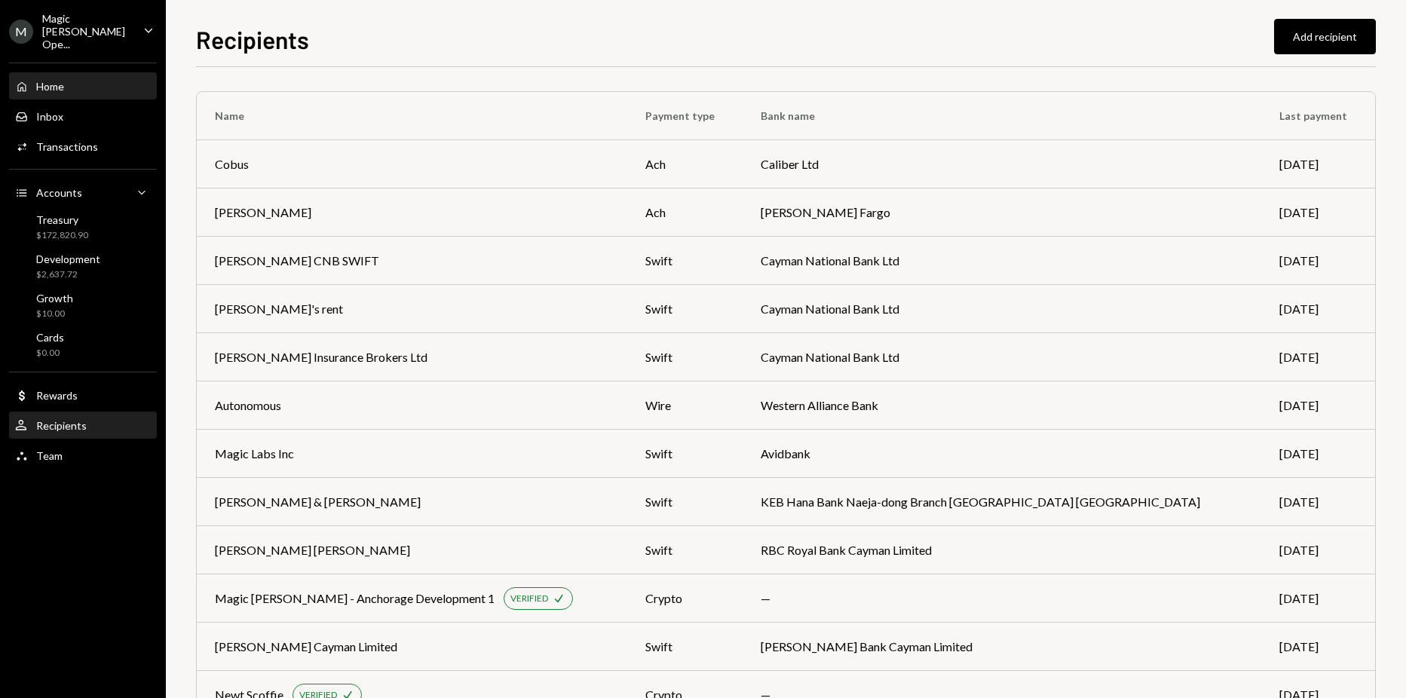
click at [78, 80] on div "Home Home" at bounding box center [83, 87] width 136 height 14
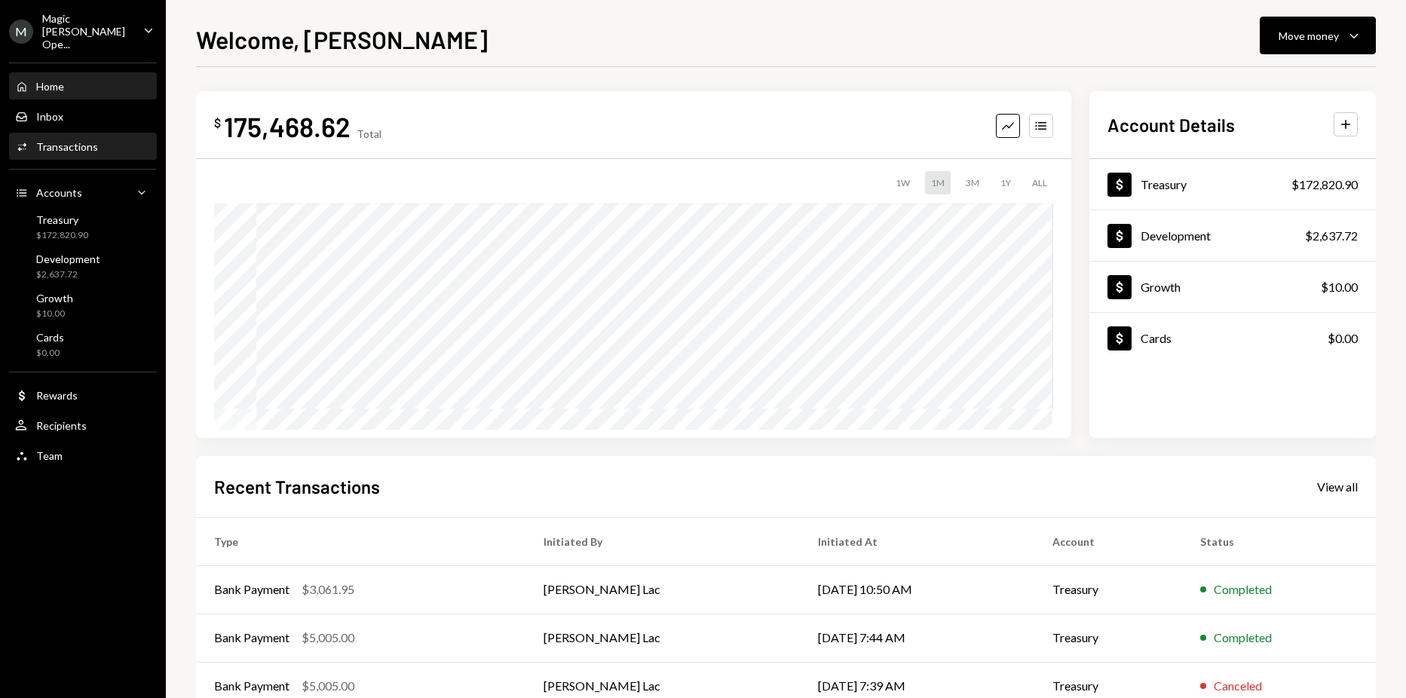
click at [75, 140] on div "Transactions" at bounding box center [67, 146] width 62 height 13
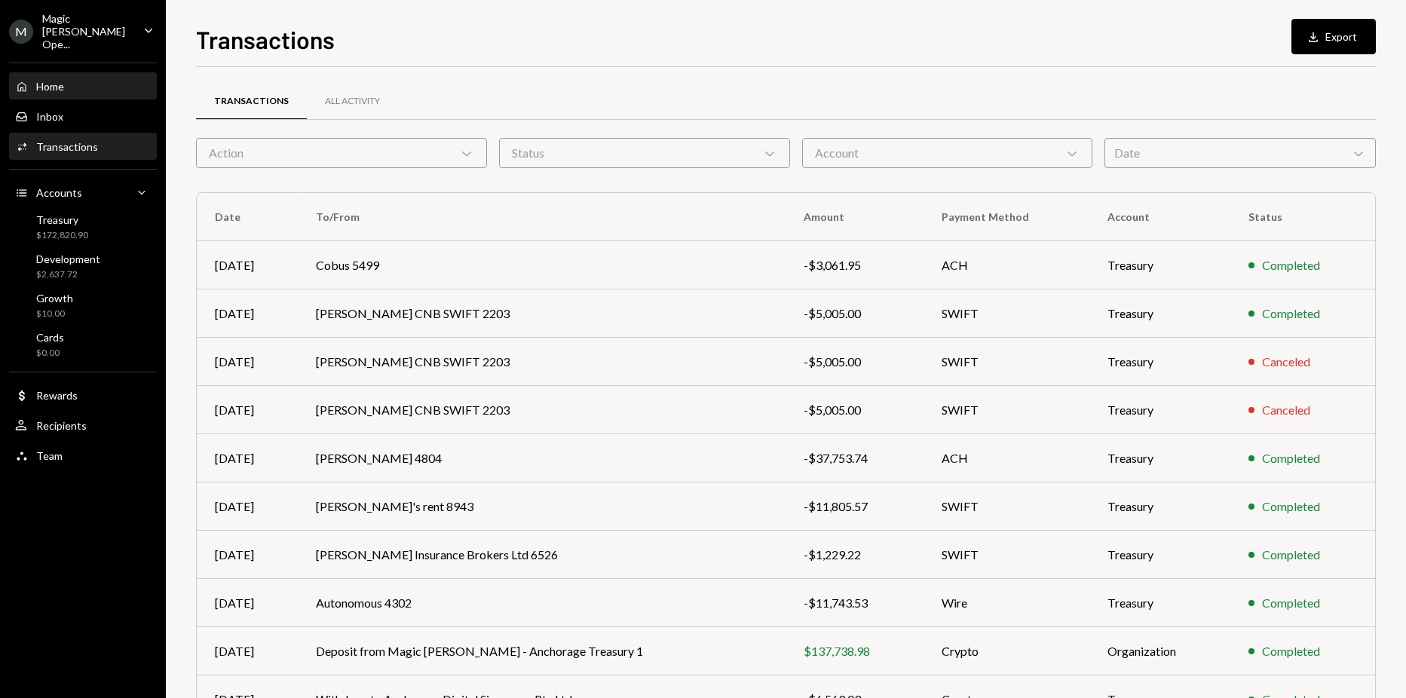
click at [72, 80] on div "Home Home" at bounding box center [83, 87] width 136 height 14
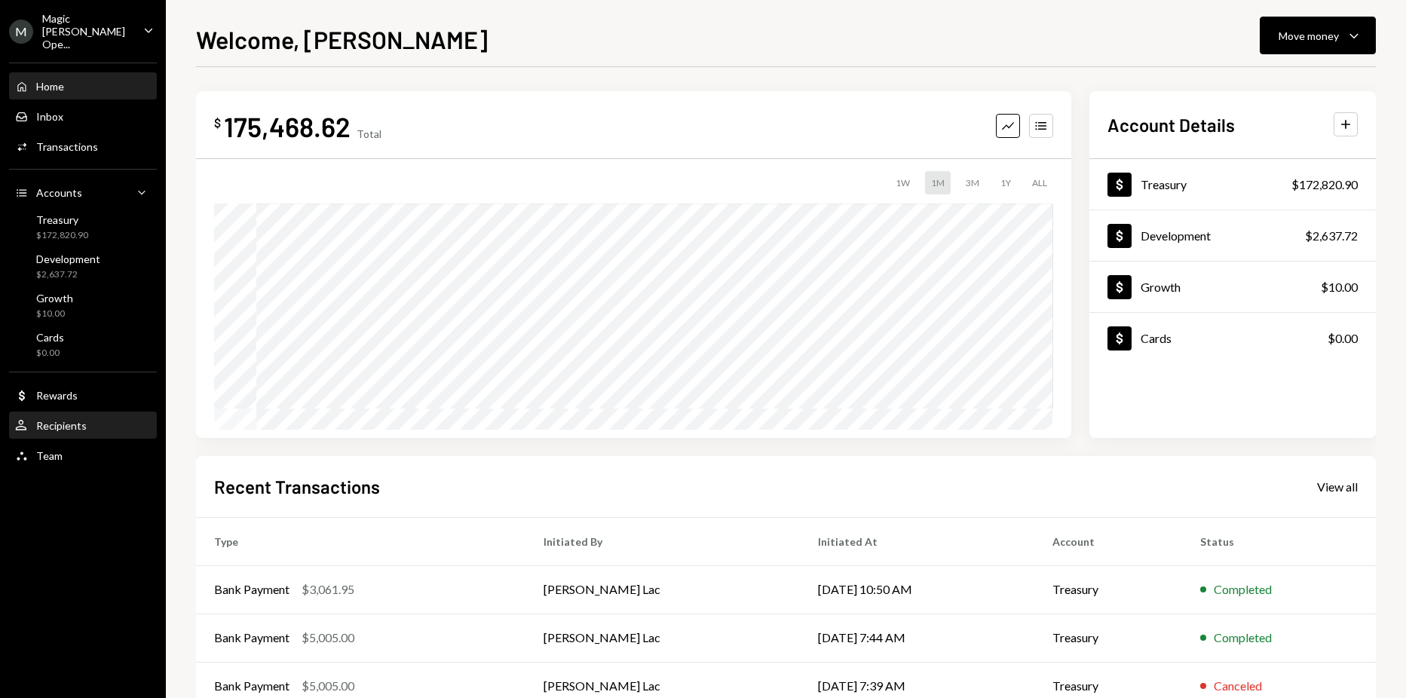
click at [83, 419] on div "Recipients" at bounding box center [61, 425] width 51 height 13
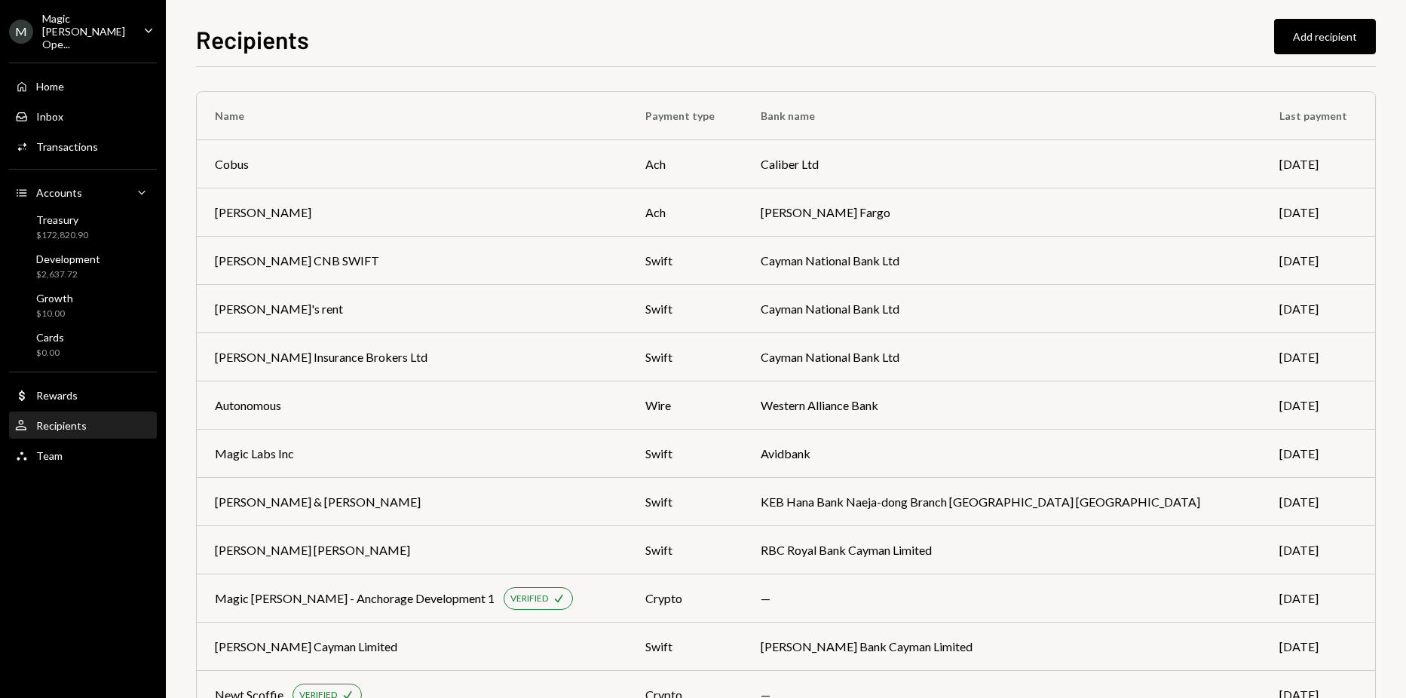
click at [63, 413] on div "User Recipients" at bounding box center [83, 426] width 136 height 26
click at [1300, 28] on button "Add recipient" at bounding box center [1325, 36] width 102 height 35
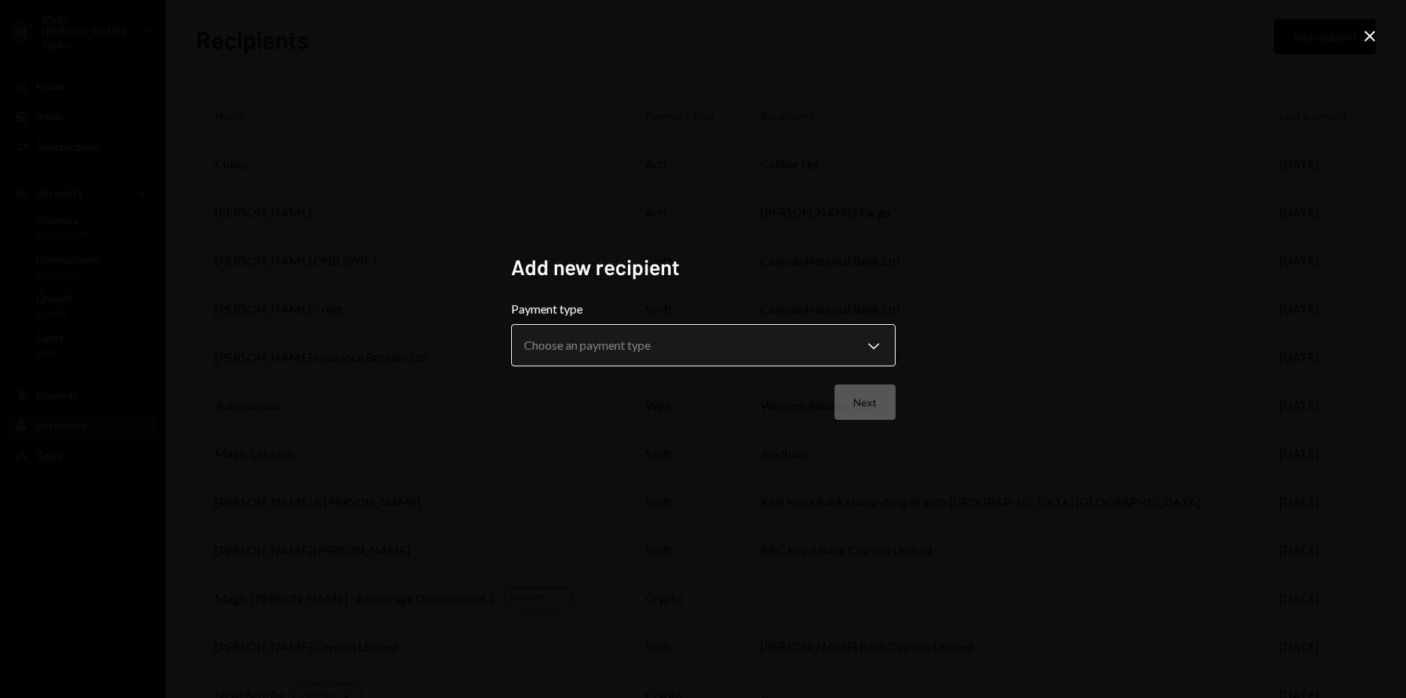
click at [691, 340] on body "M Magic [PERSON_NAME] Ope... Caret Down Home Home Inbox Inbox Activities Transa…" at bounding box center [703, 349] width 1406 height 698
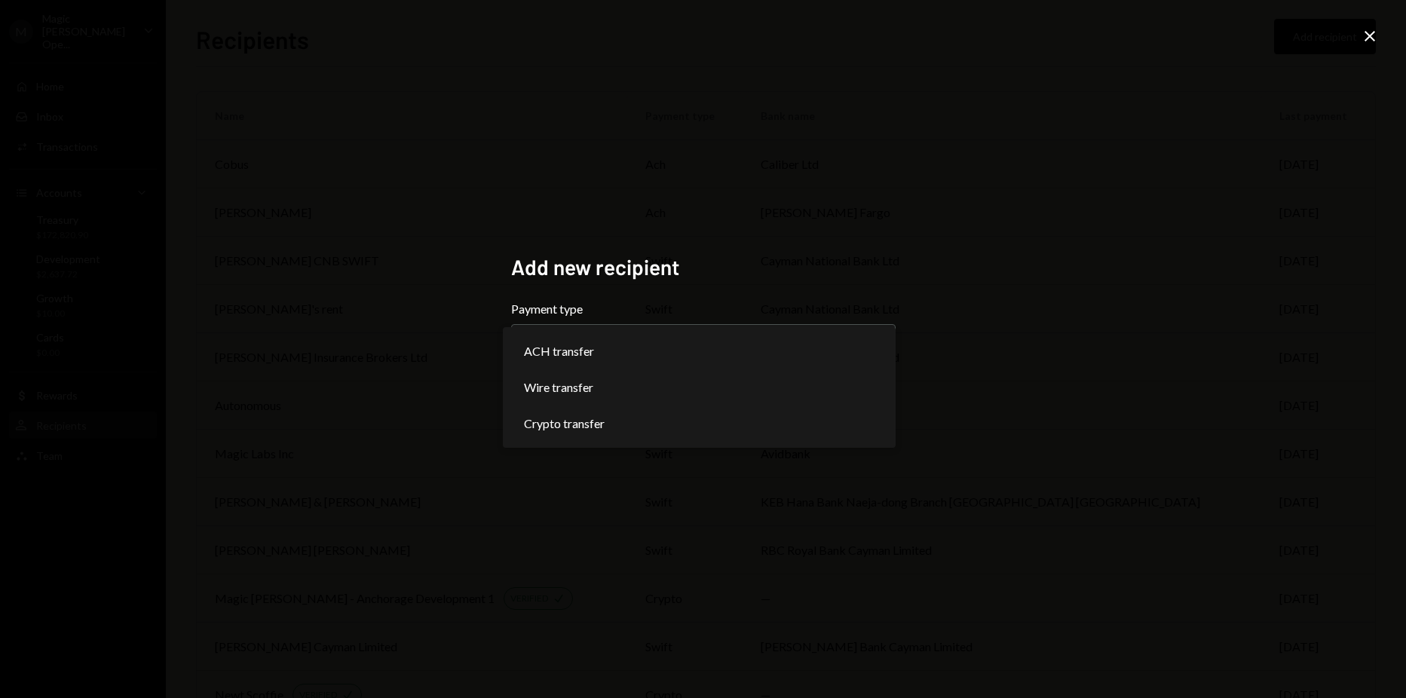
select select "******"
drag, startPoint x: 623, startPoint y: 406, endPoint x: 745, endPoint y: 418, distance: 122.7
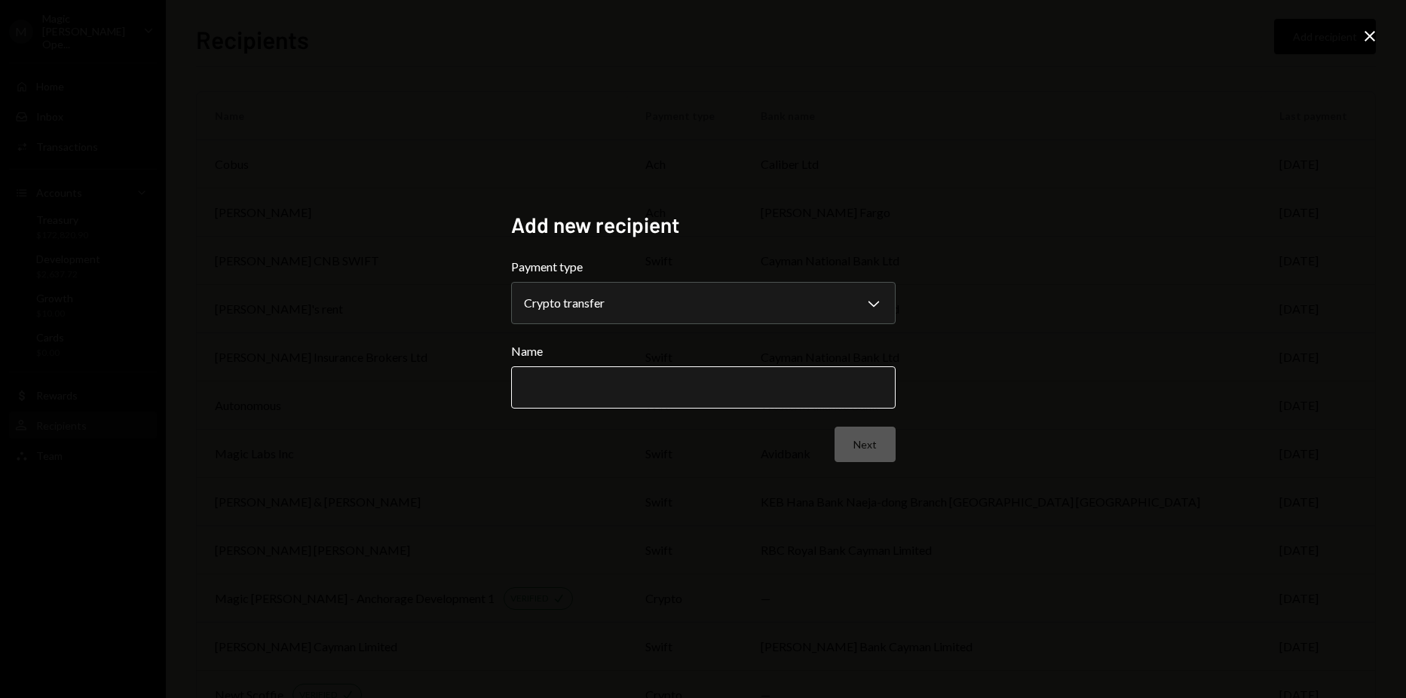
click at [798, 393] on input "Name" at bounding box center [703, 387] width 384 height 42
type input "*********"
click at [886, 446] on button "Next" at bounding box center [864, 444] width 61 height 35
click at [679, 289] on body "M Magic [PERSON_NAME] Ope... Caret Down Home Home Inbox Inbox Activities Transa…" at bounding box center [703, 349] width 1406 height 698
click at [1370, 32] on icon "Close" at bounding box center [1370, 36] width 18 height 18
